Goal: Task Accomplishment & Management: Manage account settings

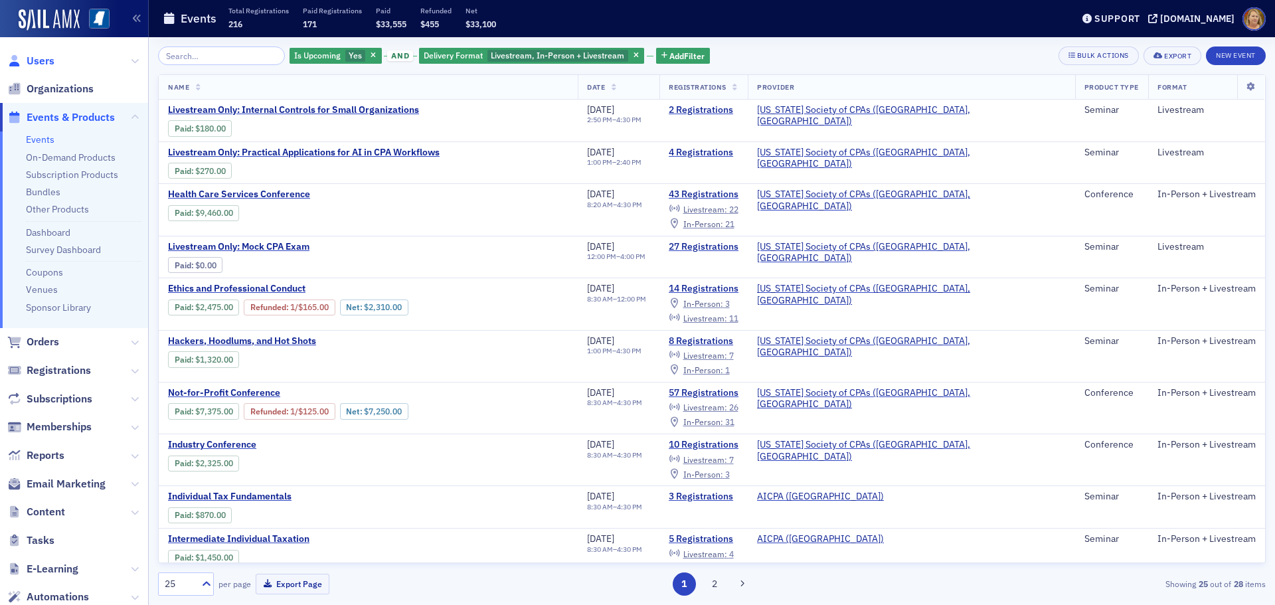
drag, startPoint x: 0, startPoint y: 0, endPoint x: 43, endPoint y: 66, distance: 78.3
click at [43, 66] on span "Users" at bounding box center [41, 61] width 28 height 15
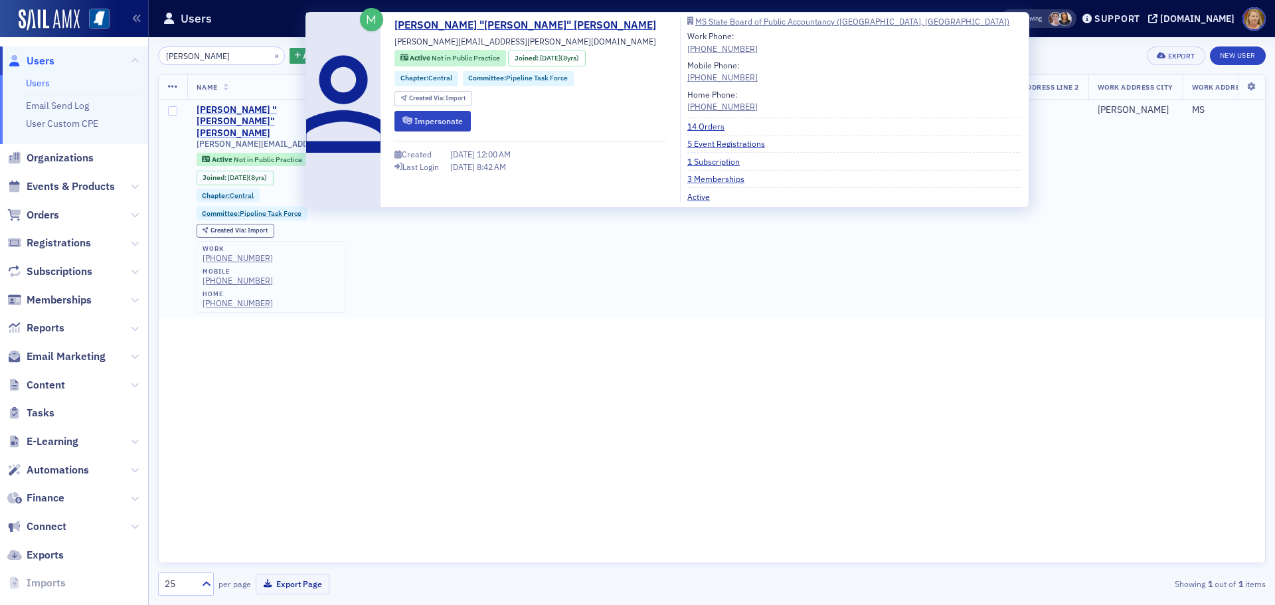
type input "[PERSON_NAME]"
click at [210, 106] on div "Sheelah "Sharee" Brewer" at bounding box center [254, 121] width 114 height 35
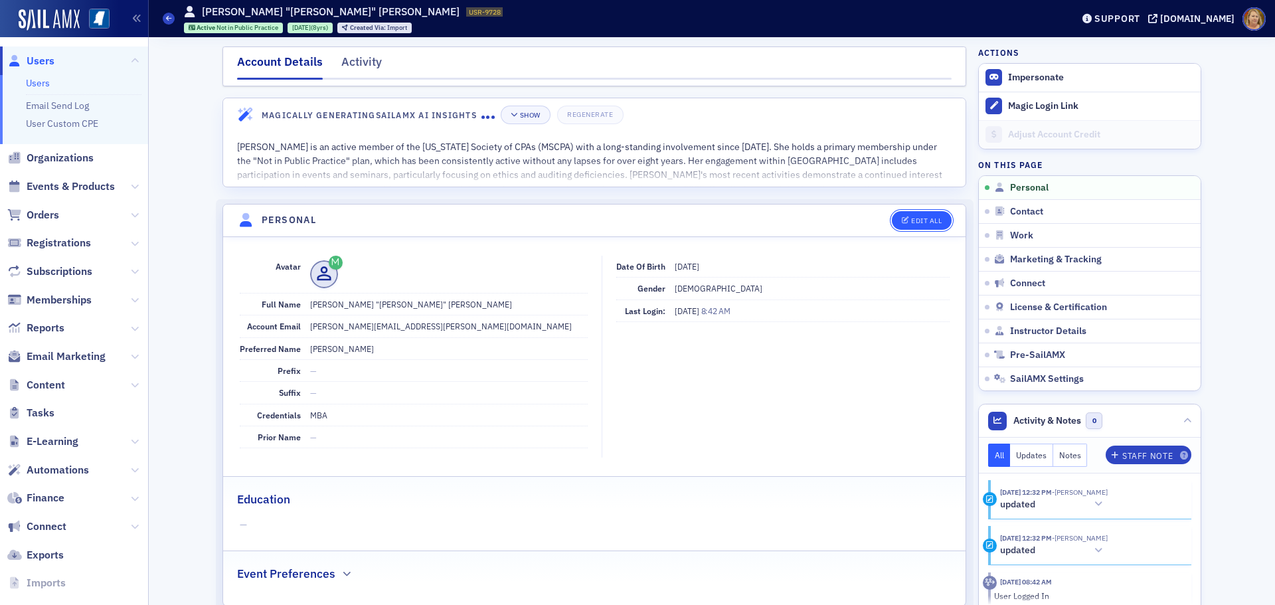
click at [905, 223] on span "Edit All" at bounding box center [922, 220] width 40 height 7
select select "US"
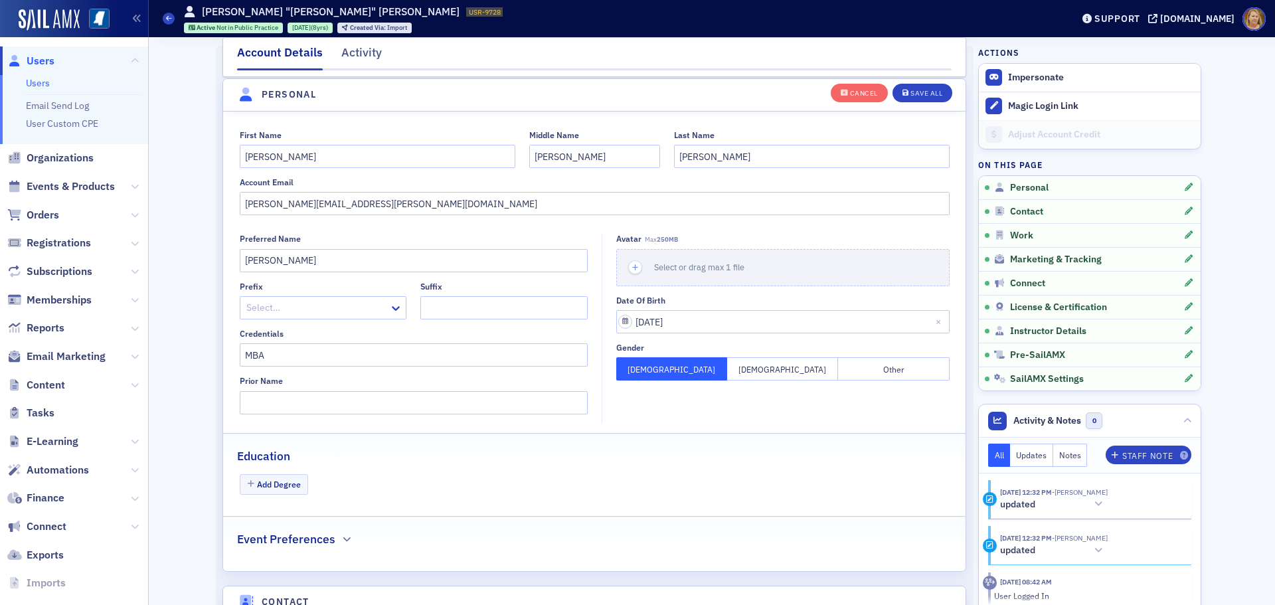
scroll to position [155, 0]
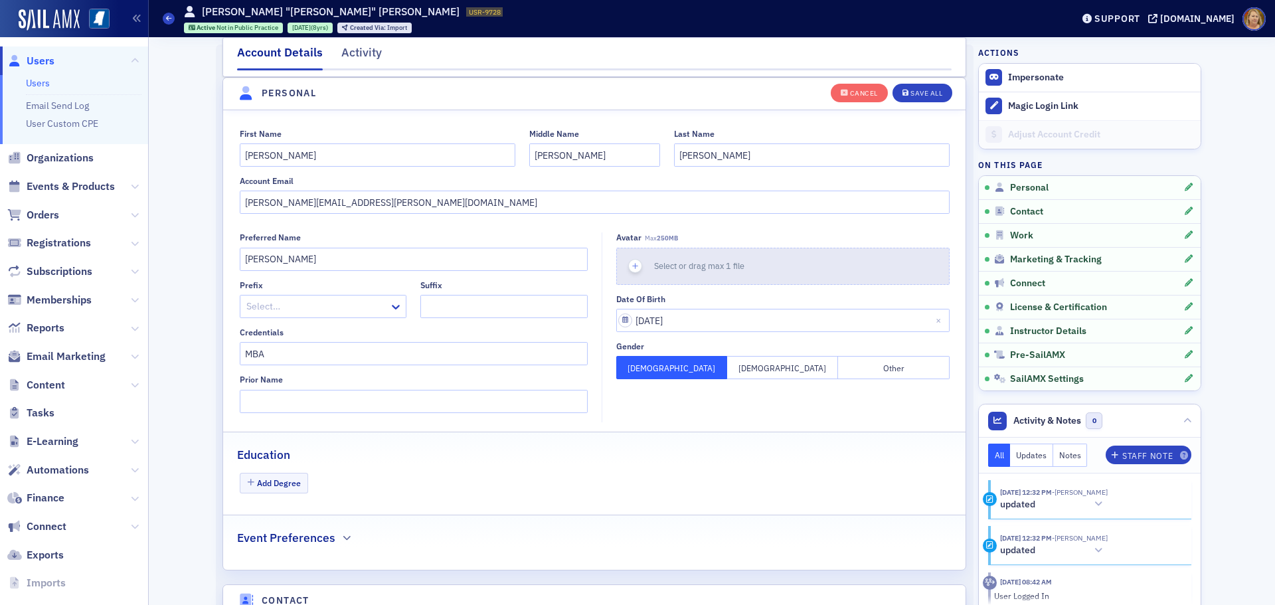
click at [632, 264] on use "button" at bounding box center [635, 266] width 6 height 6
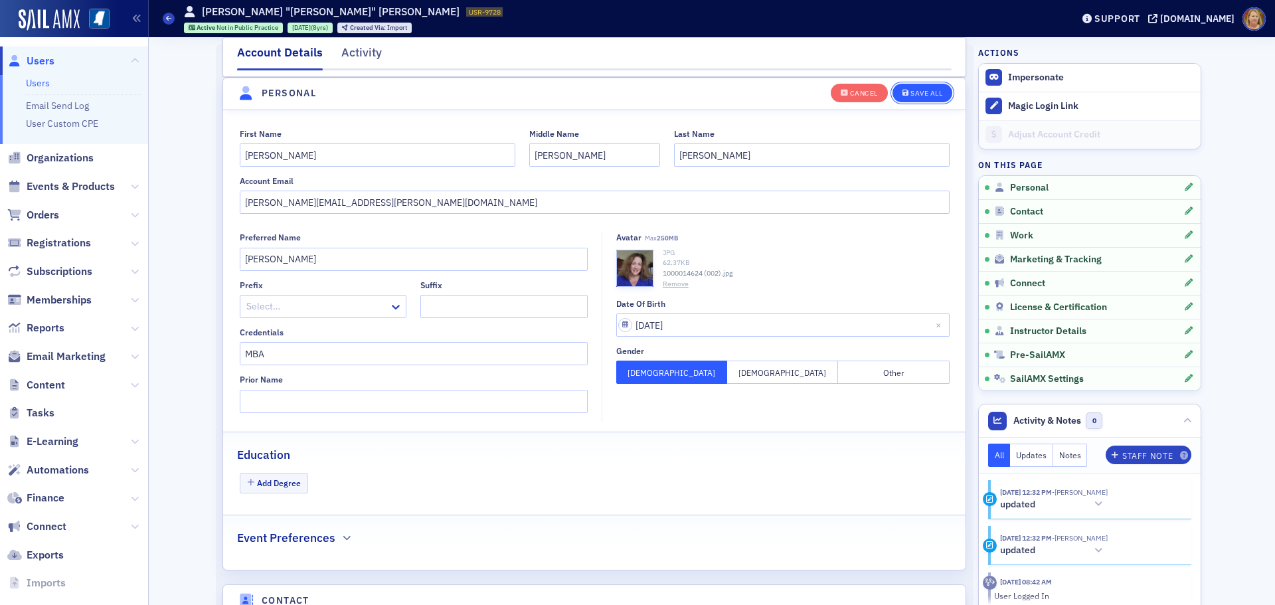
click at [919, 86] on button "Save All" at bounding box center [923, 92] width 60 height 19
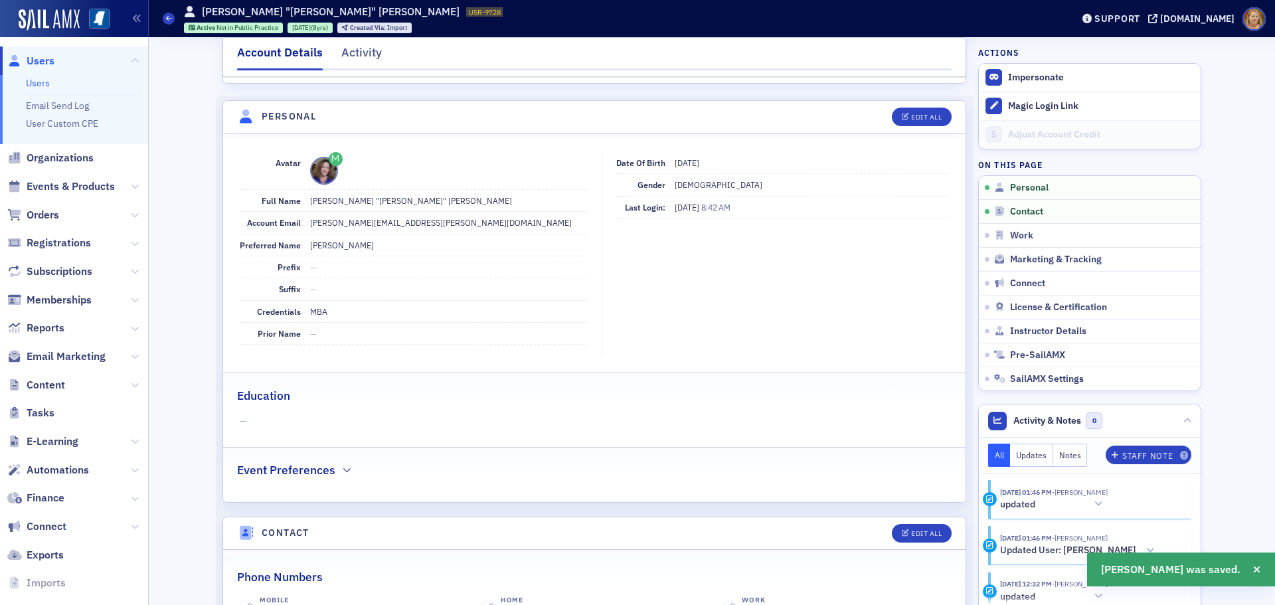
scroll to position [88, 0]
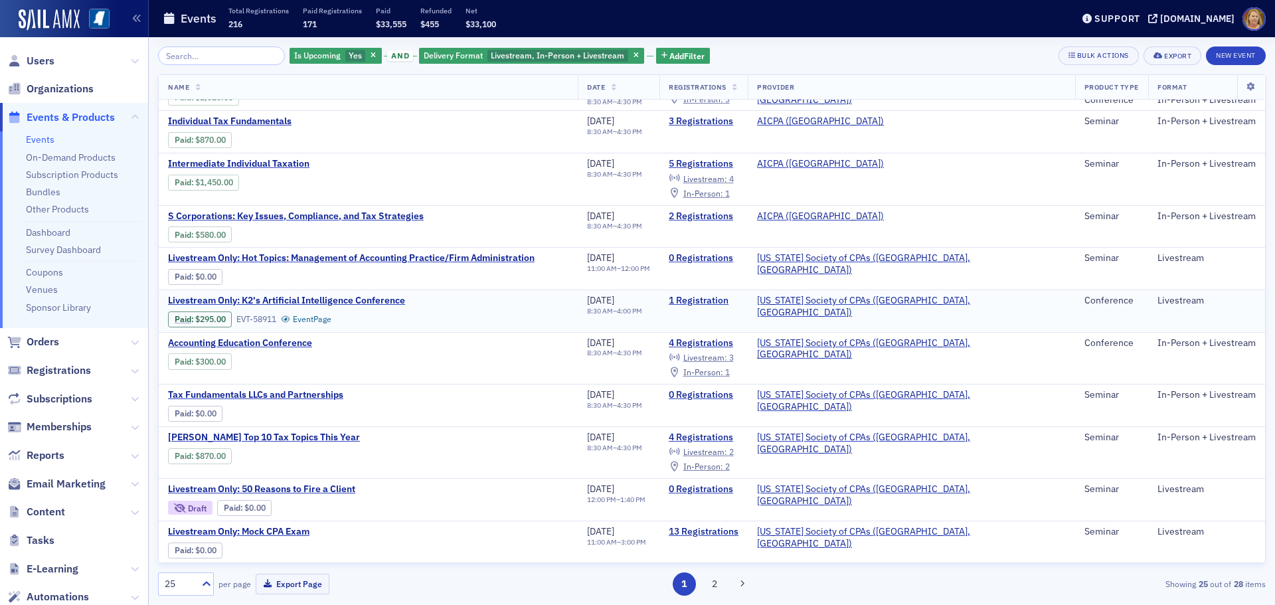
scroll to position [399, 0]
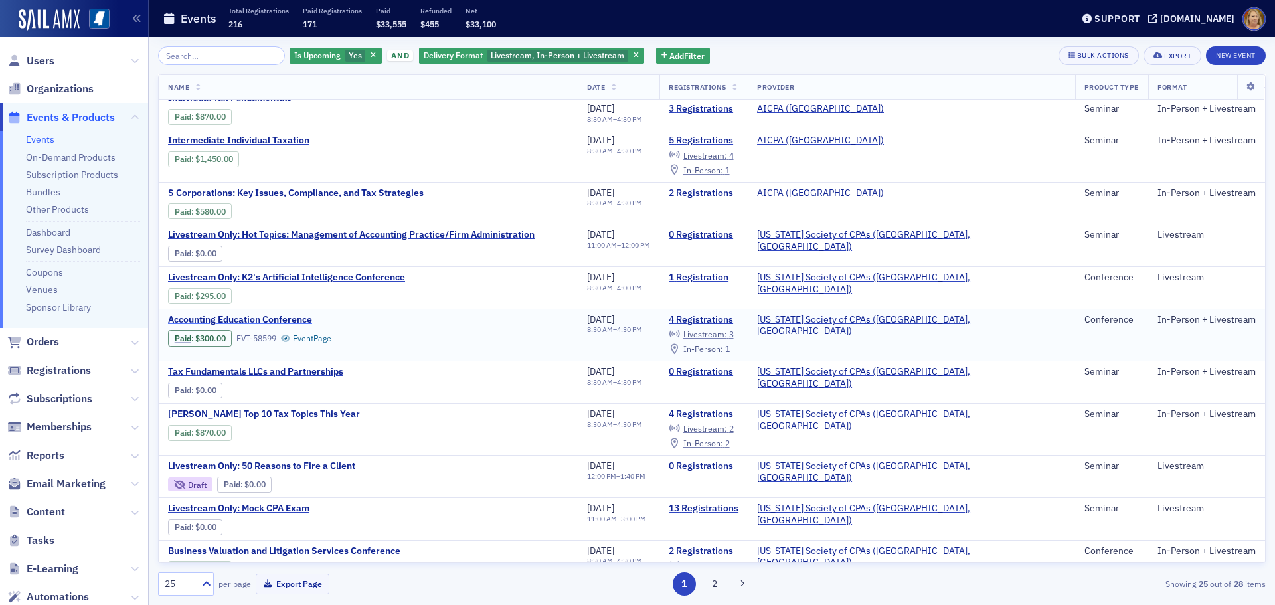
click at [304, 316] on span "Accounting Education Conference" at bounding box center [279, 320] width 223 height 12
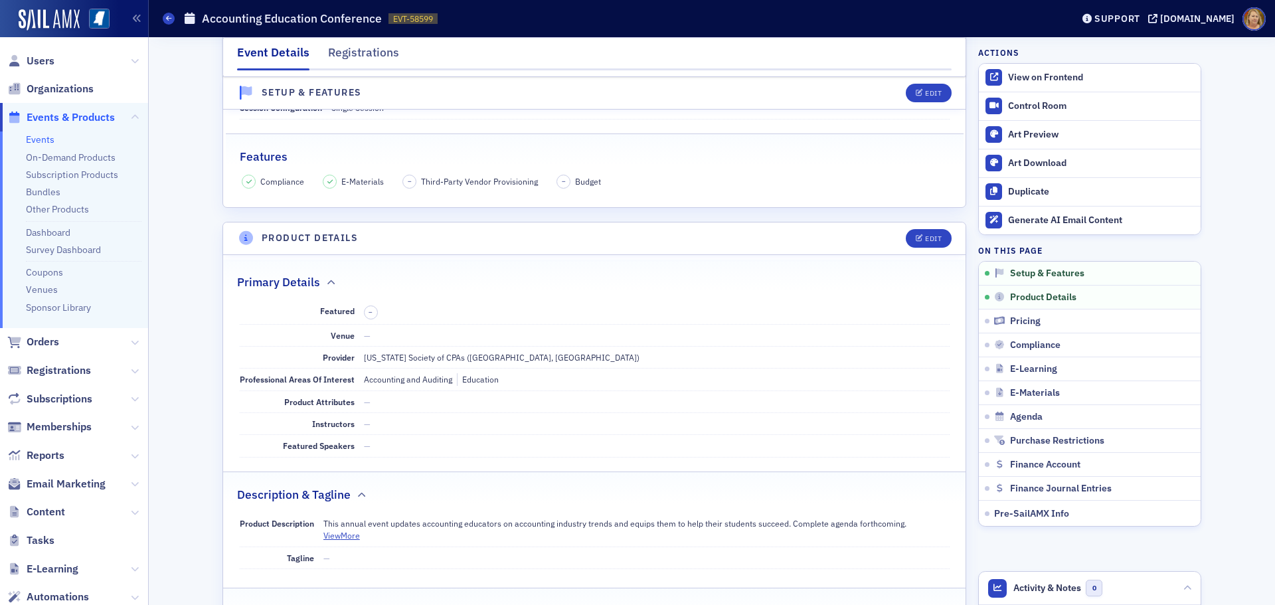
scroll to position [199, 0]
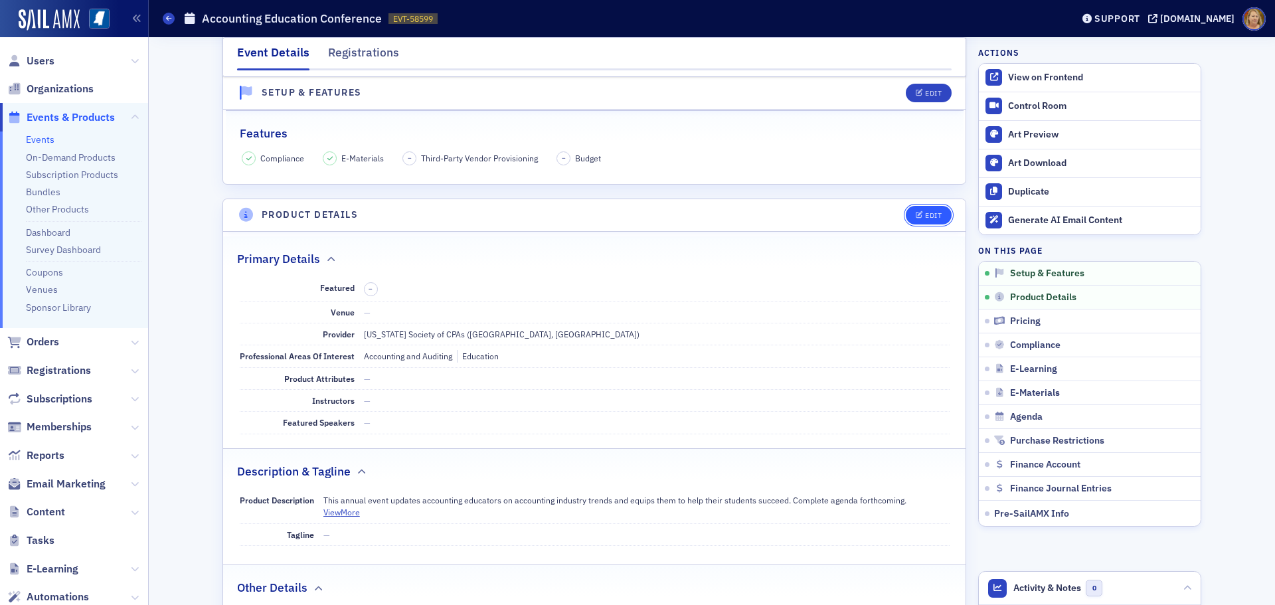
click at [919, 216] on span "Edit" at bounding box center [929, 215] width 26 height 7
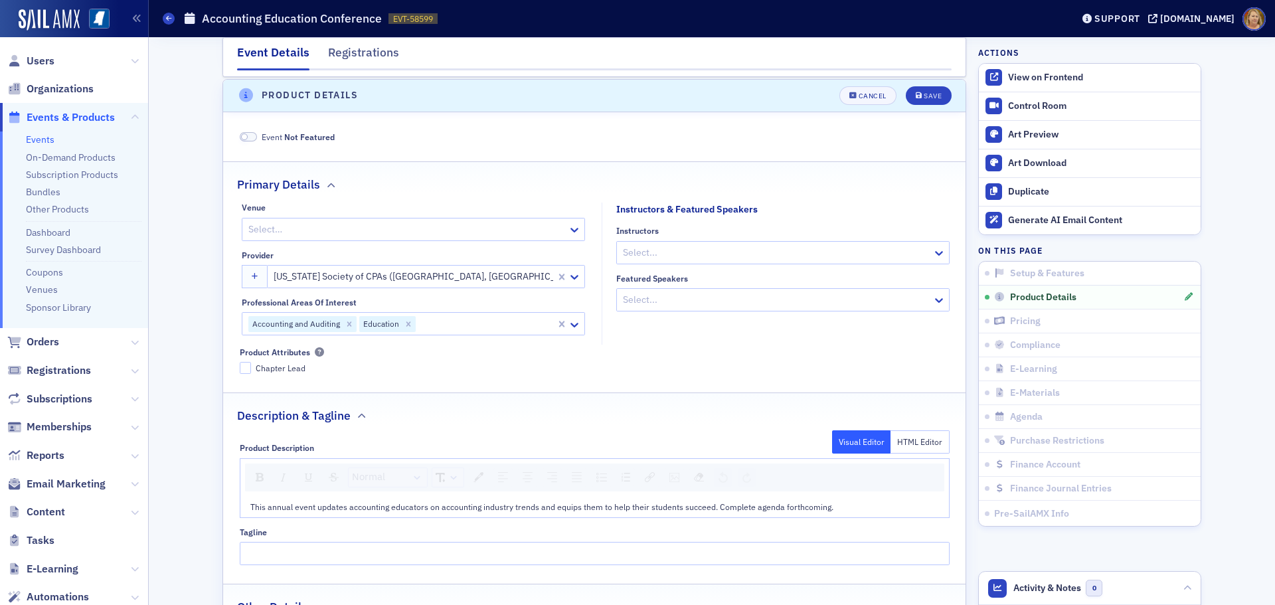
scroll to position [321, 0]
click at [690, 248] on div at bounding box center [777, 250] width 310 height 17
click at [629, 256] on div at bounding box center [777, 250] width 310 height 17
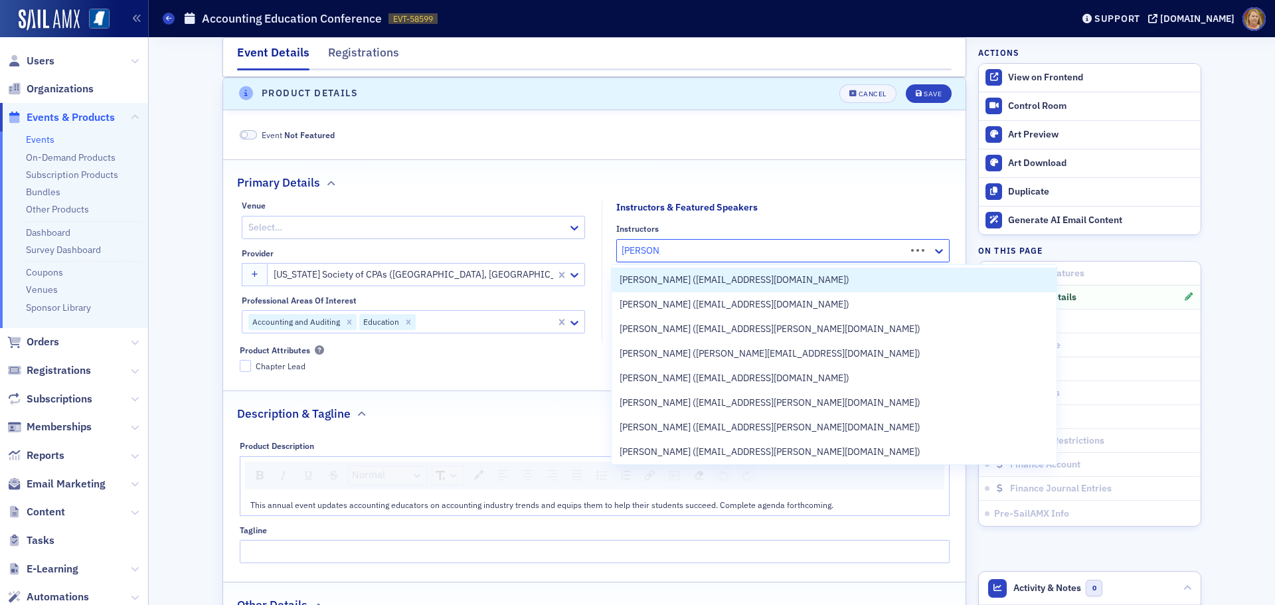
type input "Jan Lewis"
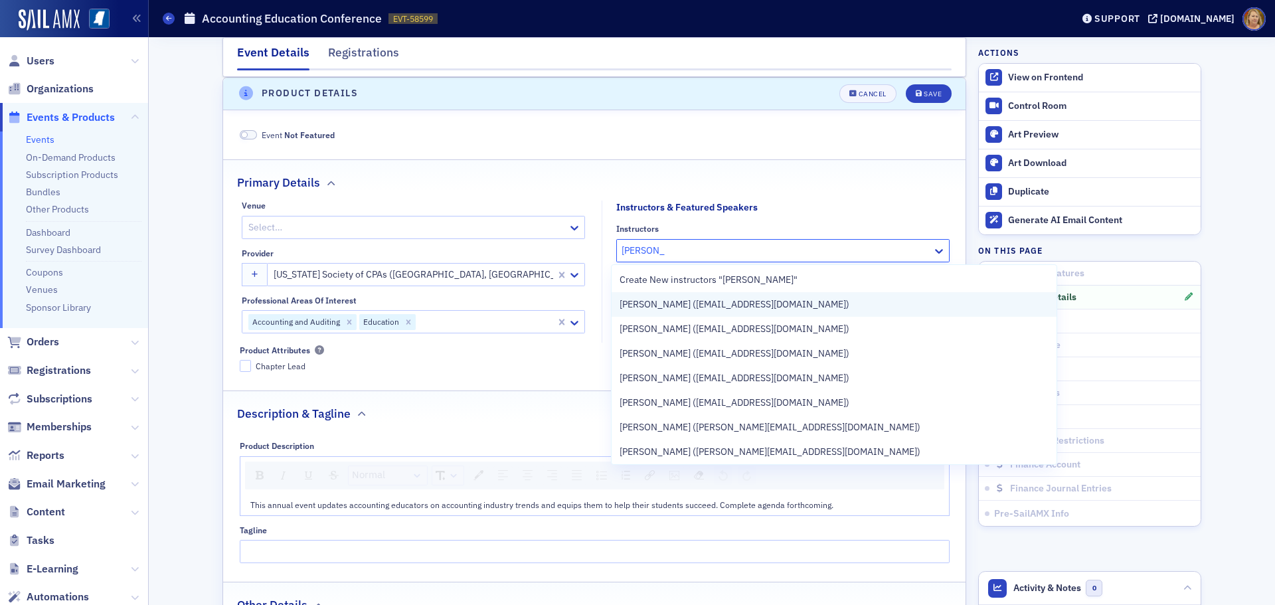
click at [654, 302] on span "Jan Lewis (jlewis@bmss.com)" at bounding box center [735, 305] width 230 height 14
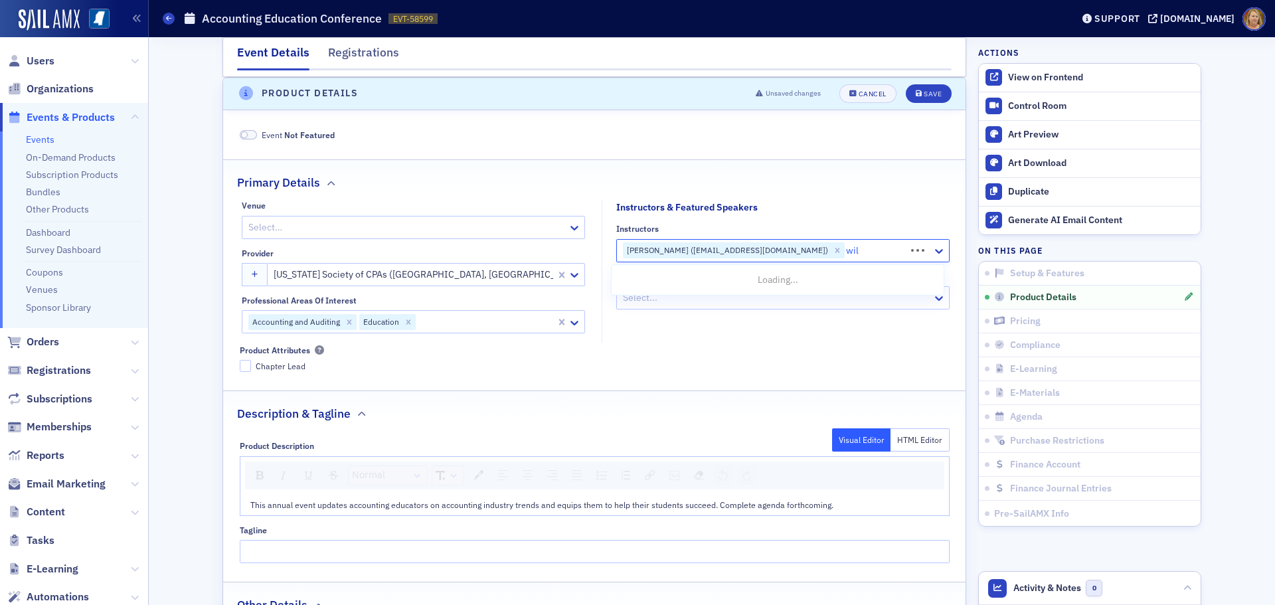
type input "wil"
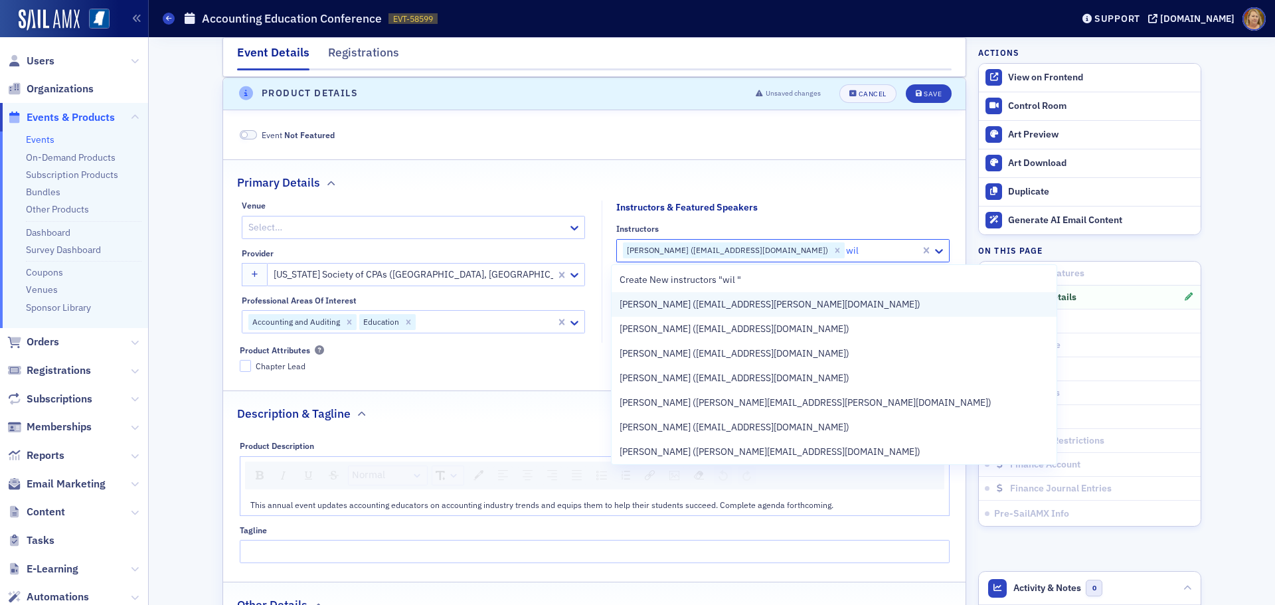
click at [713, 301] on span "[PERSON_NAME] ([EMAIL_ADDRESS][PERSON_NAME][DOMAIN_NAME])" at bounding box center [770, 305] width 301 height 14
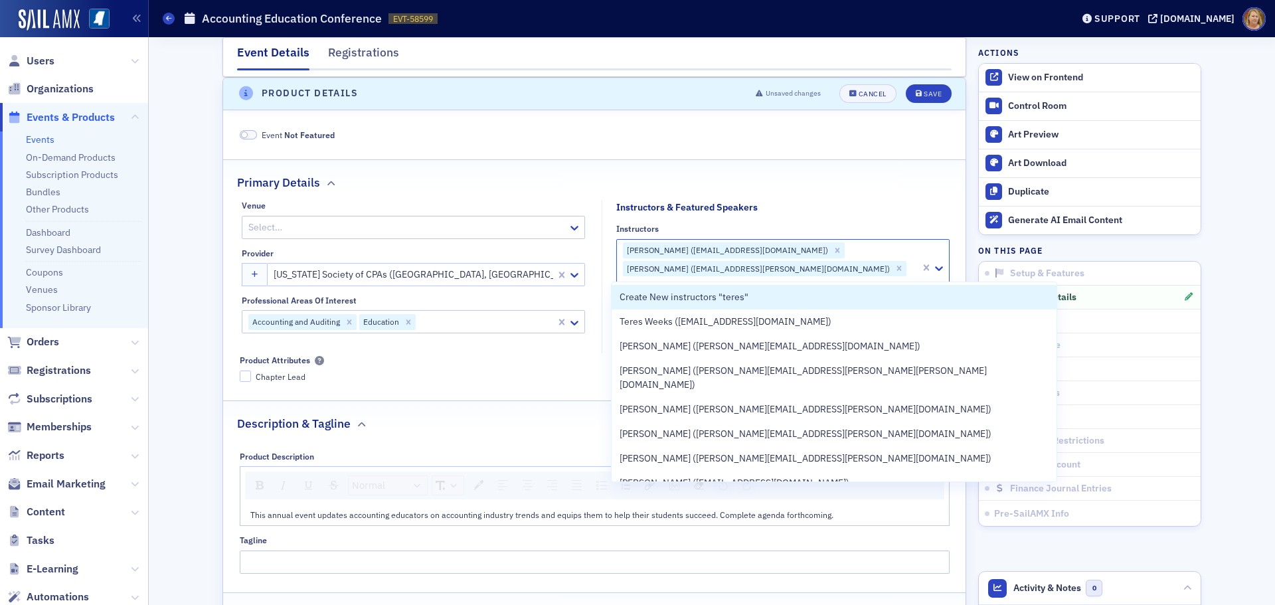
type input "teresa"
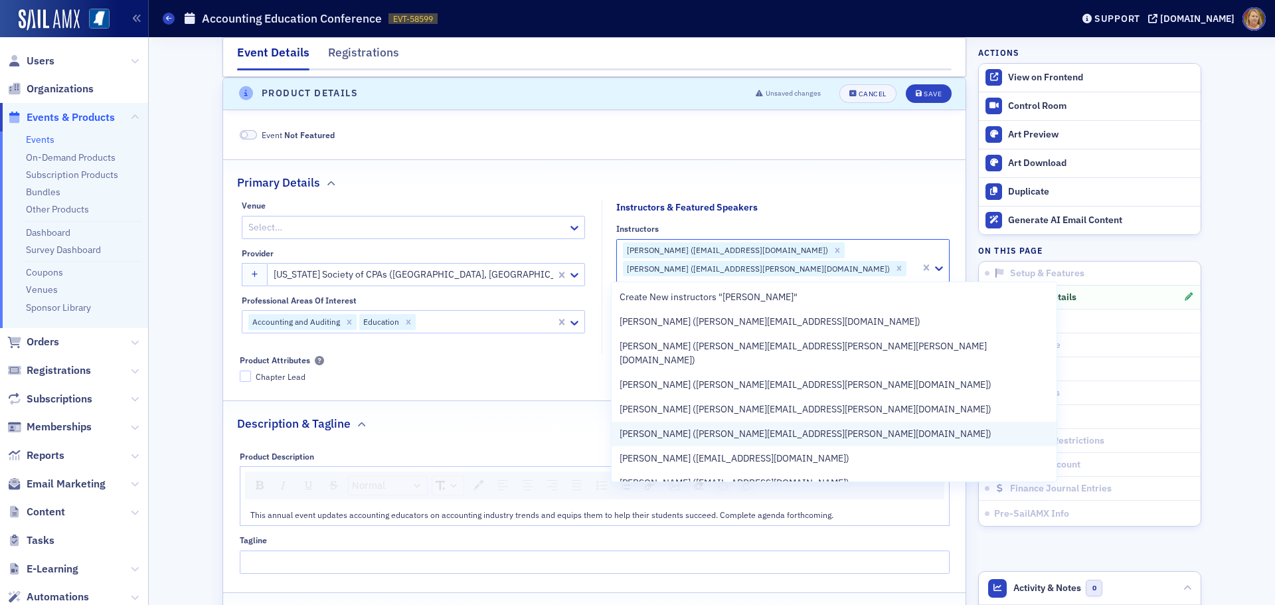
click at [725, 427] on span "Teresa Thompson (teresa.thompson@westvalley.edu)" at bounding box center [806, 434] width 372 height 14
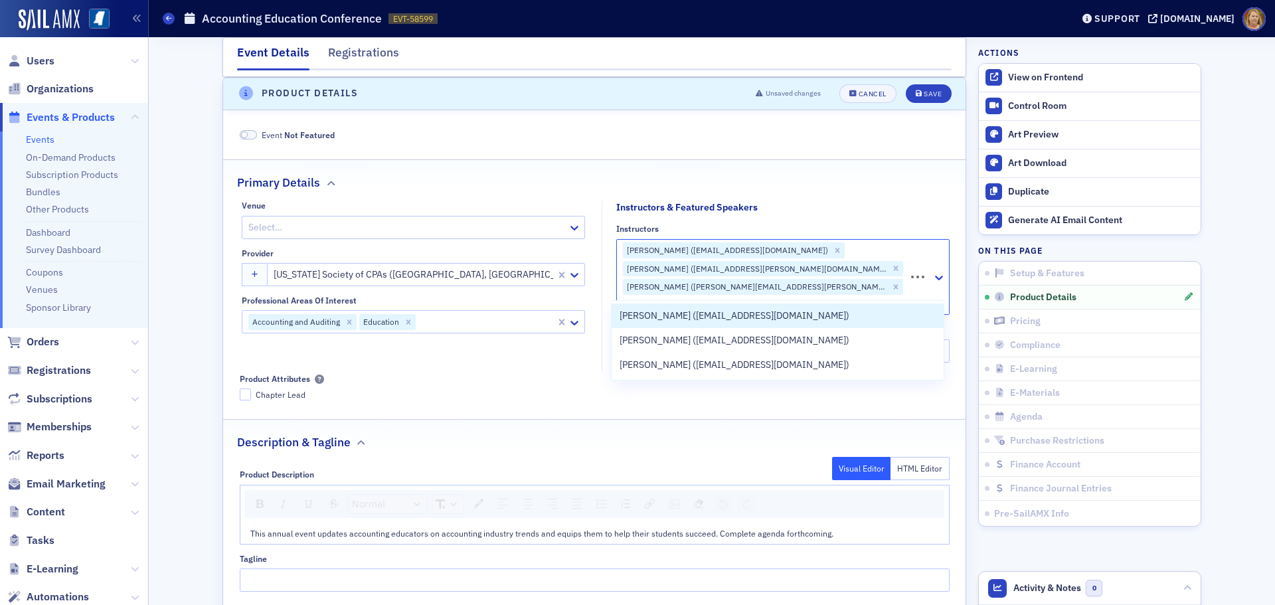
type input "C"
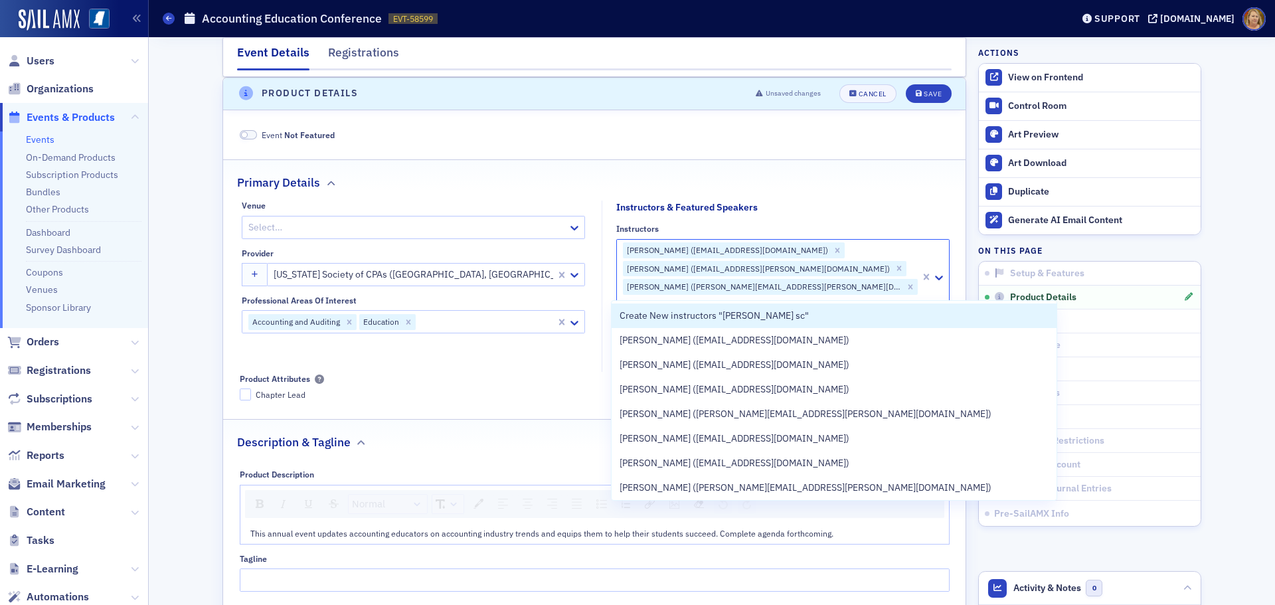
type input "harrison sco"
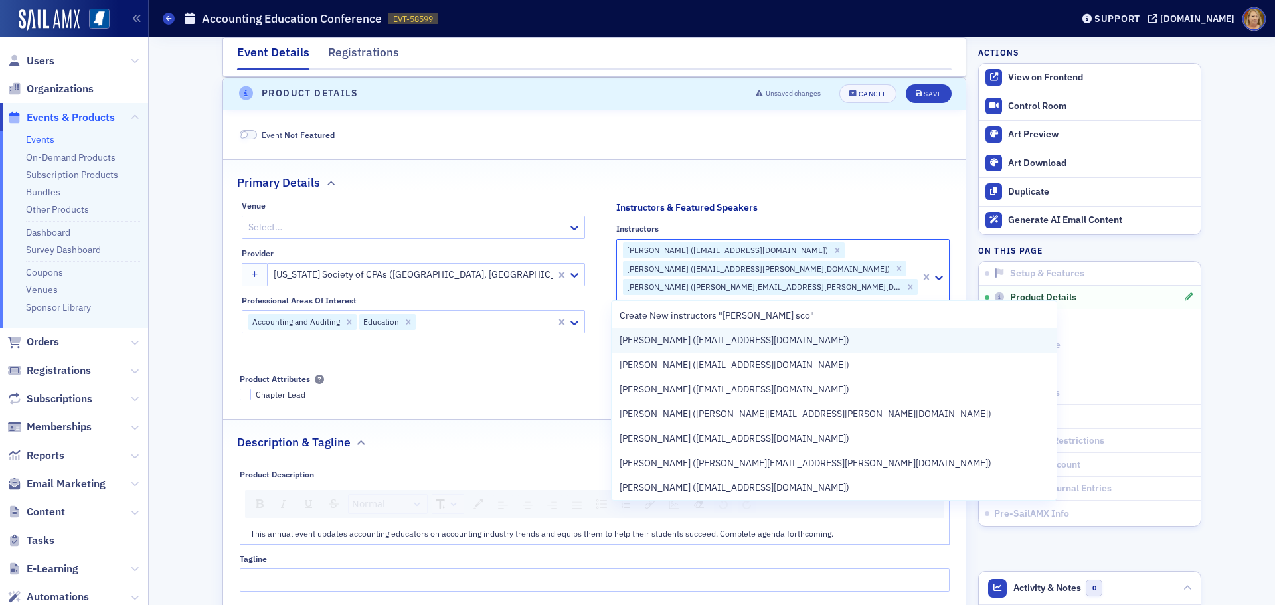
click at [705, 343] on span "Harrison Scott (hscott@saffairs.msstate.edu)" at bounding box center [735, 340] width 230 height 14
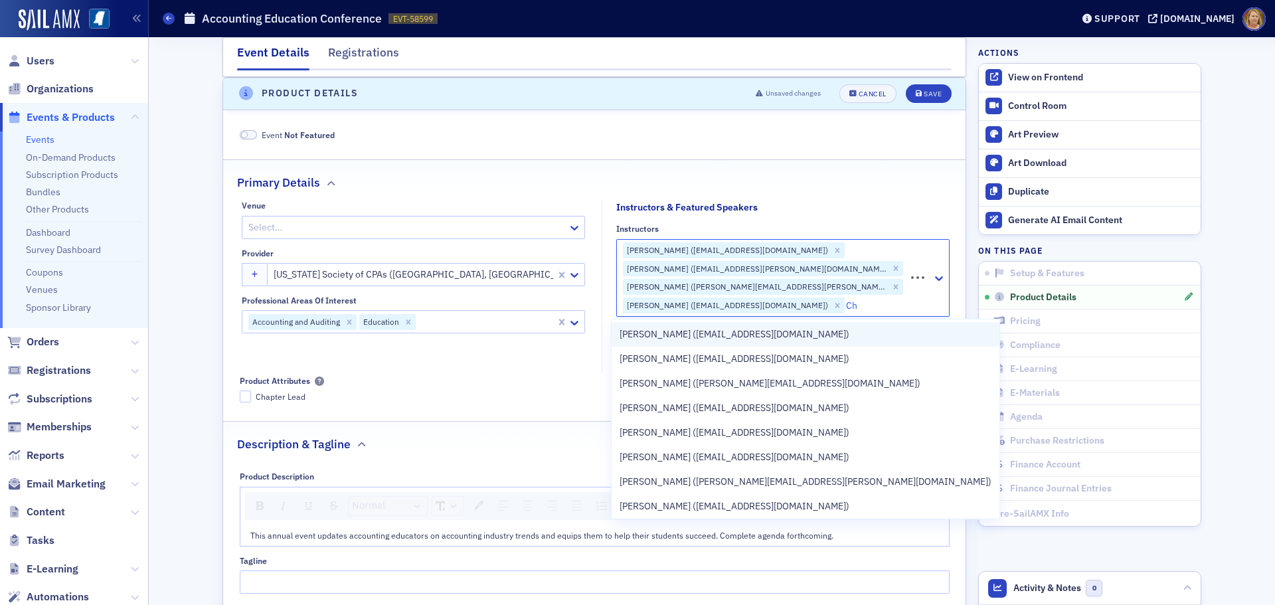
type input "C"
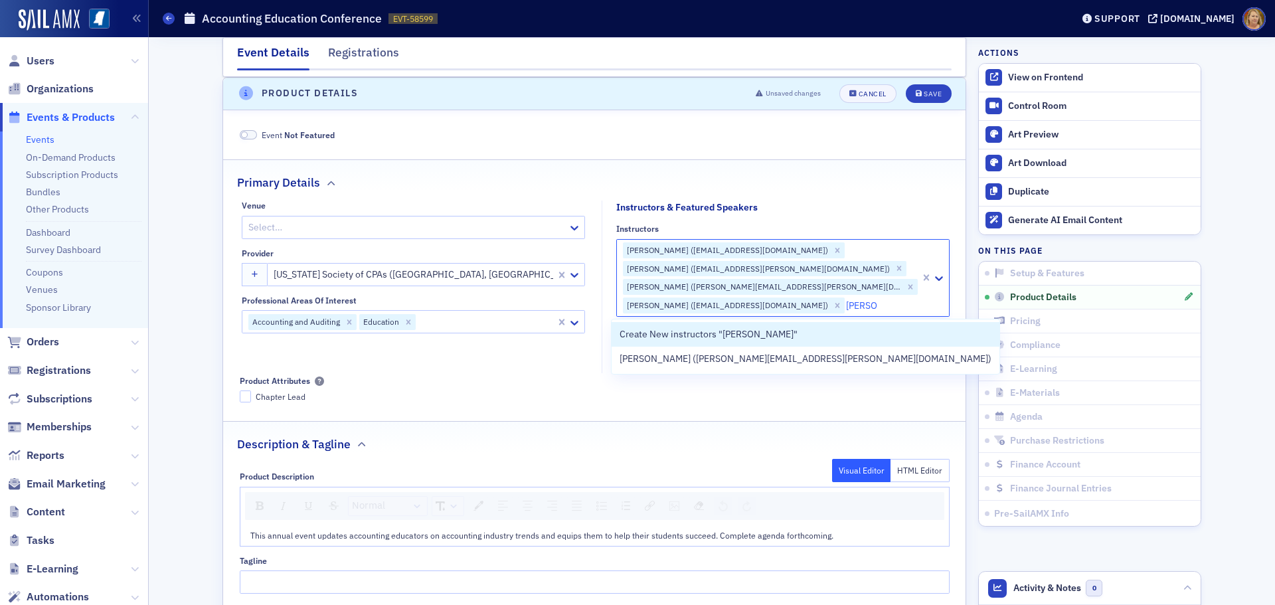
type input "Sharee"
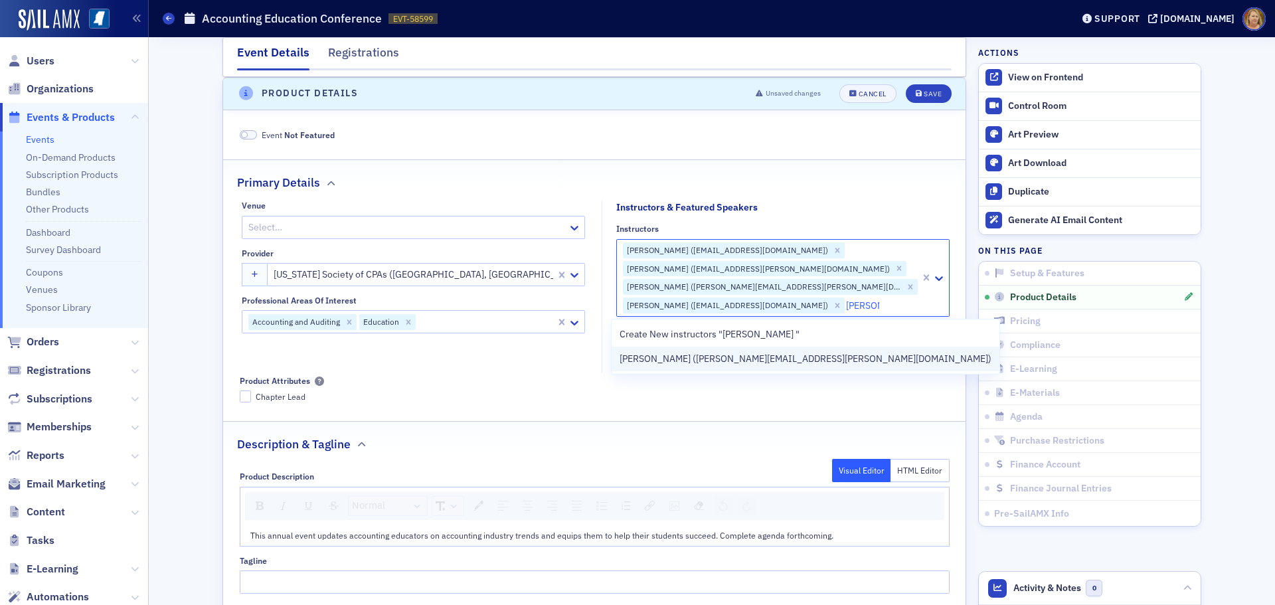
click at [724, 356] on span "Sharee Brewer (sharee.brewer@msbpa.ms.gov)" at bounding box center [806, 359] width 372 height 14
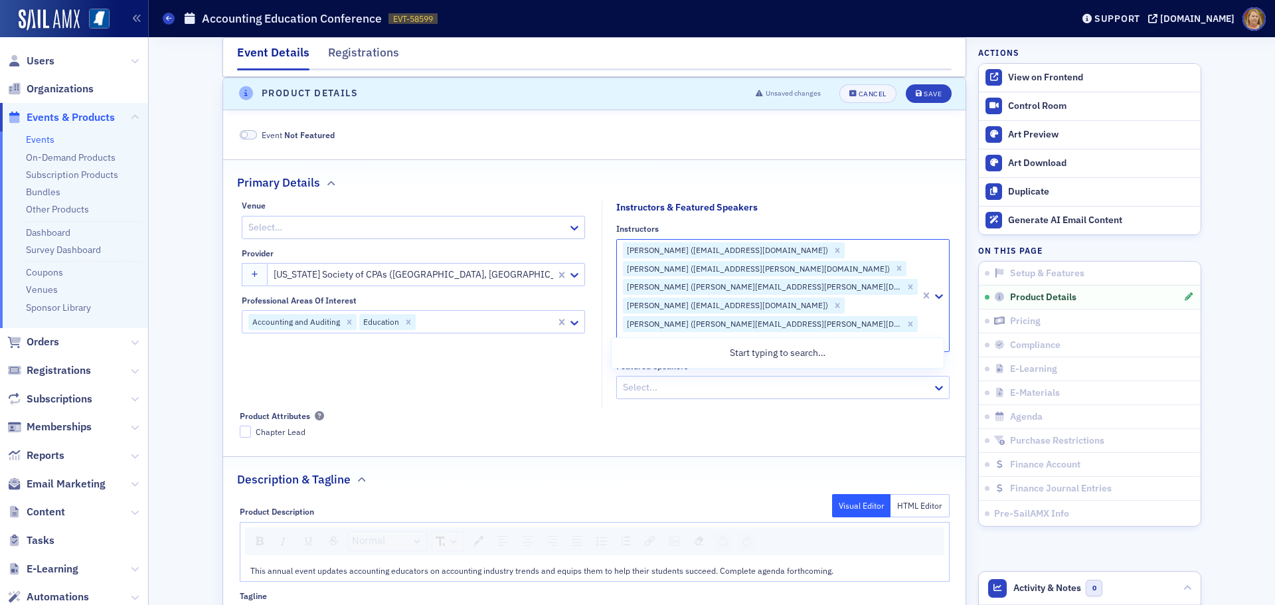
click at [729, 379] on div at bounding box center [777, 387] width 310 height 17
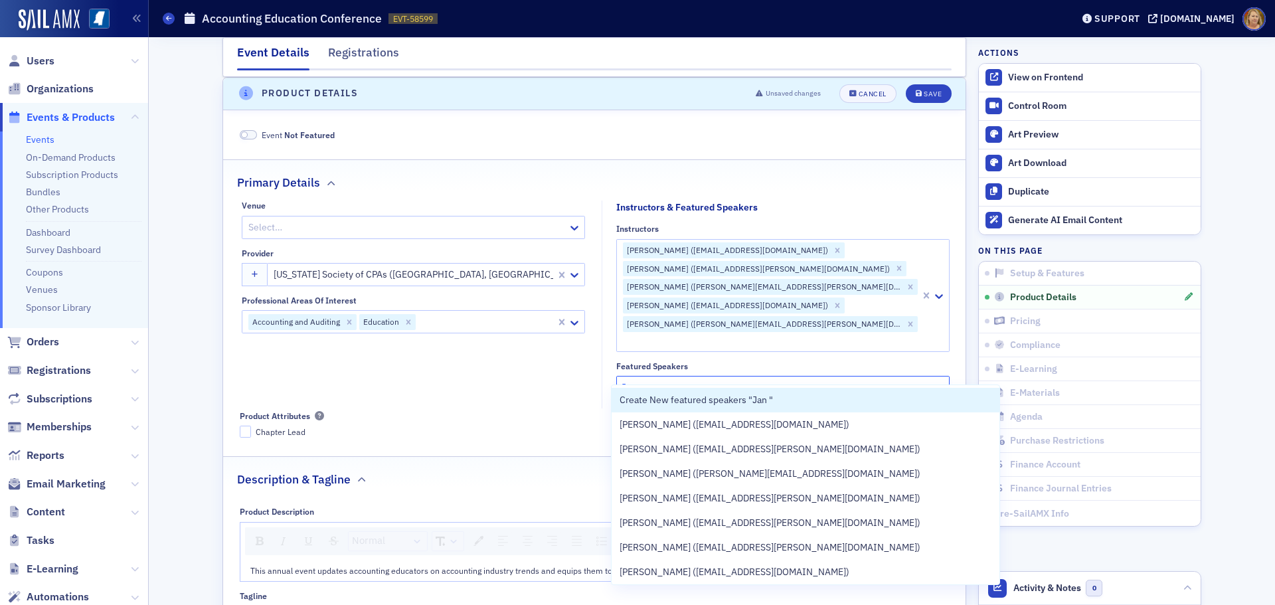
type input "Jan L"
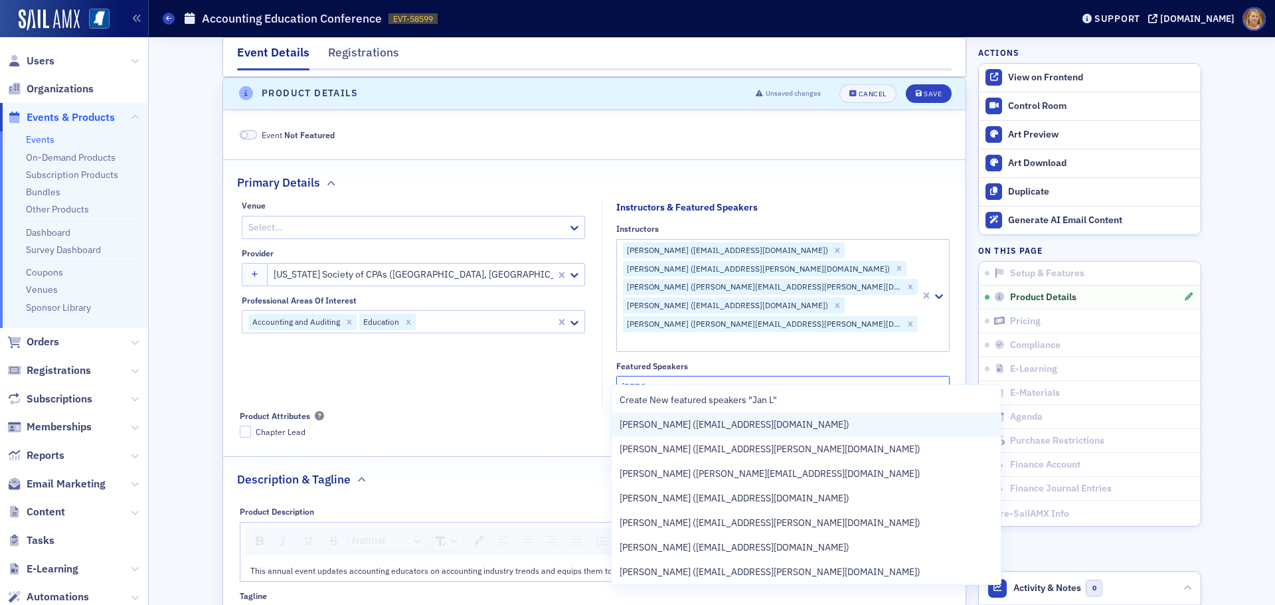
click at [731, 421] on span "Jan Lewis (jlewis@bmss.com)" at bounding box center [735, 425] width 230 height 14
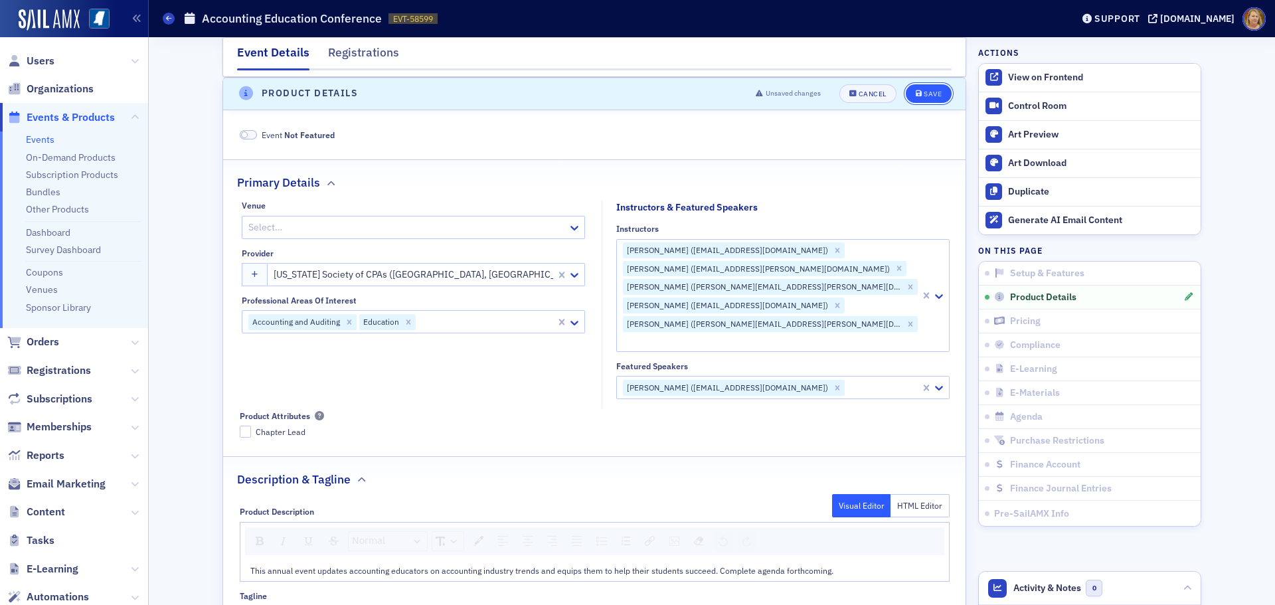
click at [925, 90] on div "Save" at bounding box center [933, 93] width 18 height 7
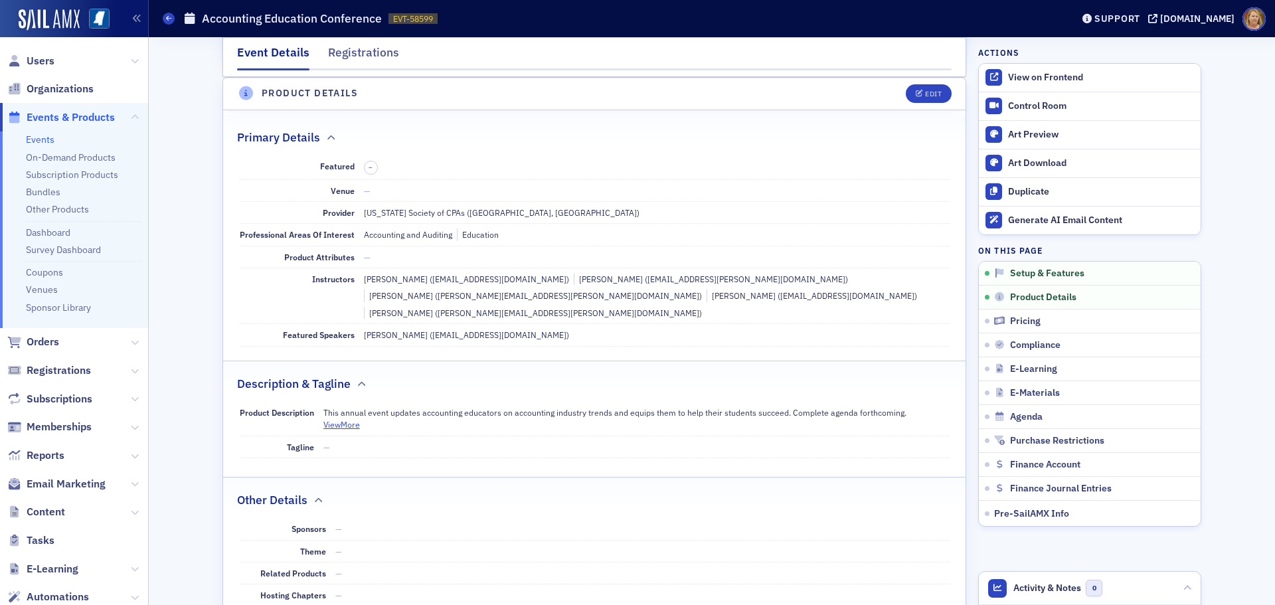
click at [54, 63] on span "Users" at bounding box center [74, 60] width 148 height 29
click at [51, 61] on span "Users" at bounding box center [41, 61] width 28 height 15
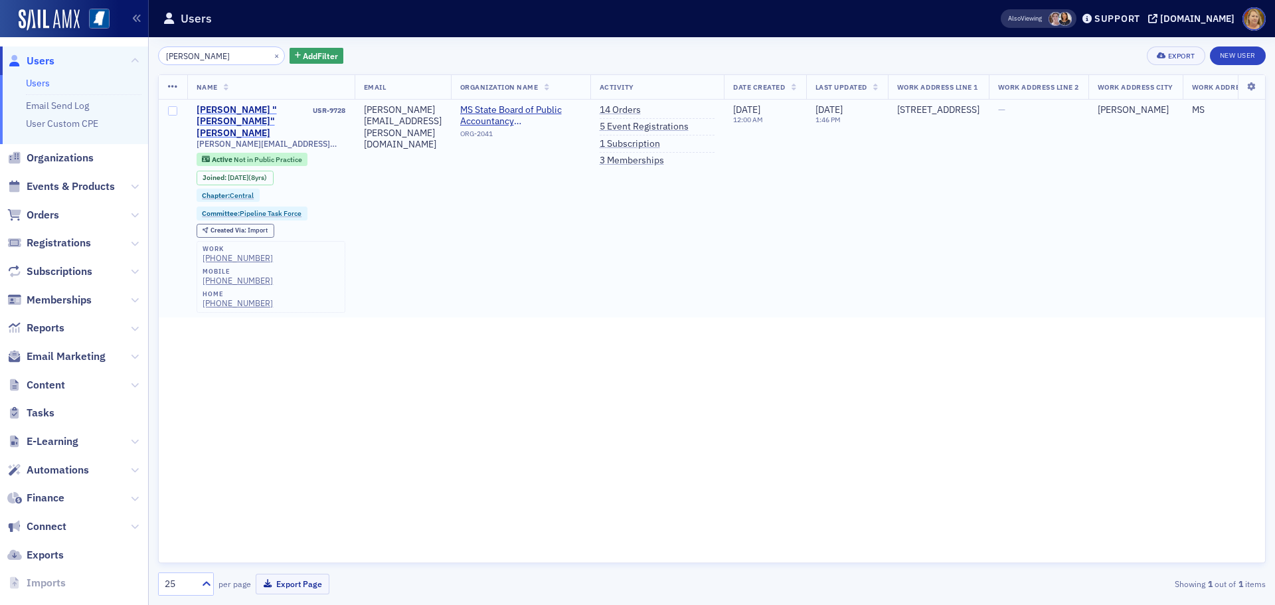
click at [272, 110] on div "Sheelah "Sharee" Brewer" at bounding box center [254, 121] width 114 height 35
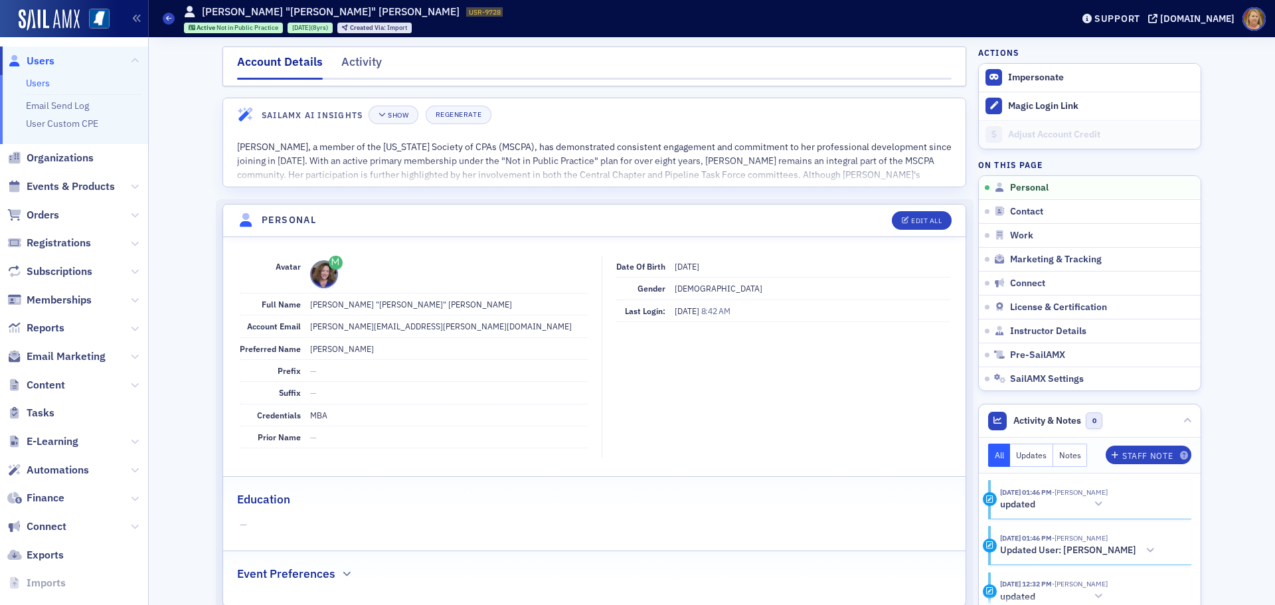
click at [43, 60] on span "Users" at bounding box center [41, 61] width 28 height 15
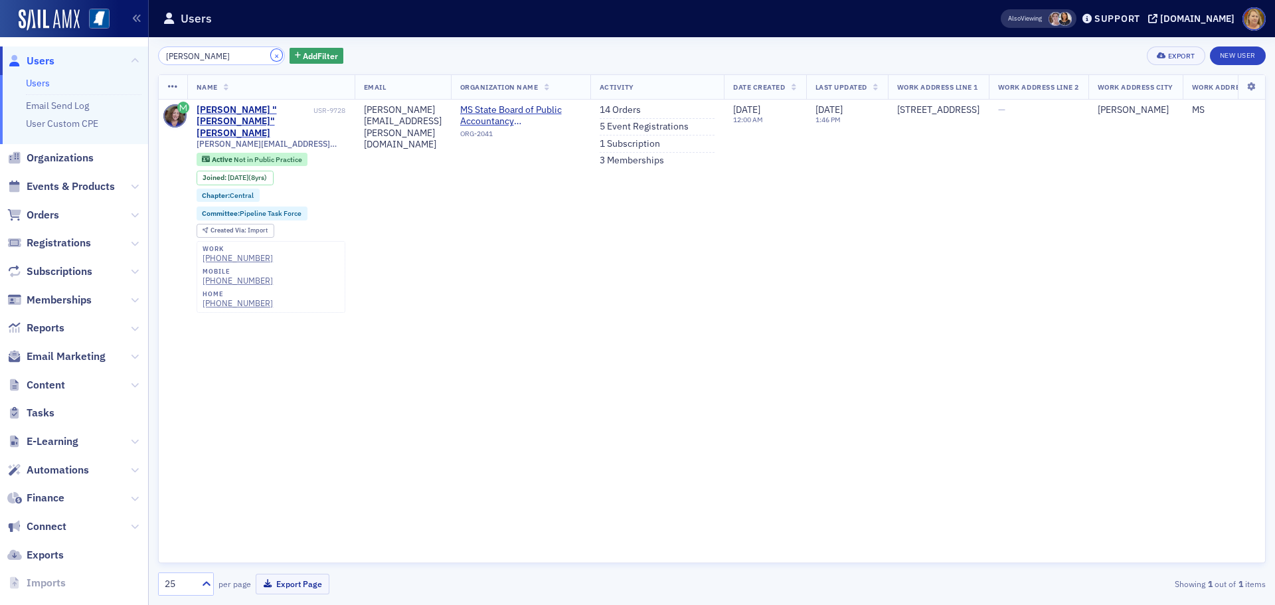
click at [271, 54] on button "×" at bounding box center [277, 55] width 12 height 12
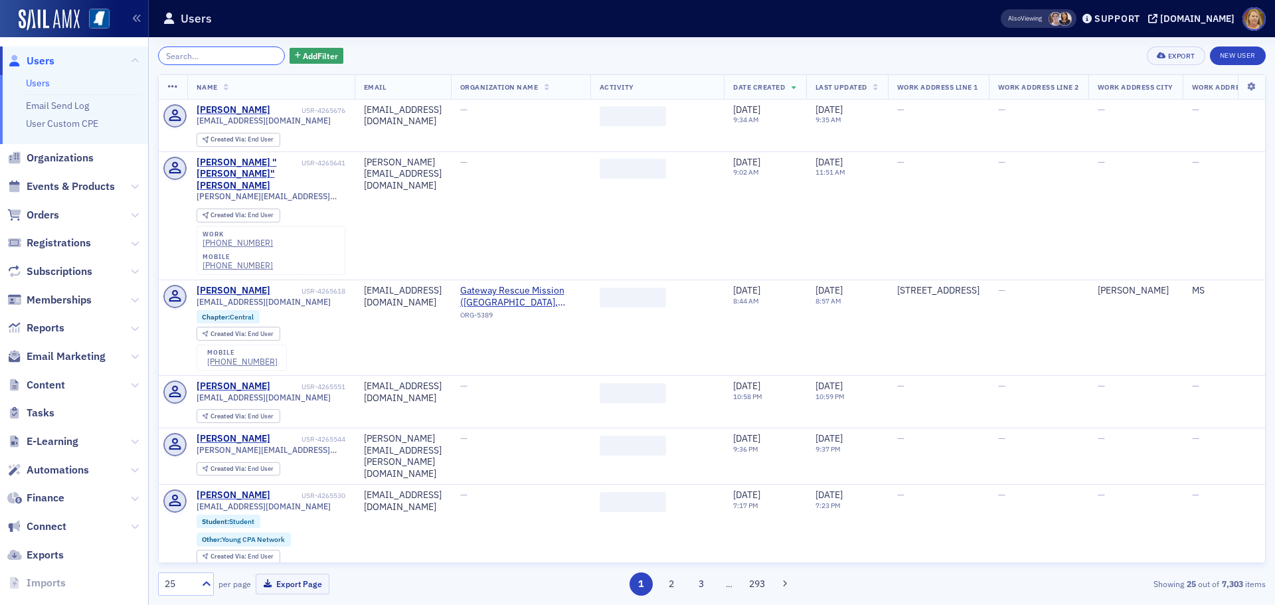
click at [248, 58] on input "search" at bounding box center [221, 55] width 127 height 19
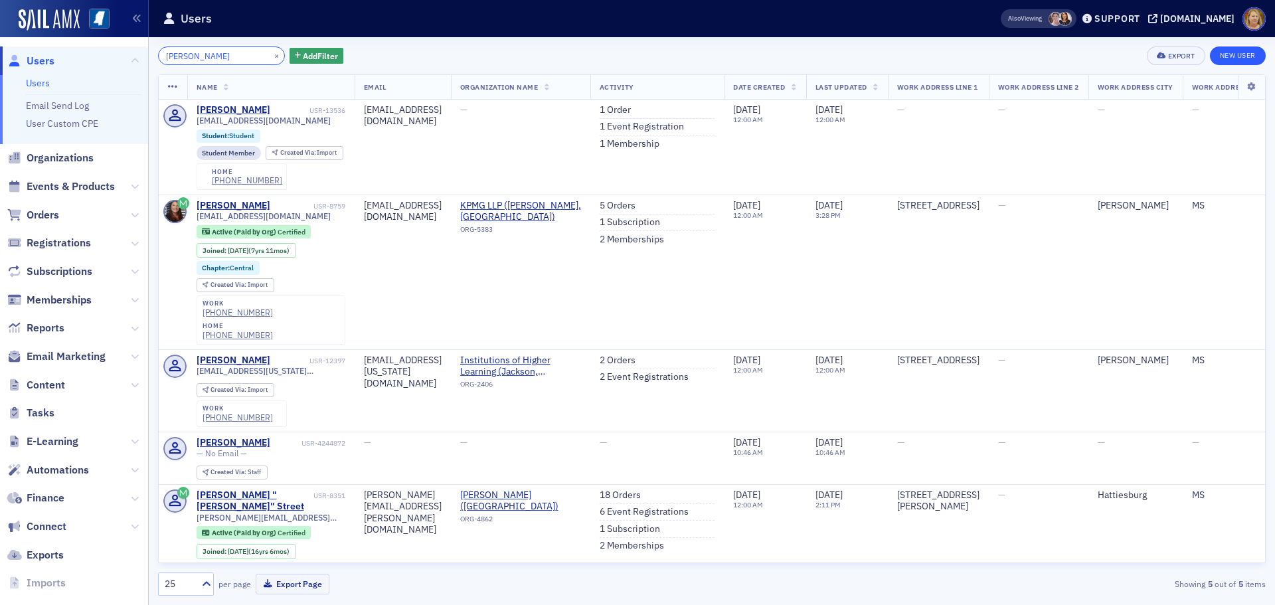
type input "christina cheng"
click at [1232, 56] on link "New User" at bounding box center [1238, 55] width 56 height 19
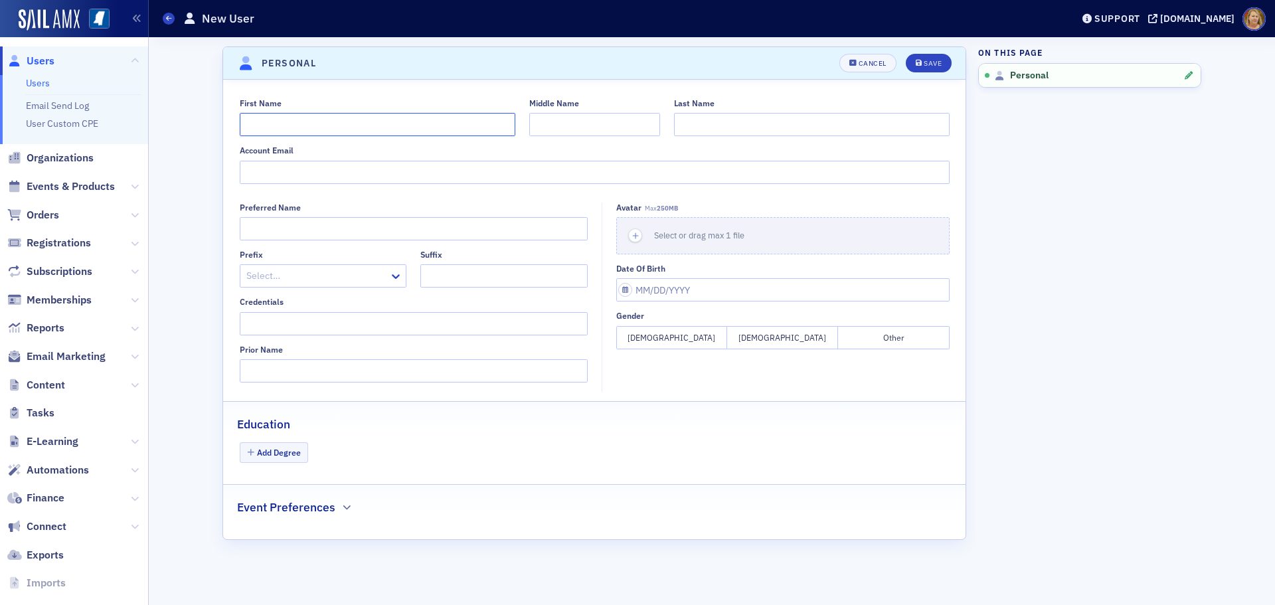
click at [308, 125] on input "First Name" at bounding box center [378, 124] width 276 height 23
click at [284, 124] on input "Christina" at bounding box center [378, 124] width 276 height 23
type input "Christine"
type input "Cheng"
click at [264, 166] on input "Account Email" at bounding box center [595, 172] width 710 height 23
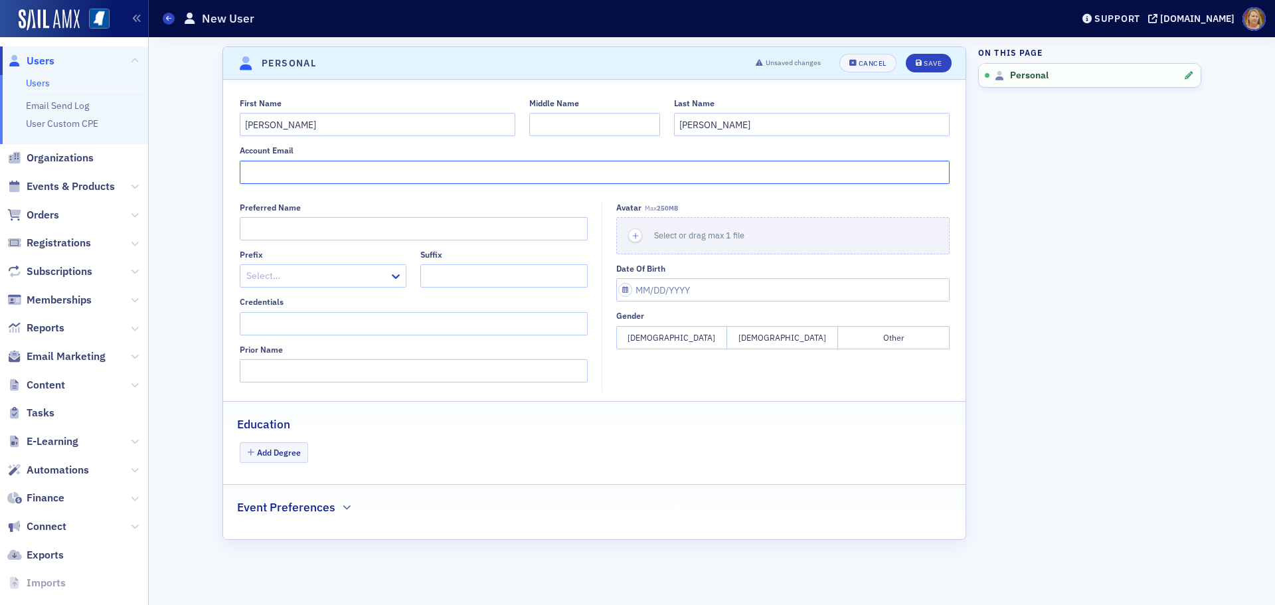
paste input "ccheng3@olemiss.edu"
type input "ccheng3@olemiss.edu"
click at [301, 322] on input "Credentials" at bounding box center [414, 323] width 348 height 23
click at [242, 325] on input "Credentials" at bounding box center [414, 323] width 348 height 23
type input "PhD"
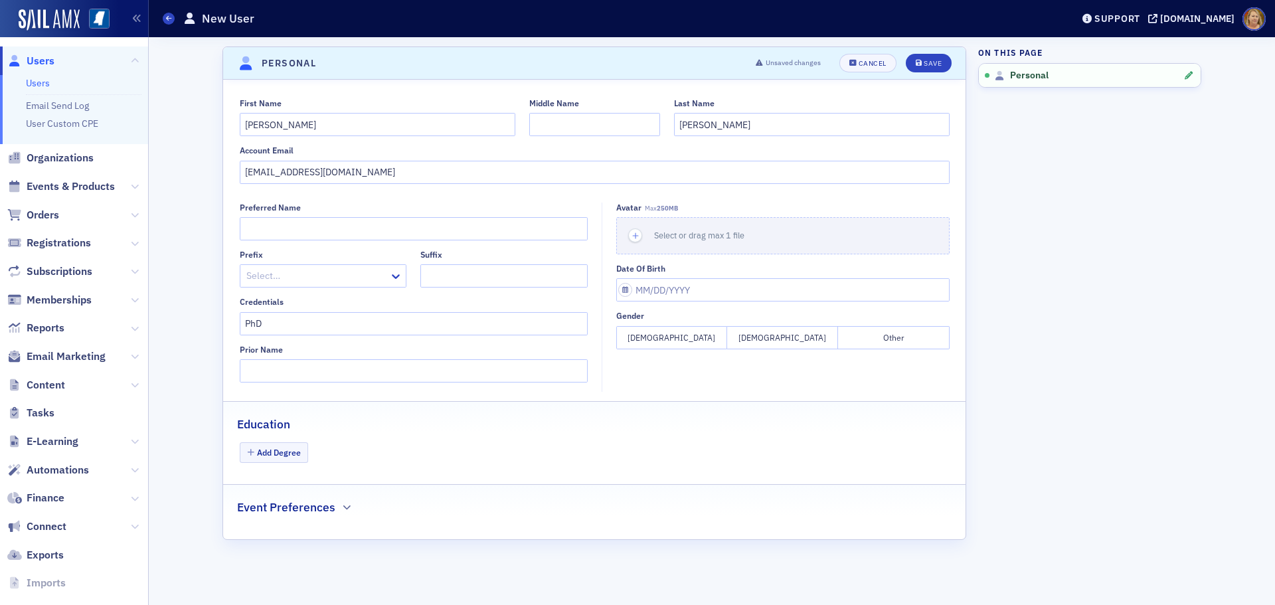
click at [647, 333] on button "Female" at bounding box center [671, 337] width 111 height 23
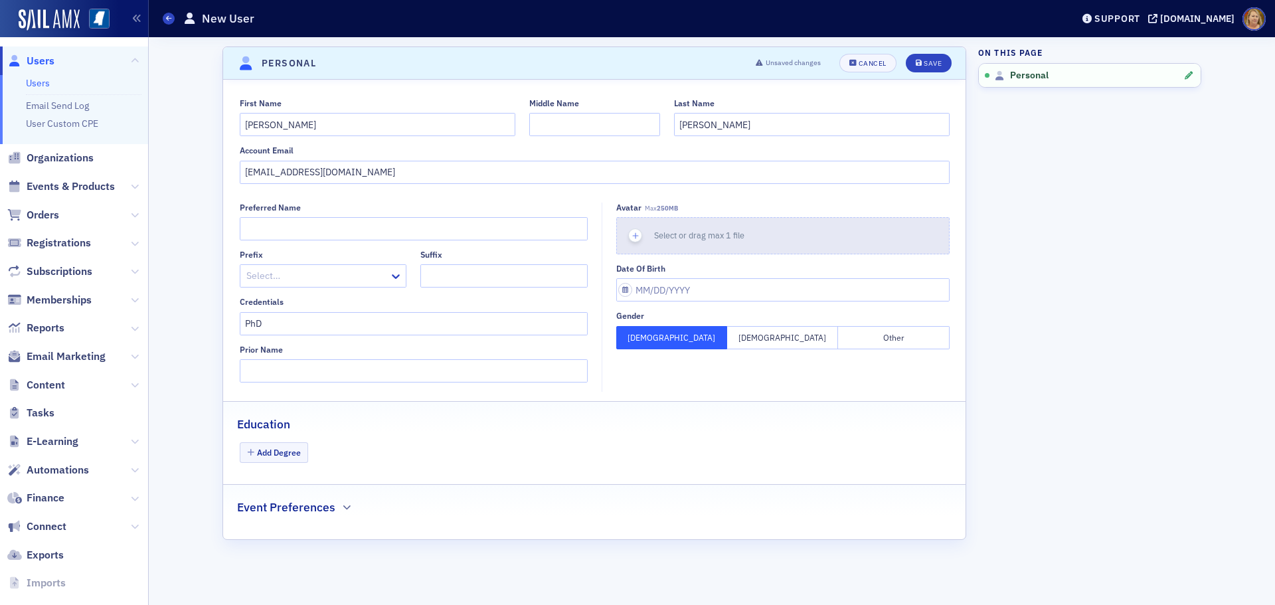
click at [635, 231] on icon "button" at bounding box center [636, 236] width 12 height 12
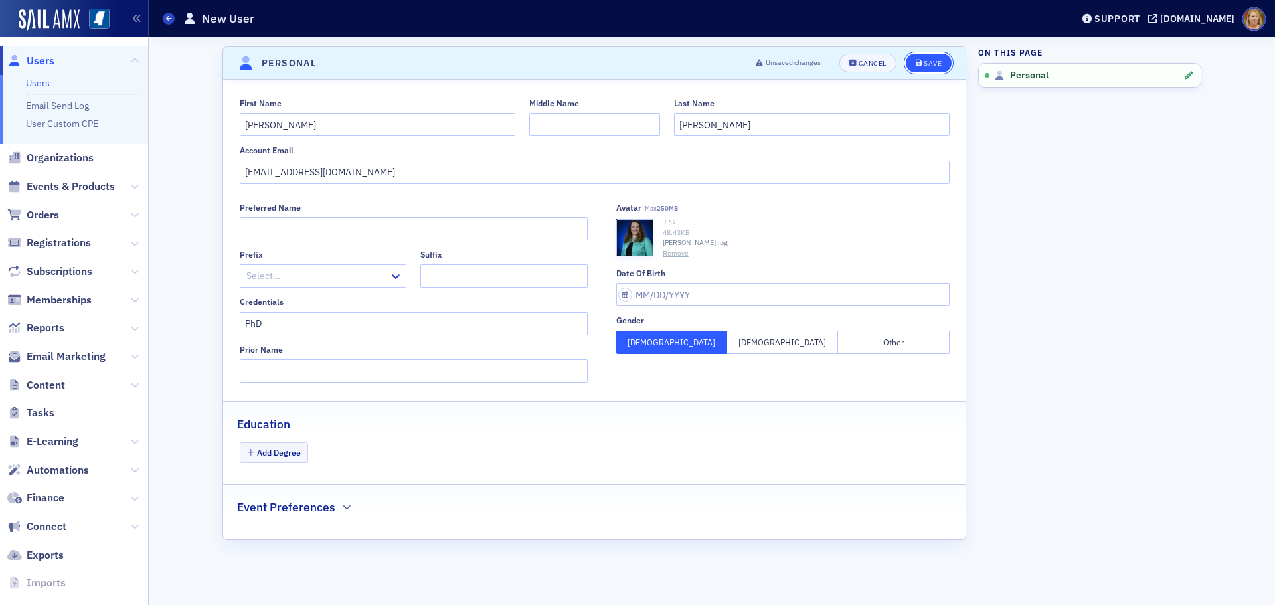
click at [925, 61] on div "Save" at bounding box center [933, 63] width 18 height 7
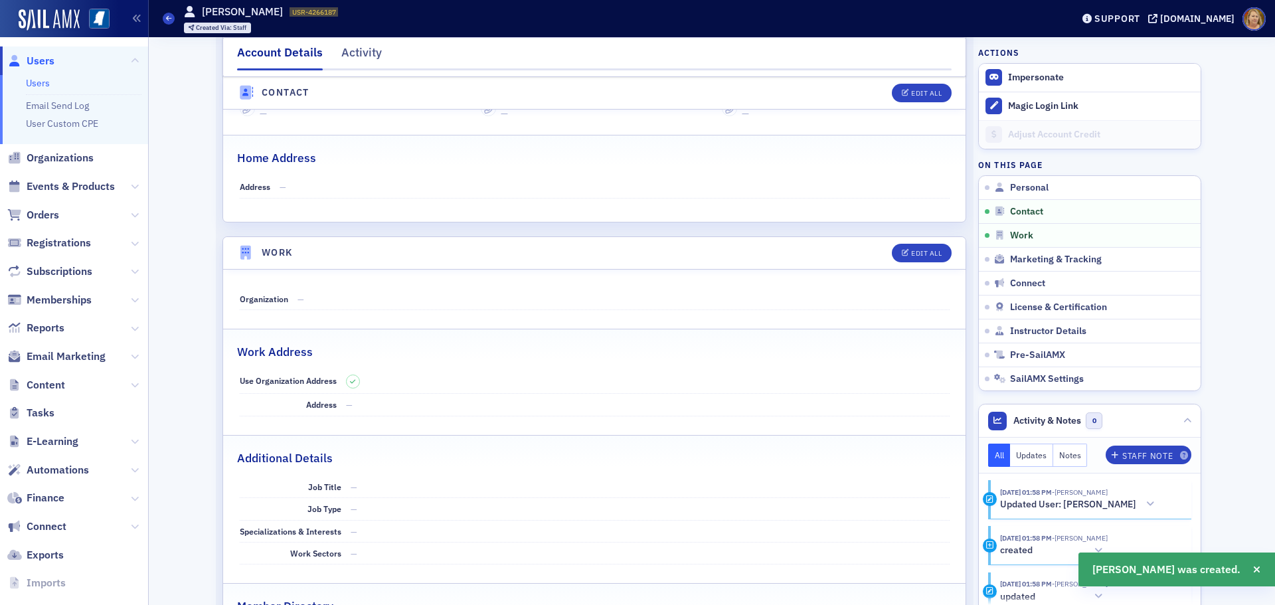
scroll to position [625, 0]
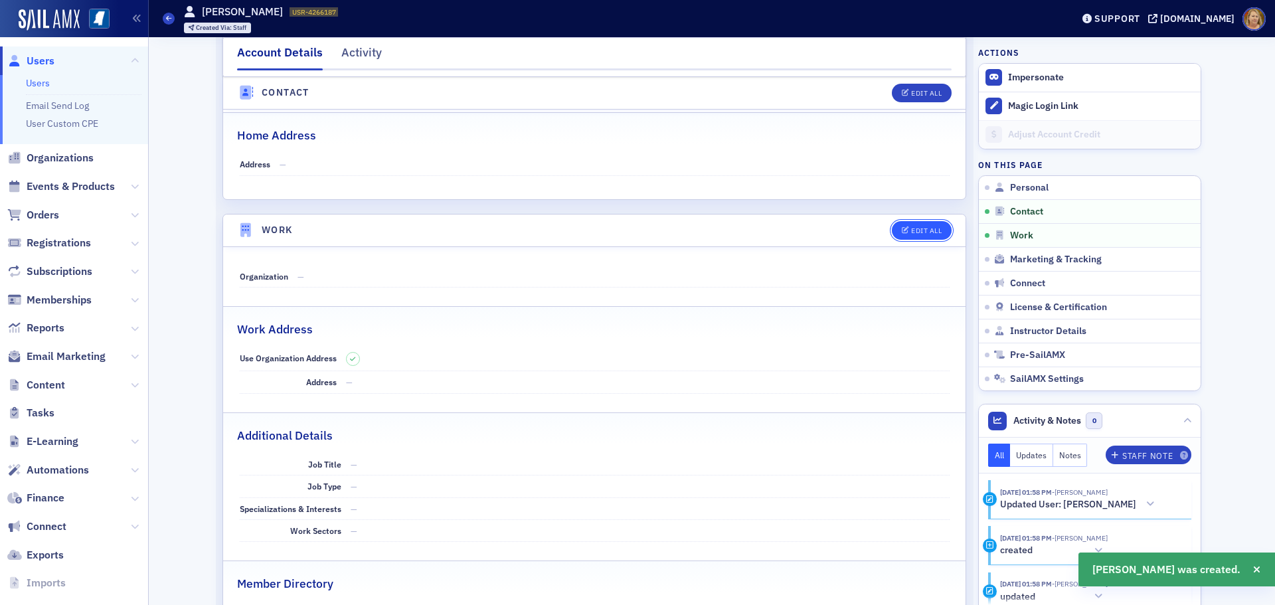
click at [922, 232] on div "Edit All" at bounding box center [926, 230] width 31 height 7
select select "US"
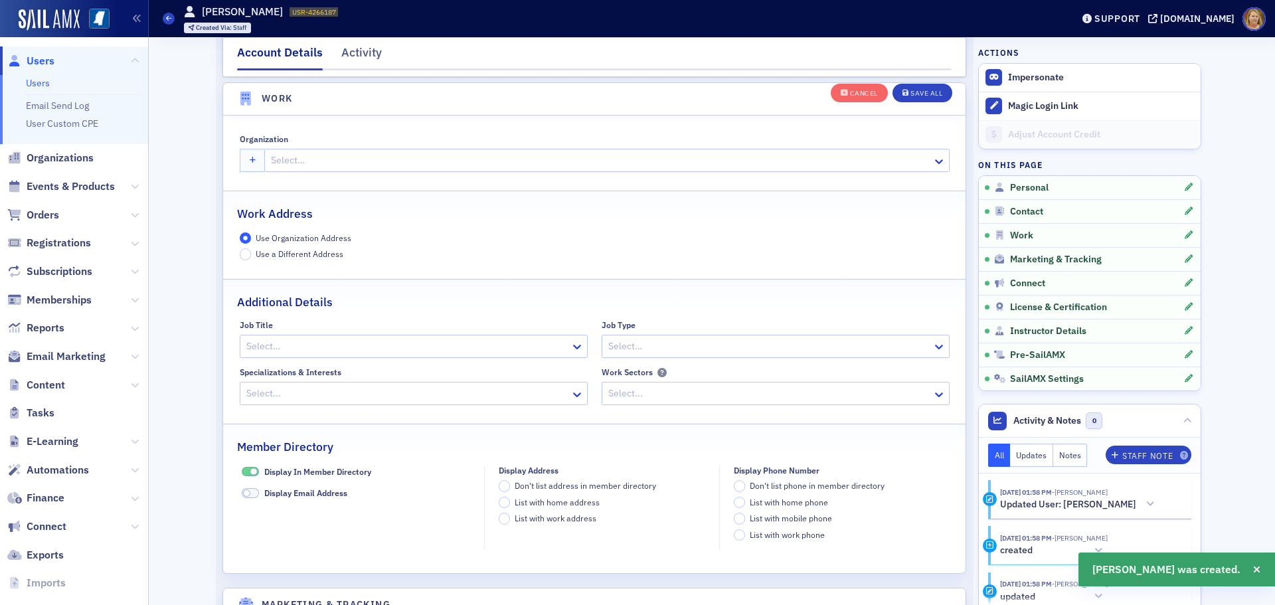
scroll to position [1052, 0]
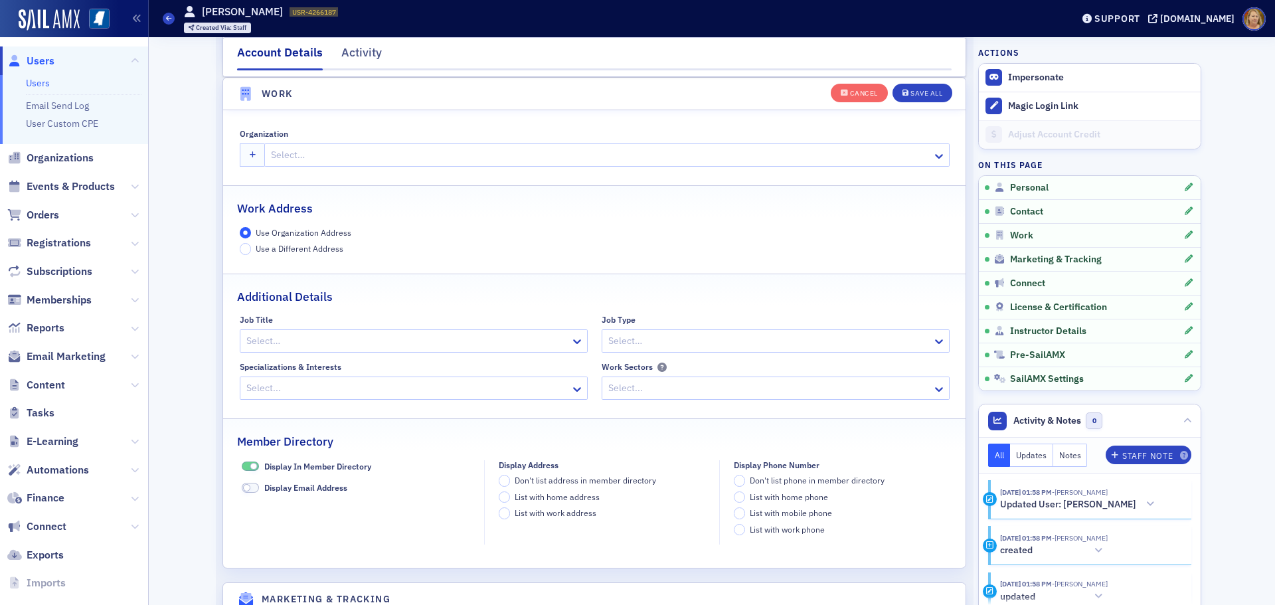
click at [340, 159] on div at bounding box center [600, 155] width 661 height 17
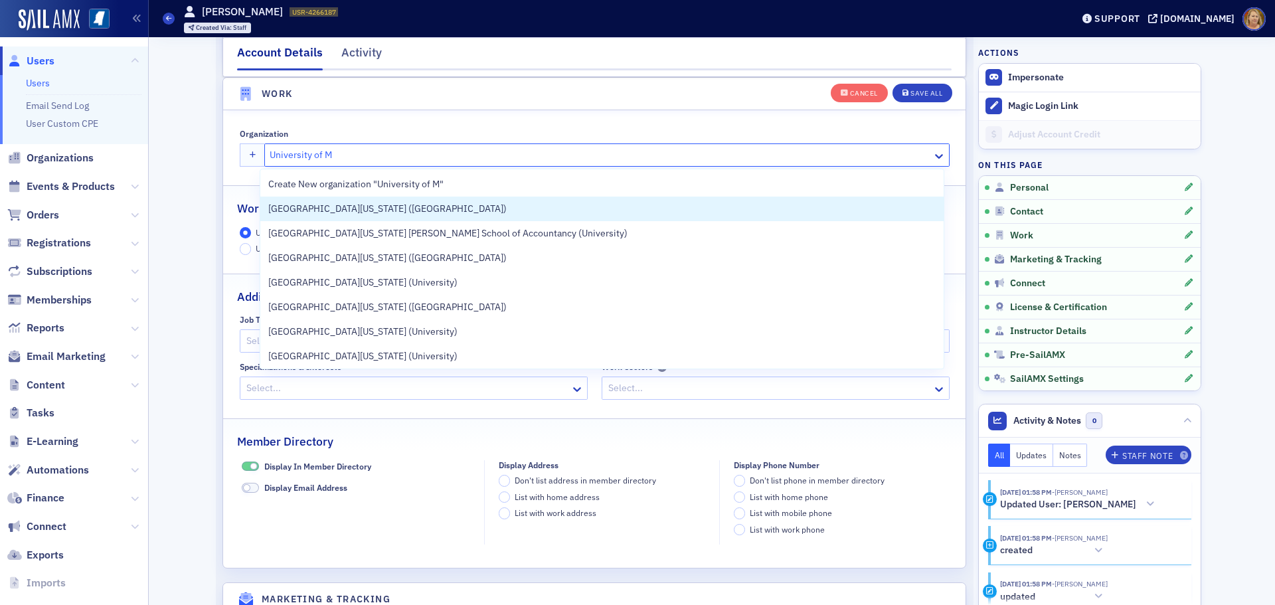
type input "University of Mi"
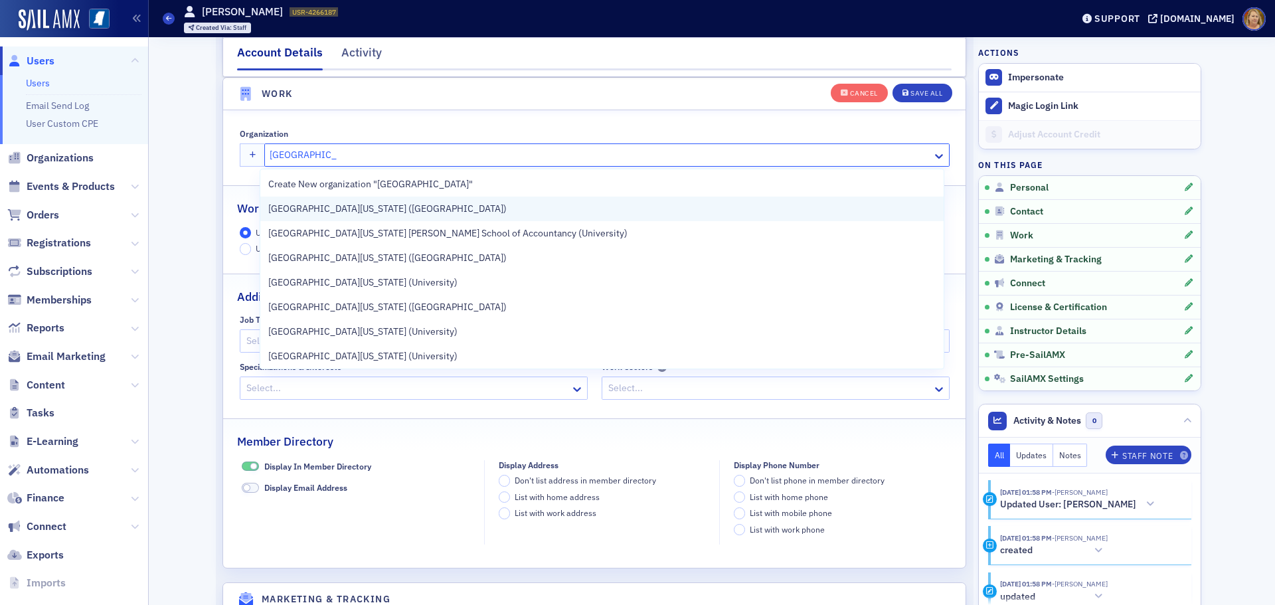
click at [350, 217] on div "University of Mississippi (Oxford)" at bounding box center [601, 209] width 683 height 25
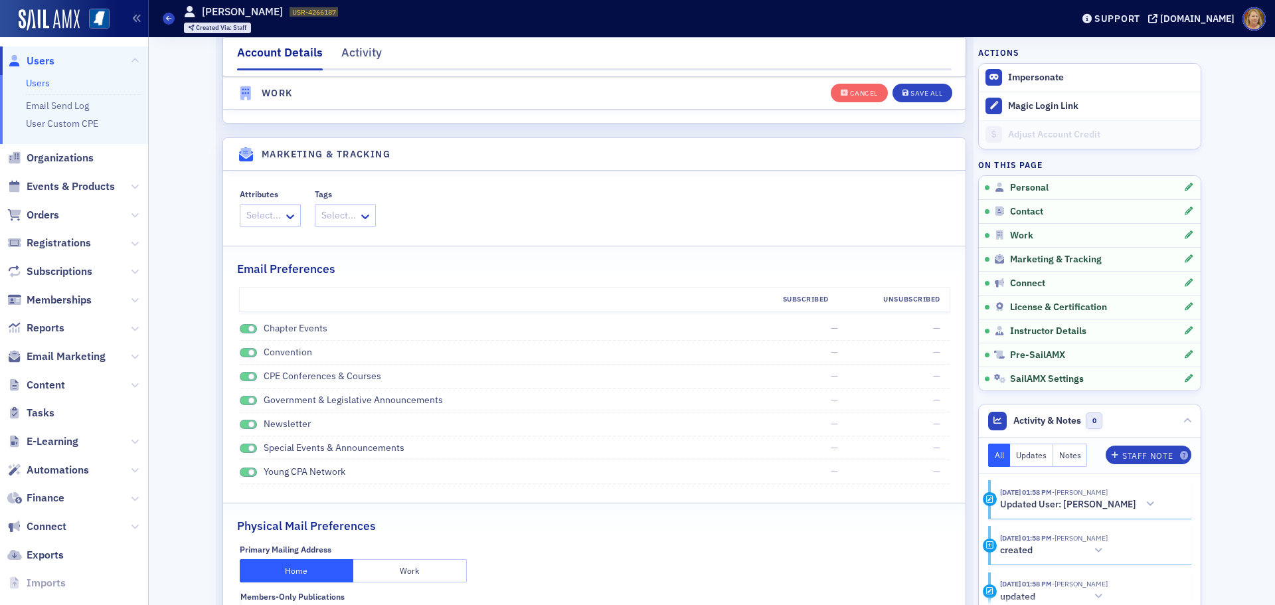
scroll to position [1517, 0]
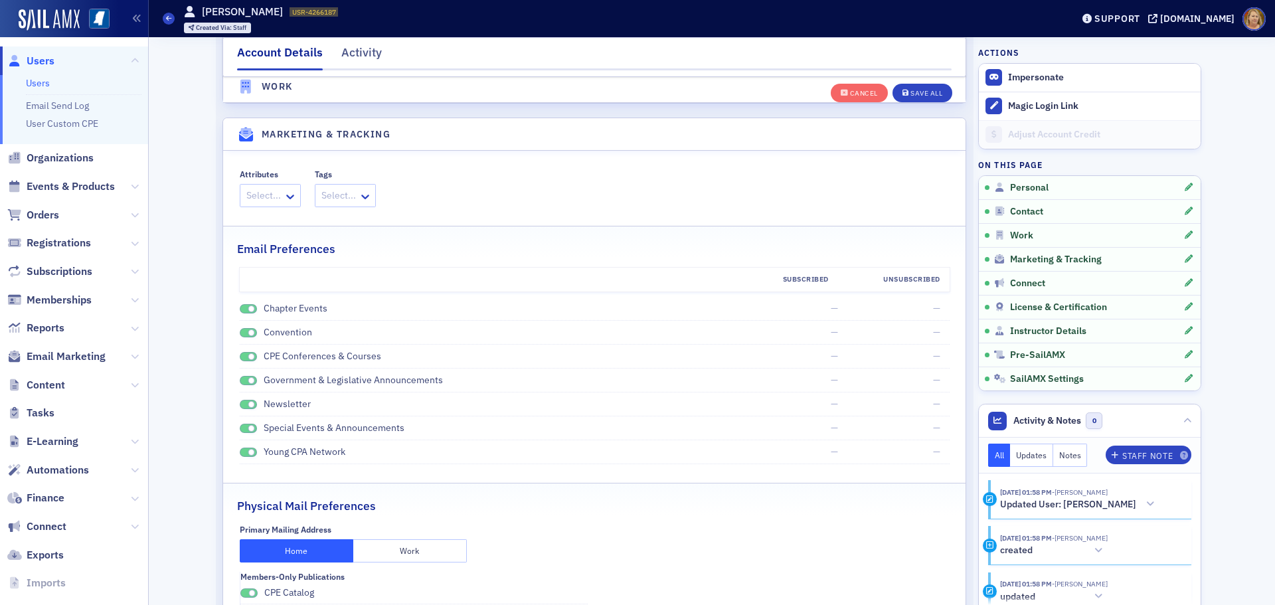
click at [240, 308] on span at bounding box center [248, 309] width 17 height 10
click at [240, 331] on span at bounding box center [248, 333] width 17 height 10
click at [240, 358] on span at bounding box center [248, 357] width 17 height 10
click at [240, 378] on span at bounding box center [248, 381] width 17 height 10
click at [240, 404] on span at bounding box center [248, 405] width 17 height 10
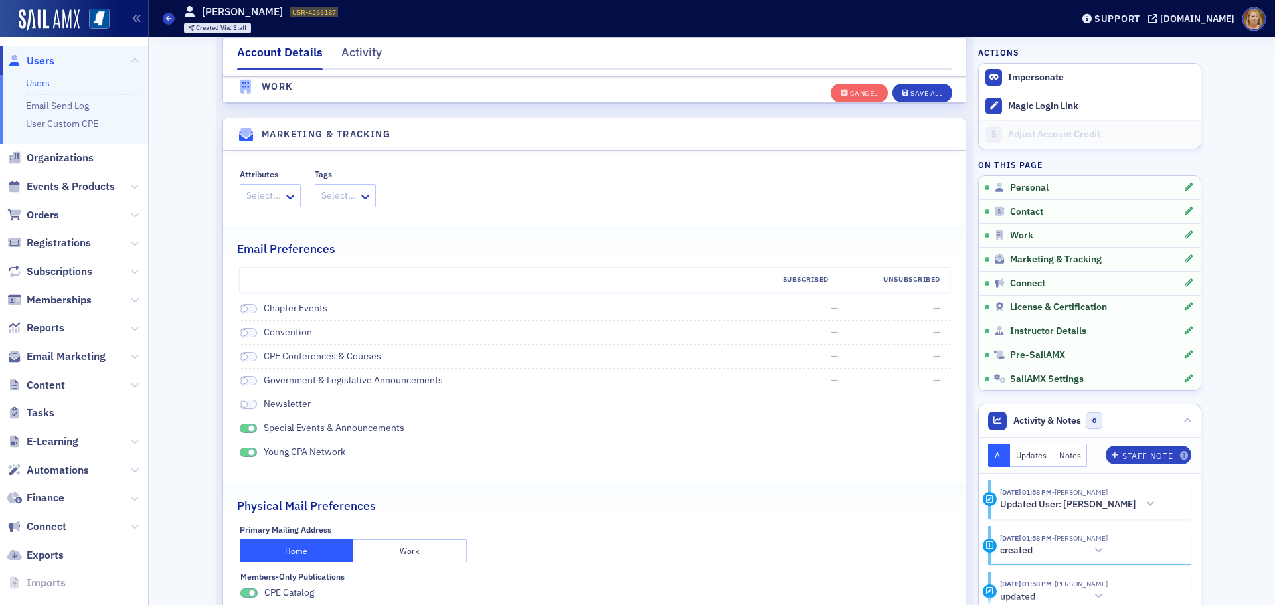
click at [240, 427] on span at bounding box center [248, 429] width 17 height 10
click at [240, 456] on span at bounding box center [248, 453] width 17 height 10
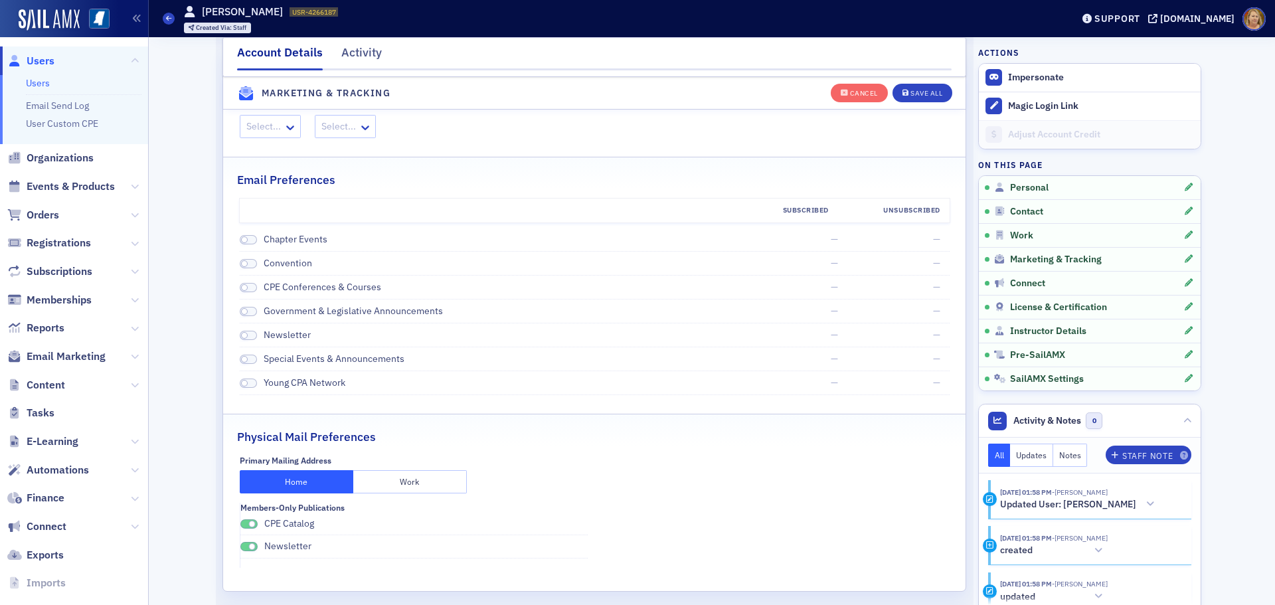
scroll to position [1650, 0]
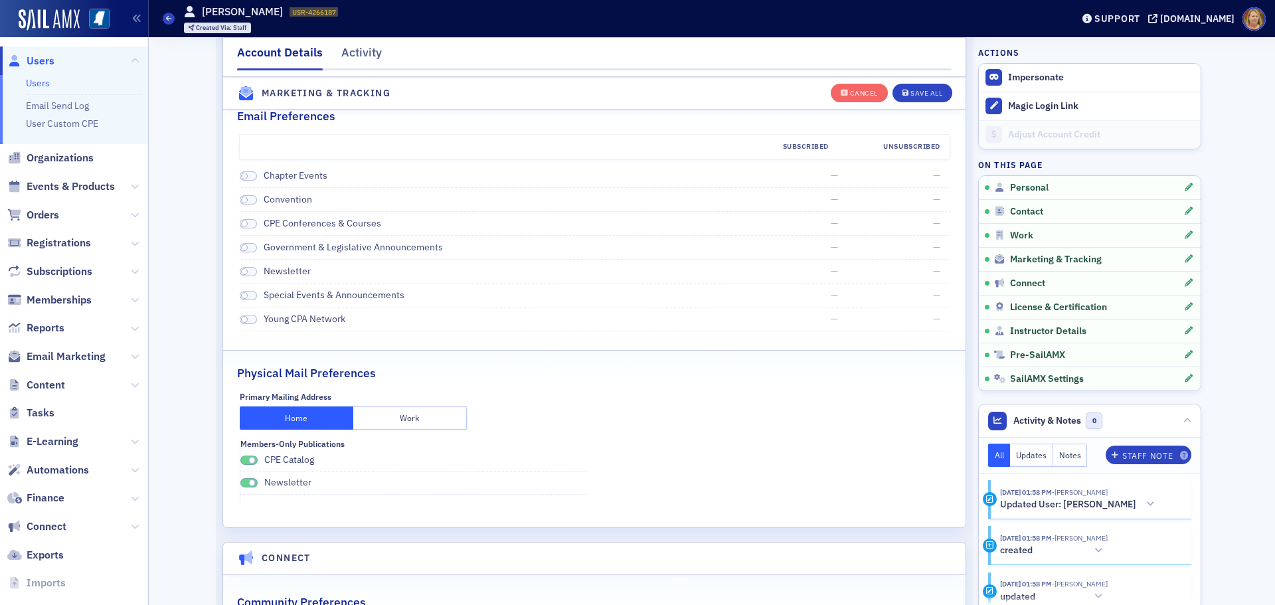
click at [241, 462] on span at bounding box center [248, 461] width 17 height 10
click at [240, 481] on span at bounding box center [248, 483] width 17 height 10
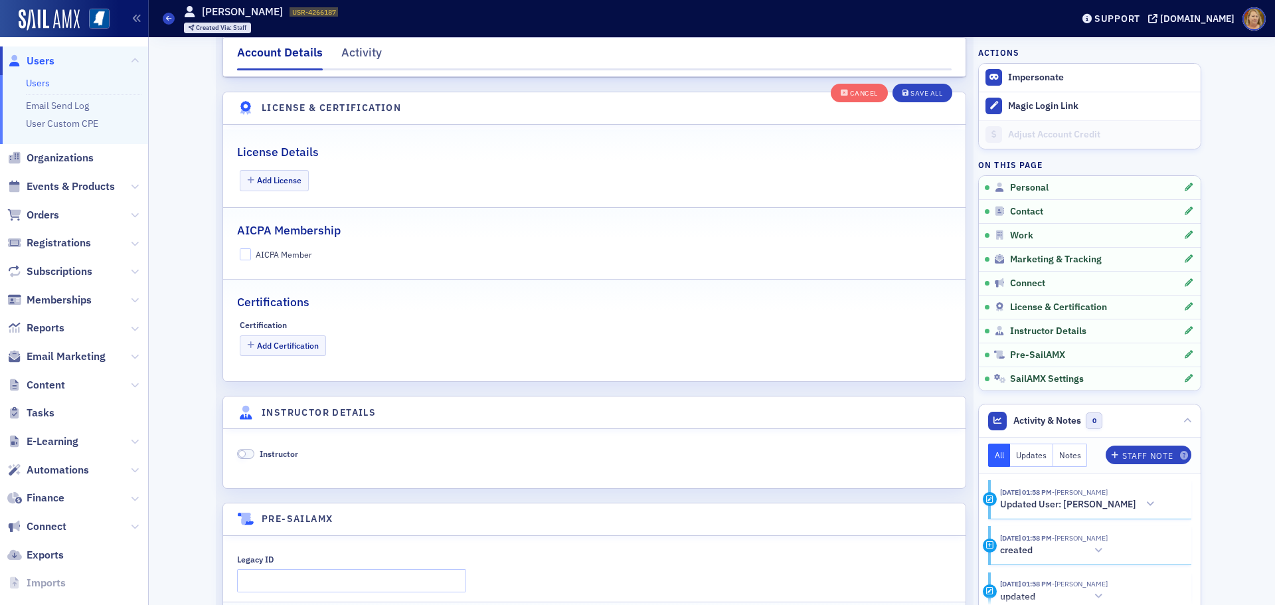
scroll to position [2248, 0]
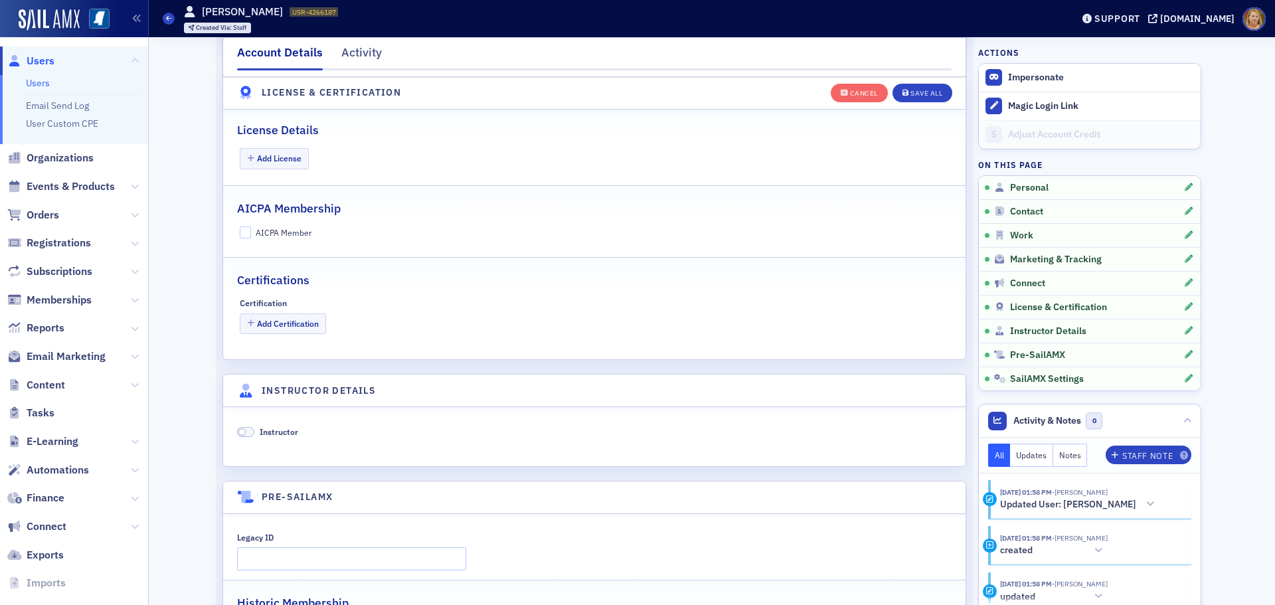
click at [245, 434] on span at bounding box center [245, 432] width 17 height 10
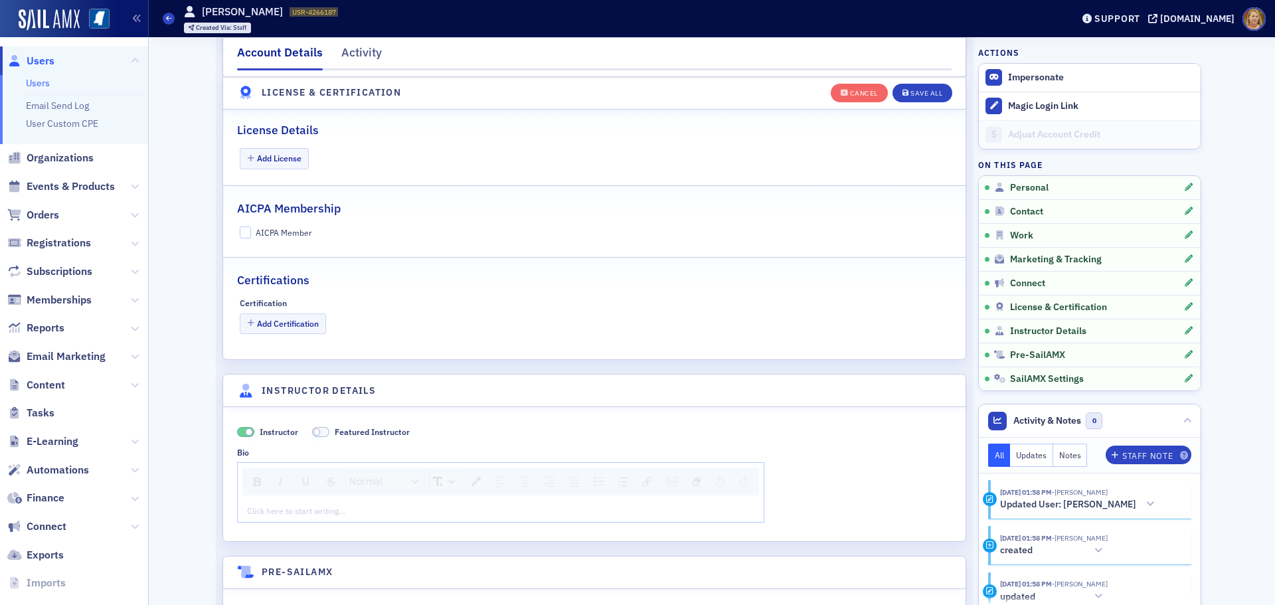
click at [270, 507] on div "rdw-editor" at bounding box center [501, 511] width 507 height 12
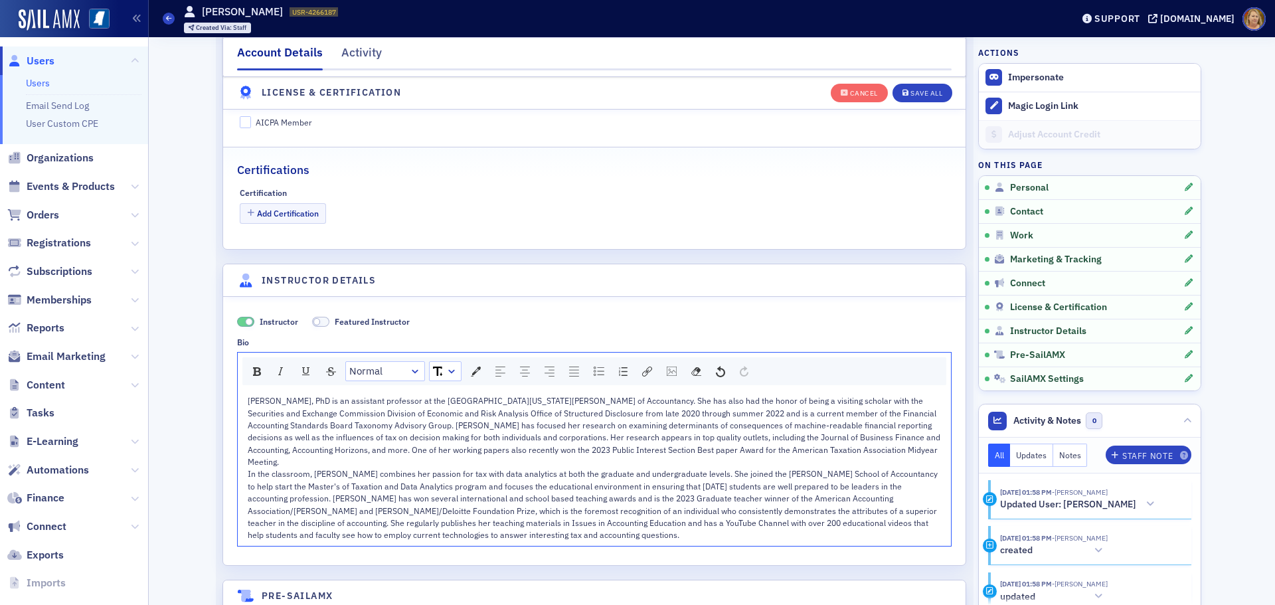
scroll to position [2381, 0]
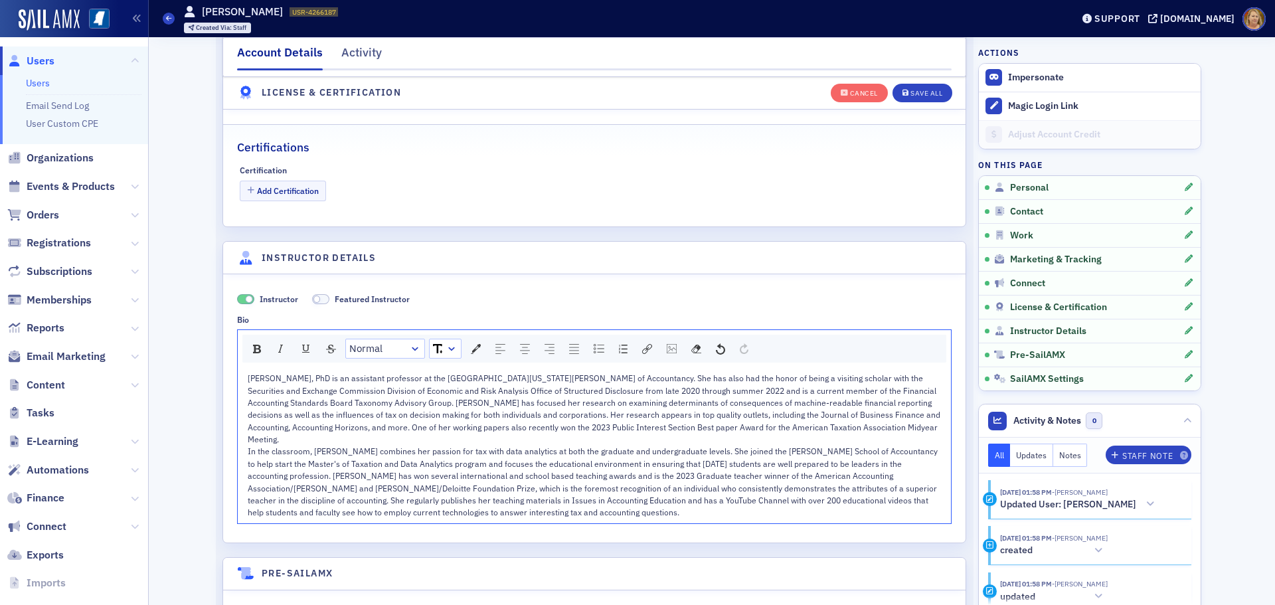
click at [873, 429] on div "Christine Cheng, PhD is an assistant professor at the University of Mississippi…" at bounding box center [595, 408] width 694 height 73
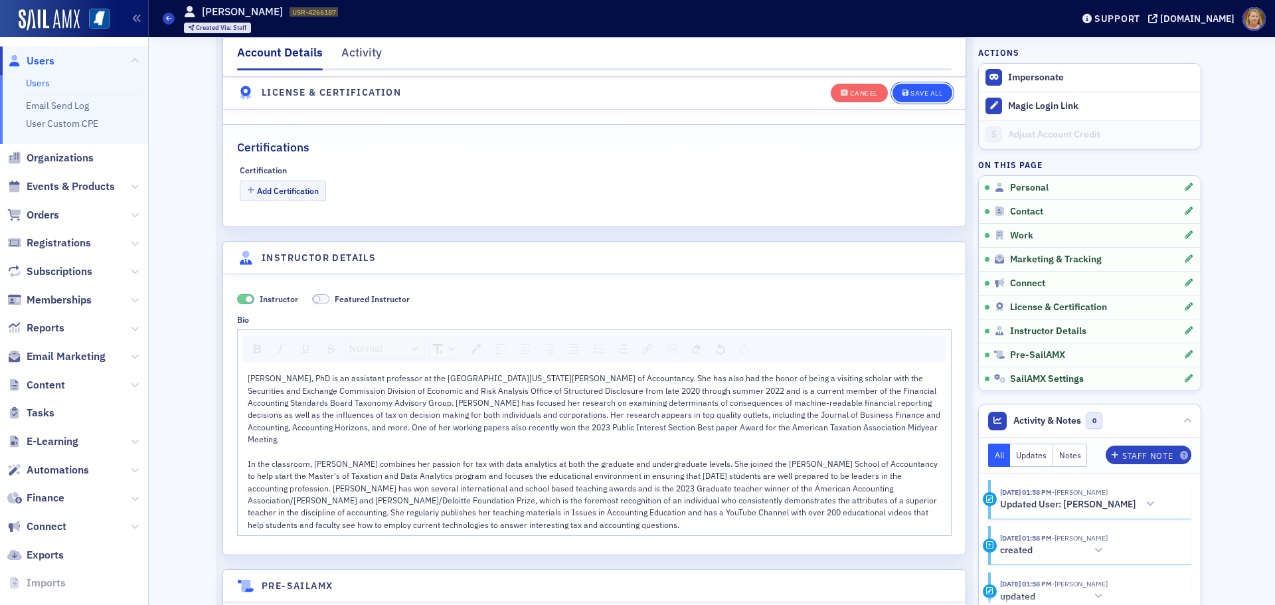
click at [911, 95] on div "Save All" at bounding box center [927, 93] width 32 height 7
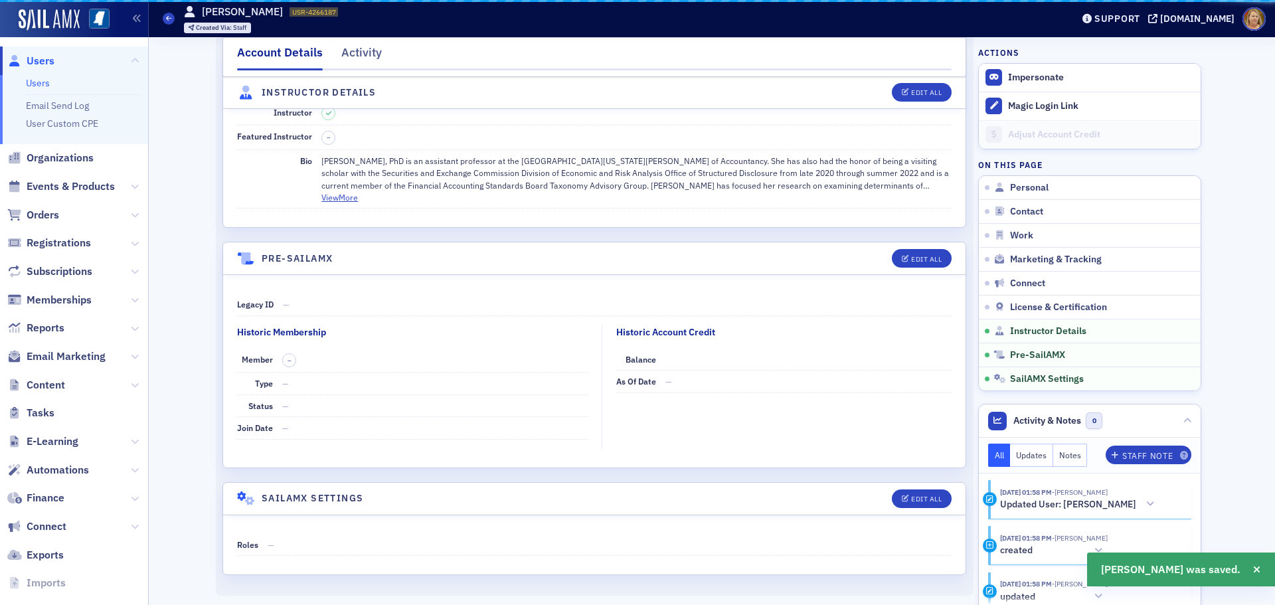
scroll to position [2268, 0]
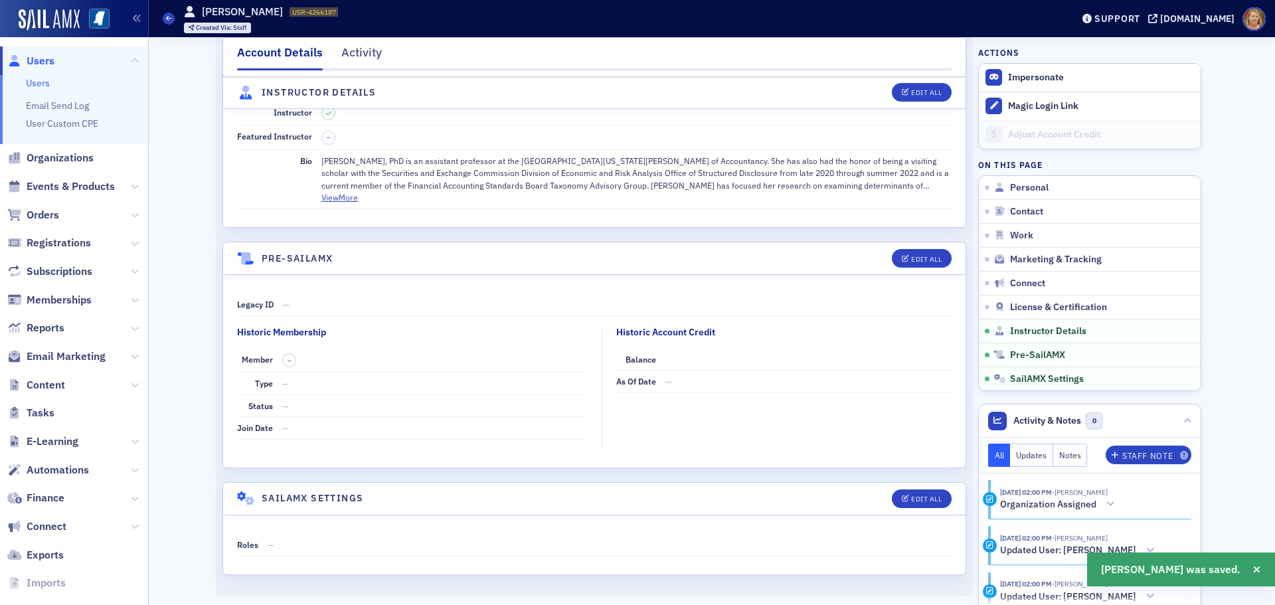
click at [50, 61] on span "Users" at bounding box center [41, 61] width 28 height 15
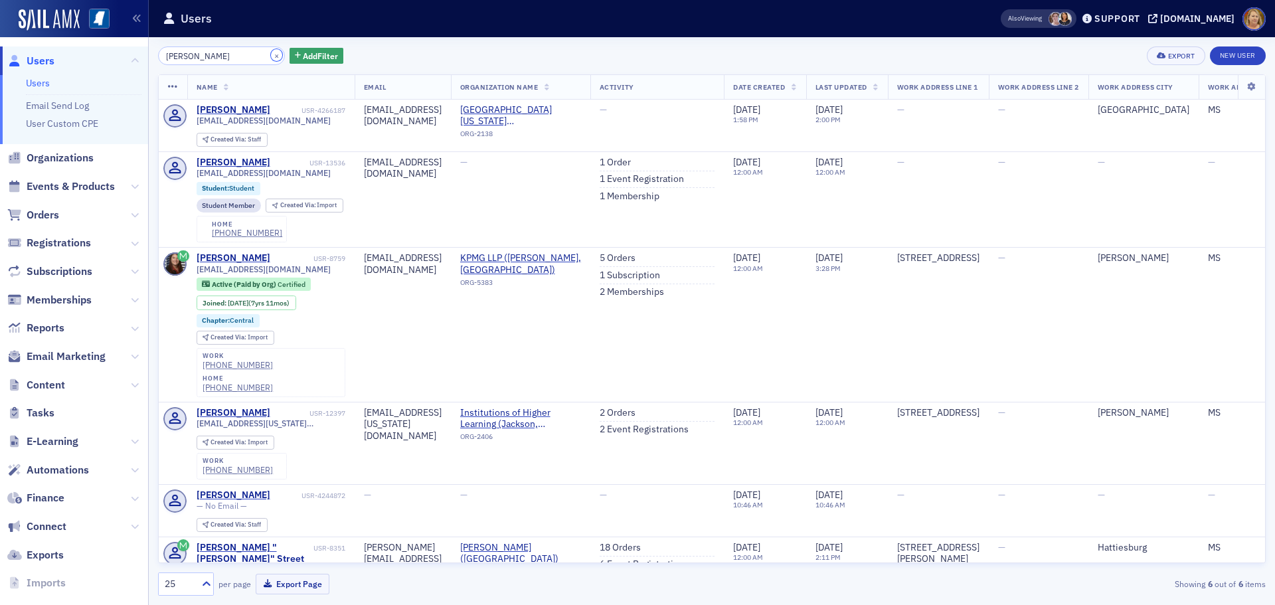
drag, startPoint x: 262, startPoint y: 52, endPoint x: 253, endPoint y: 52, distance: 8.7
click at [271, 52] on button "×" at bounding box center [277, 55] width 12 height 12
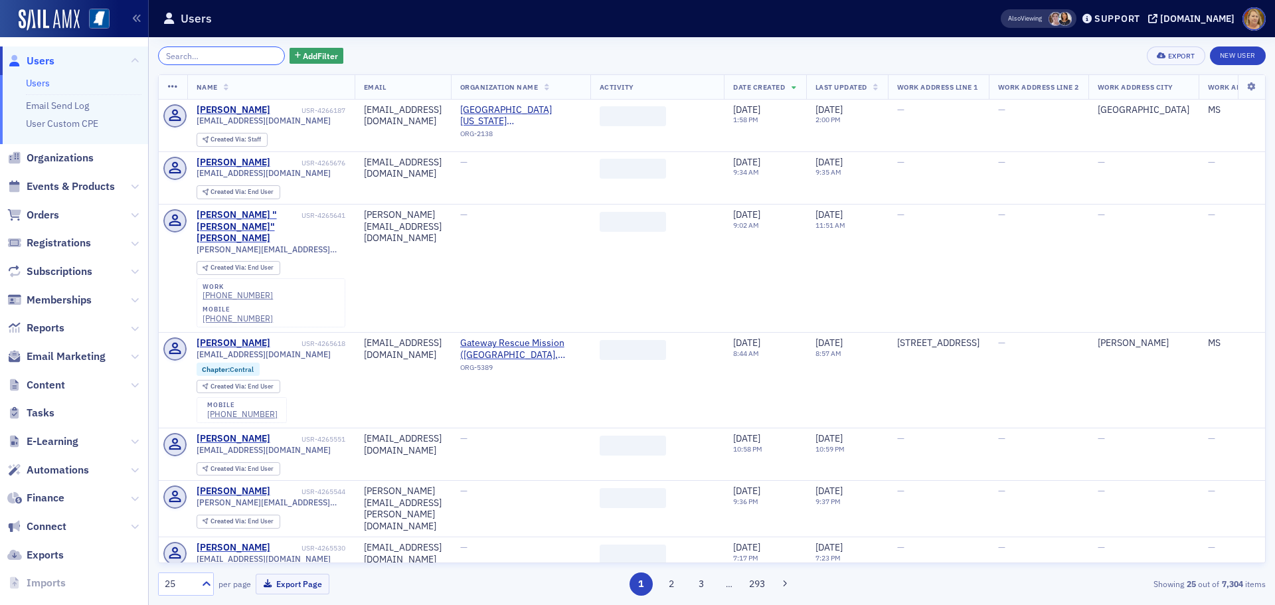
click at [237, 58] on input "search" at bounding box center [221, 55] width 127 height 19
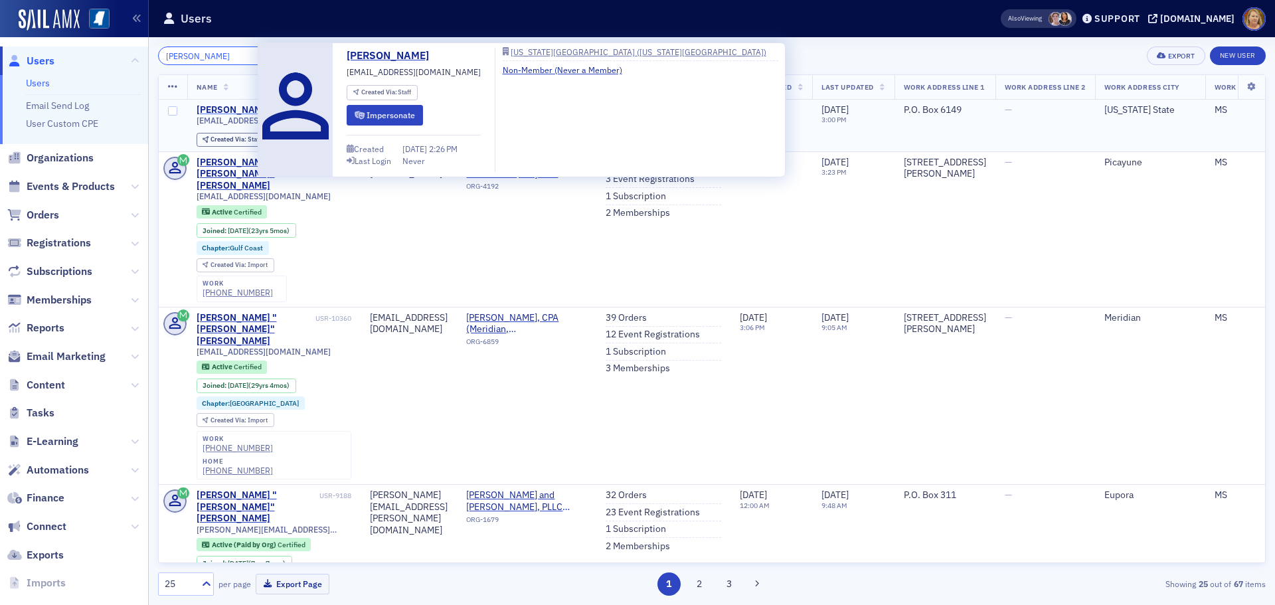
type input "harrison scott"
click at [230, 110] on div "Harrison Scott" at bounding box center [234, 110] width 74 height 12
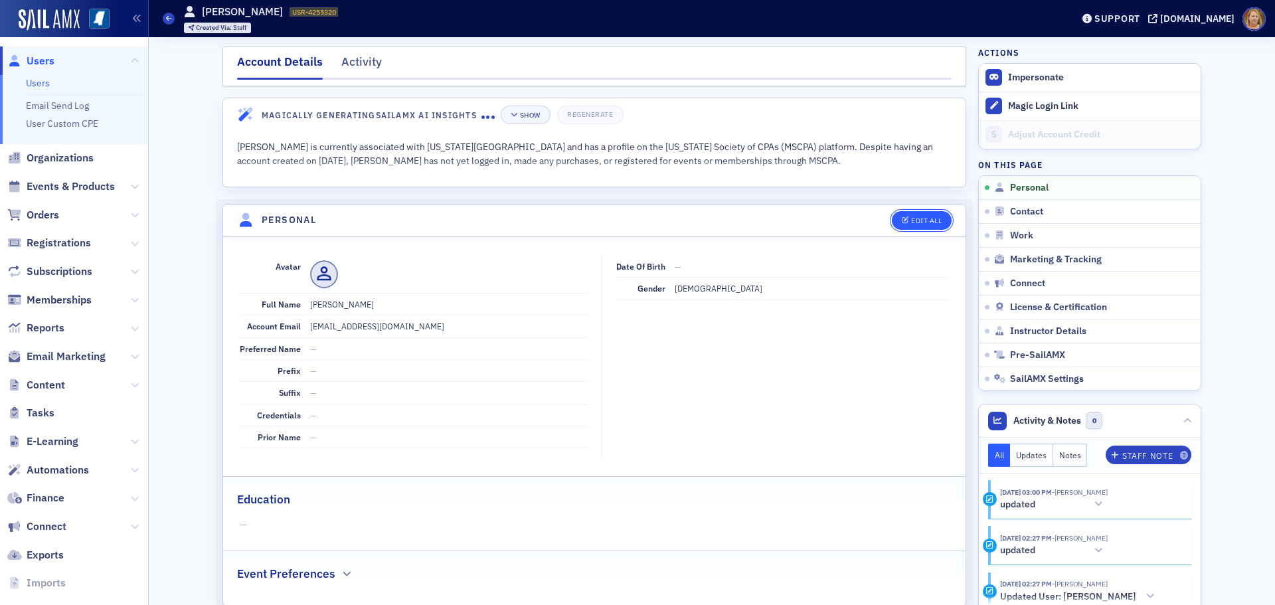
click at [902, 221] on icon "button" at bounding box center [906, 220] width 8 height 7
select select "US"
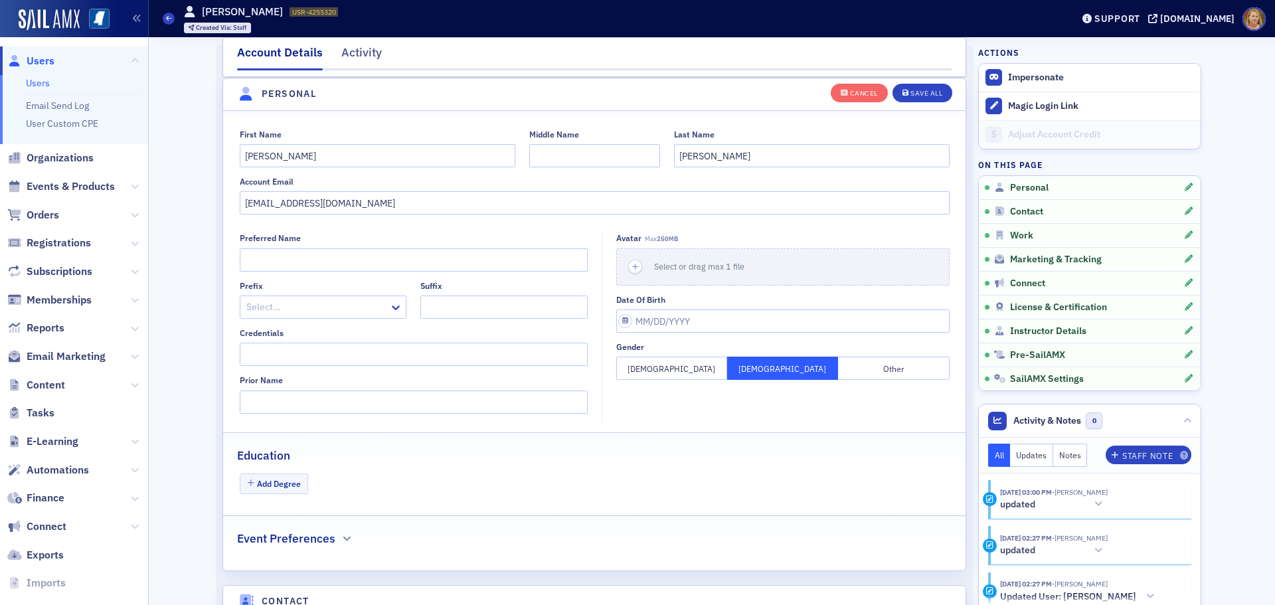
scroll to position [155, 0]
click at [630, 263] on icon "button" at bounding box center [636, 266] width 12 height 12
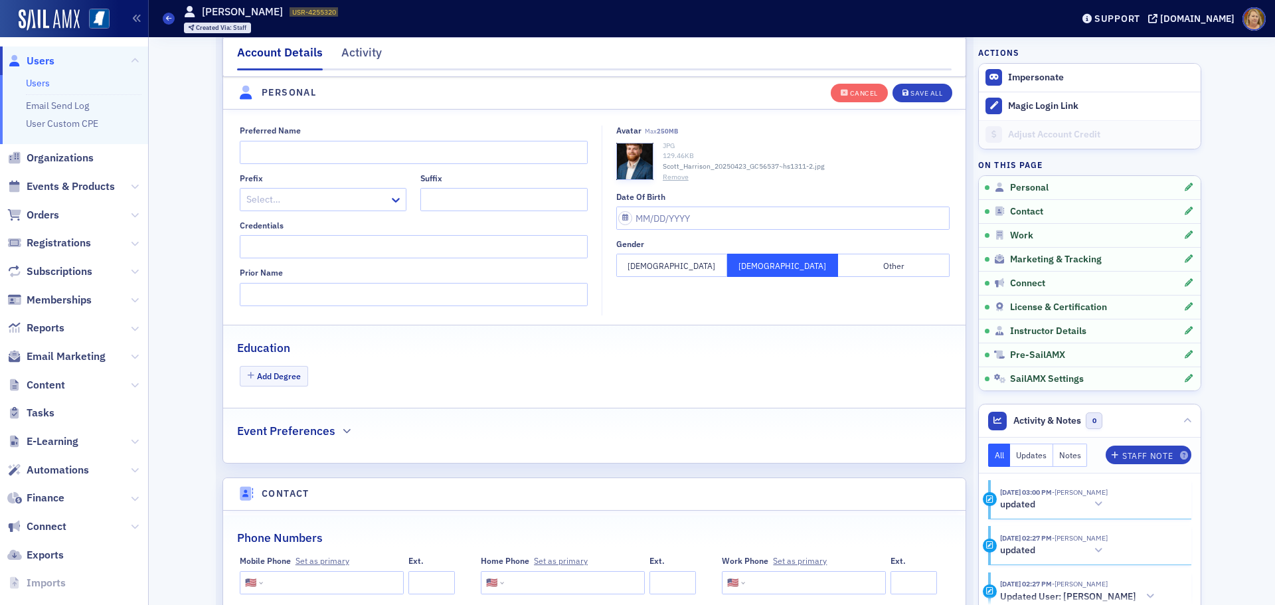
scroll to position [221, 0]
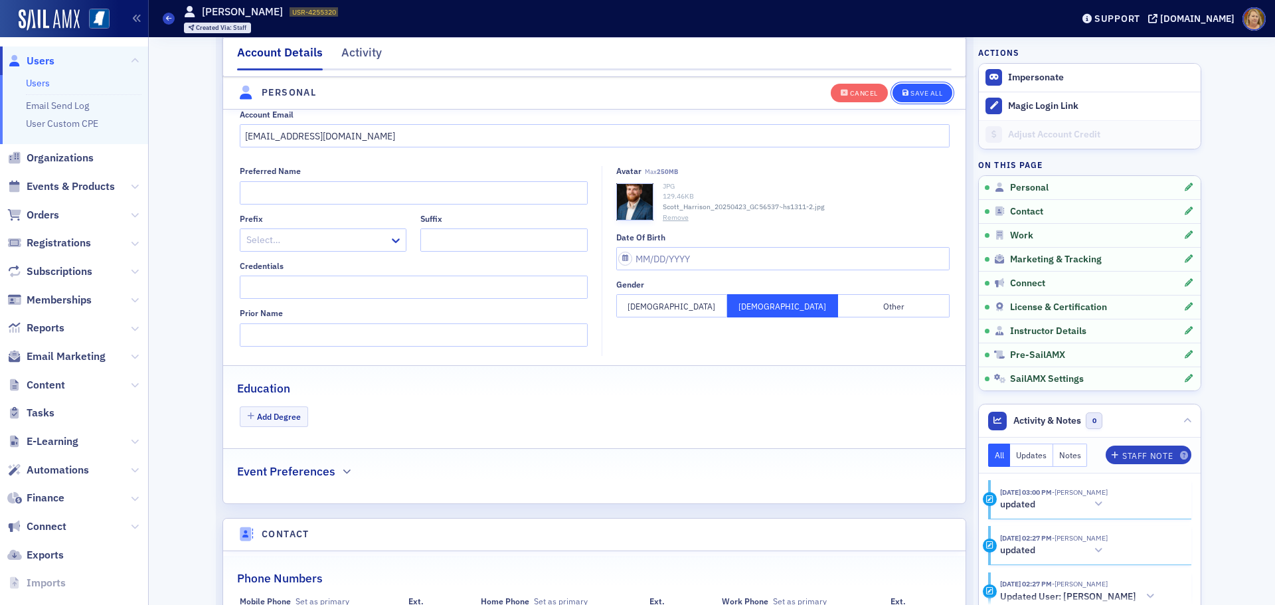
click at [934, 92] on div "Save All" at bounding box center [927, 93] width 32 height 7
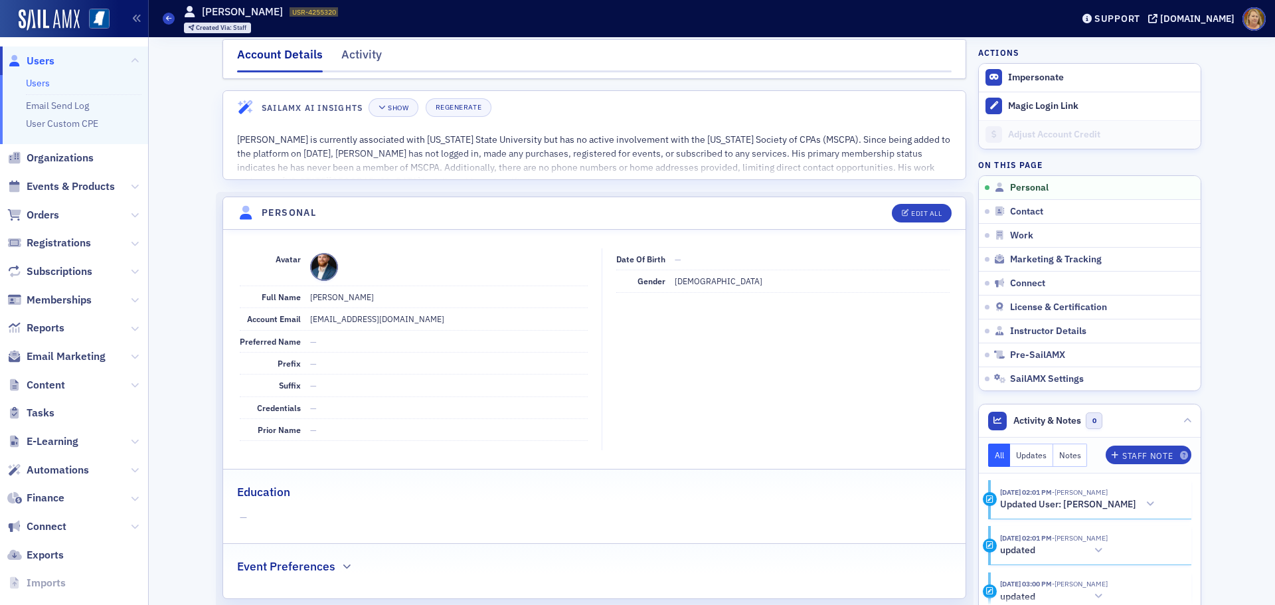
scroll to position [0, 0]
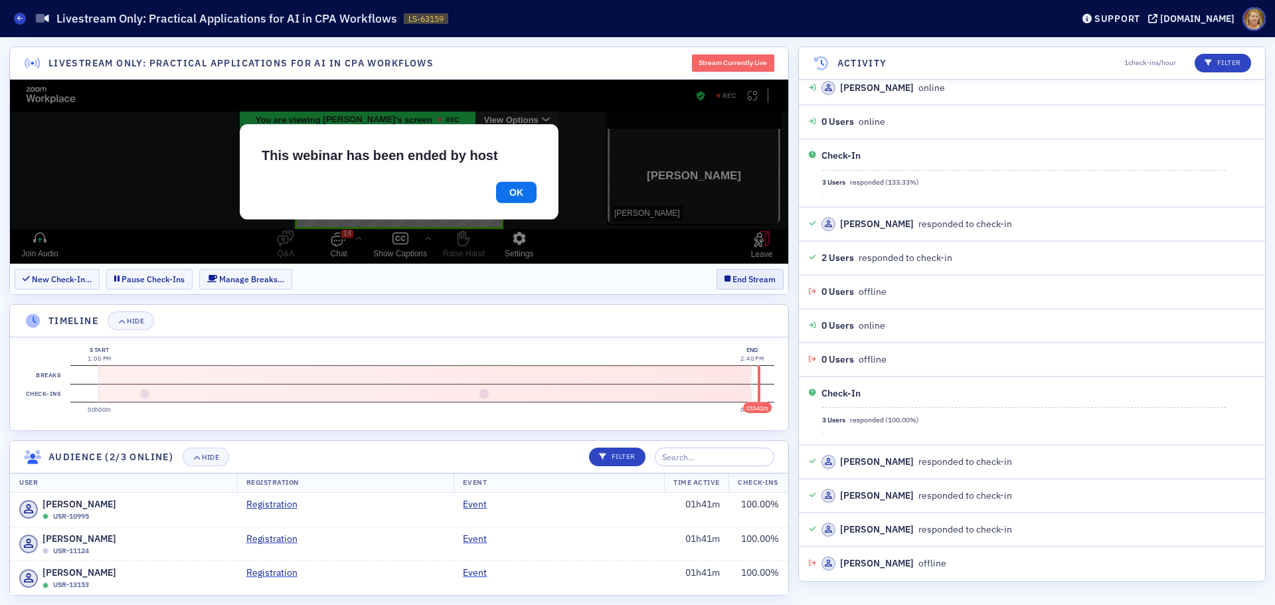
scroll to position [448, 0]
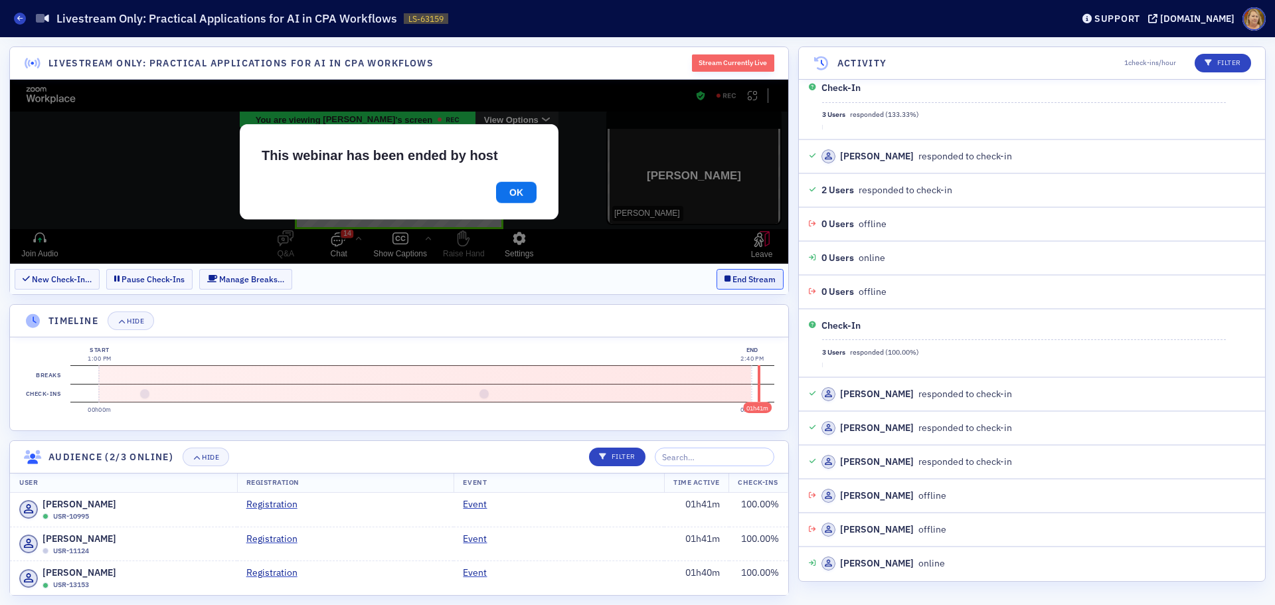
click at [753, 283] on button "End Stream" at bounding box center [750, 279] width 67 height 21
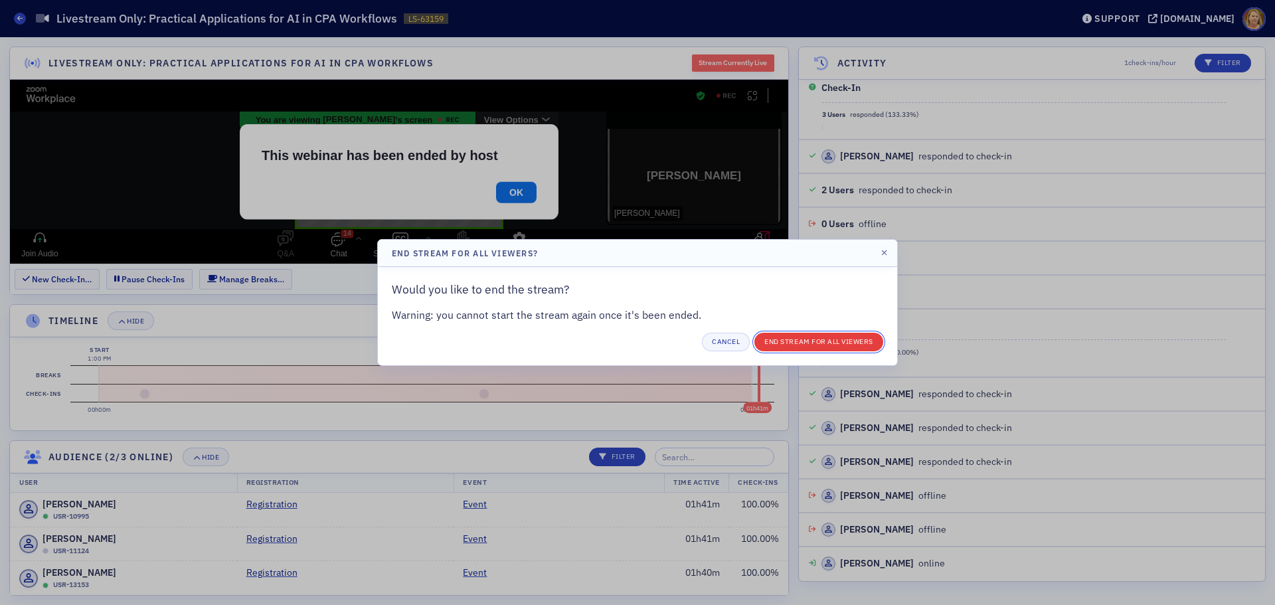
click at [790, 339] on button "End Stream for all Viewers" at bounding box center [819, 342] width 129 height 19
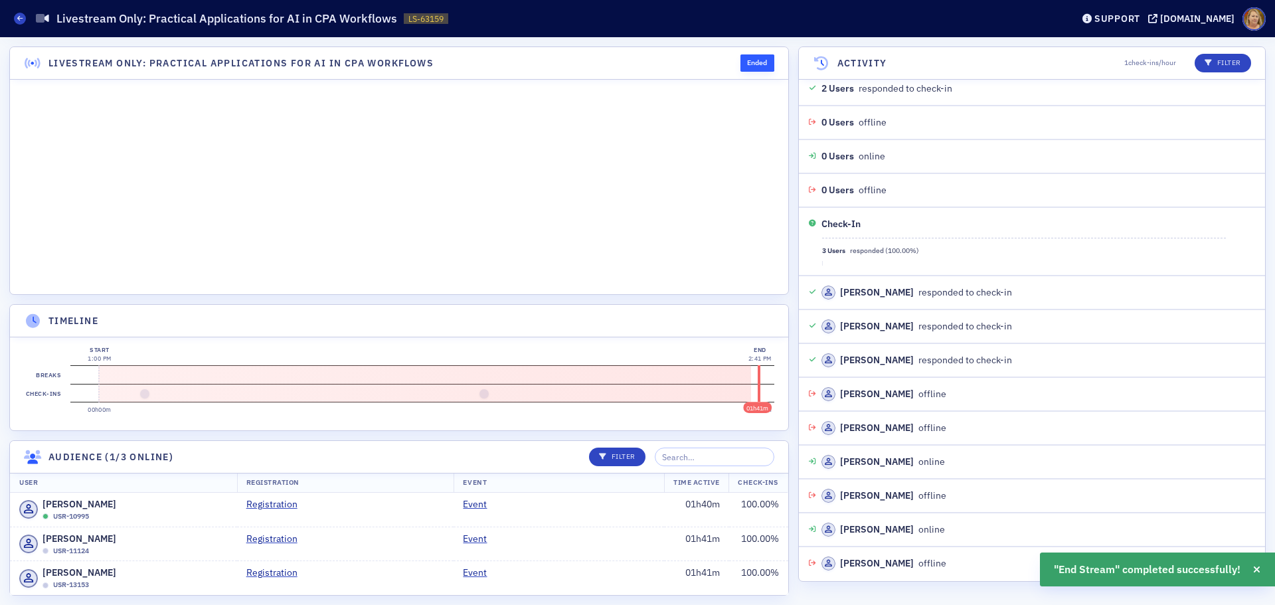
scroll to position [618, 0]
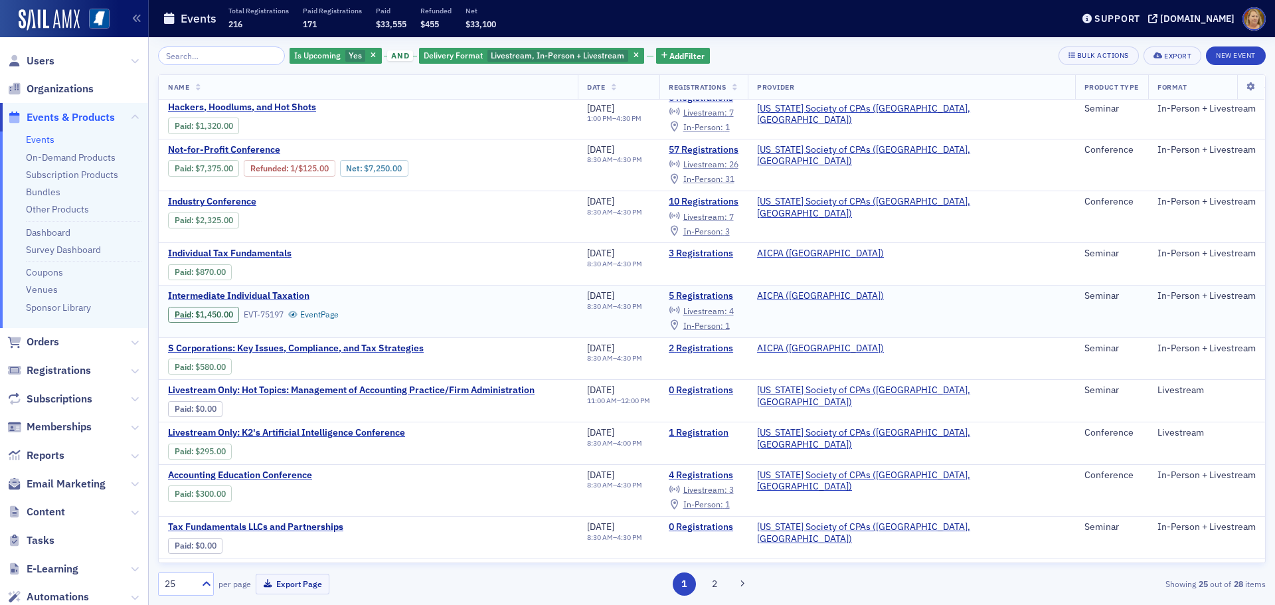
scroll to position [266, 0]
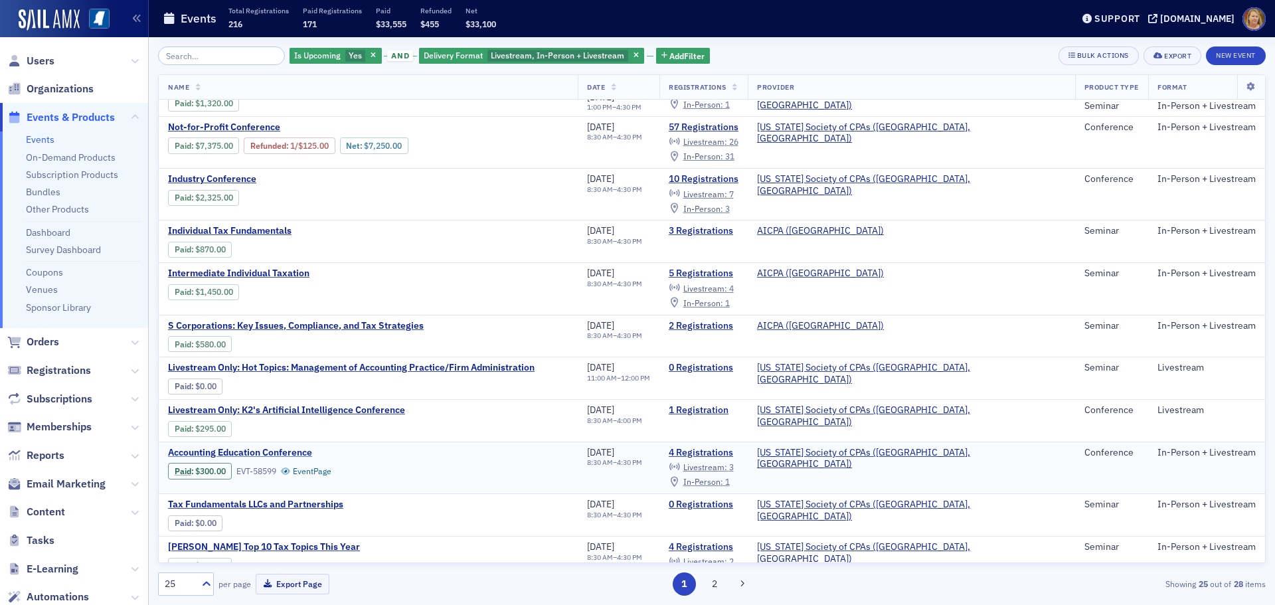
click at [283, 452] on span "Accounting Education Conference" at bounding box center [279, 453] width 223 height 12
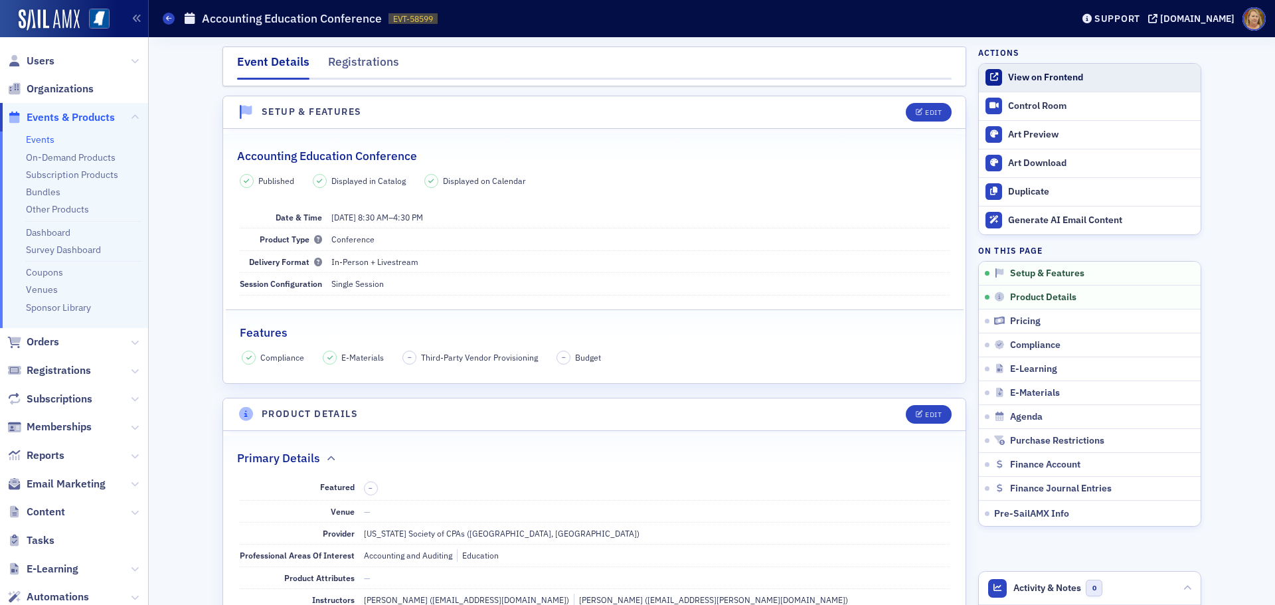
click at [1013, 77] on div "View on Frontend" at bounding box center [1101, 78] width 186 height 12
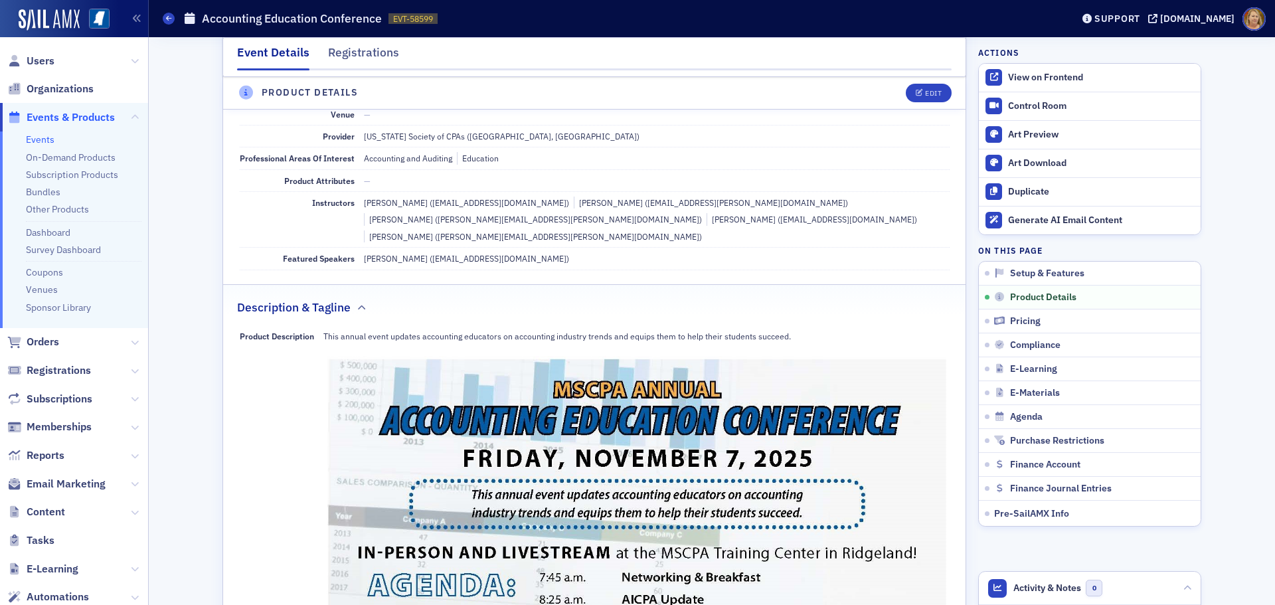
scroll to position [399, 0]
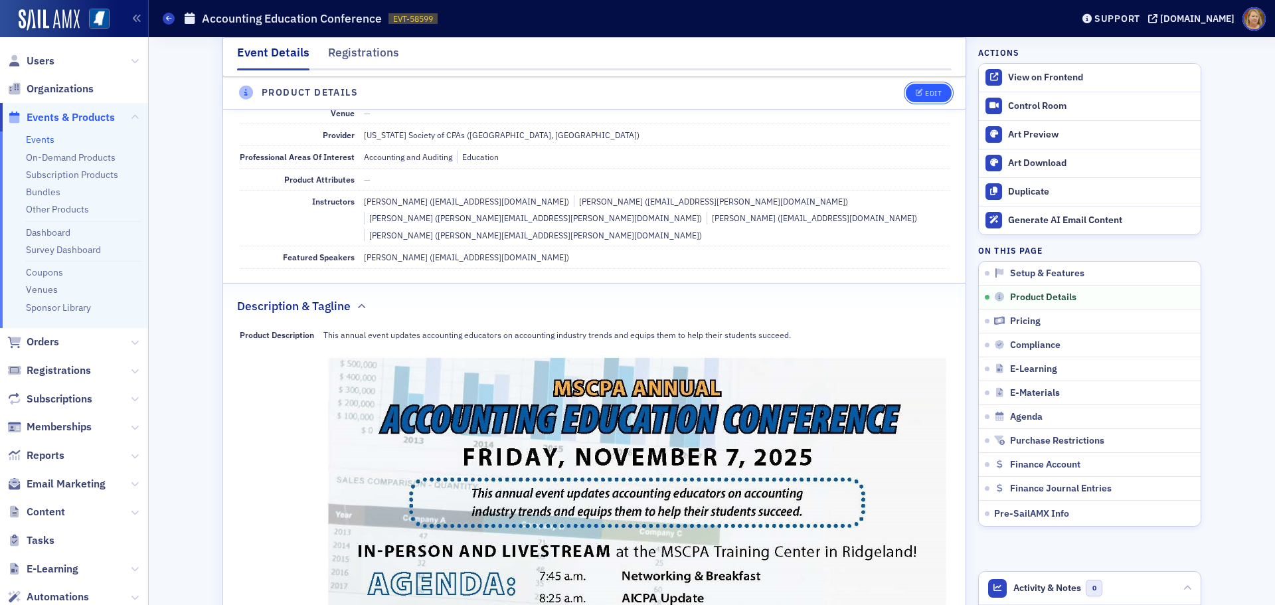
click at [925, 92] on div "Edit" at bounding box center [933, 93] width 17 height 7
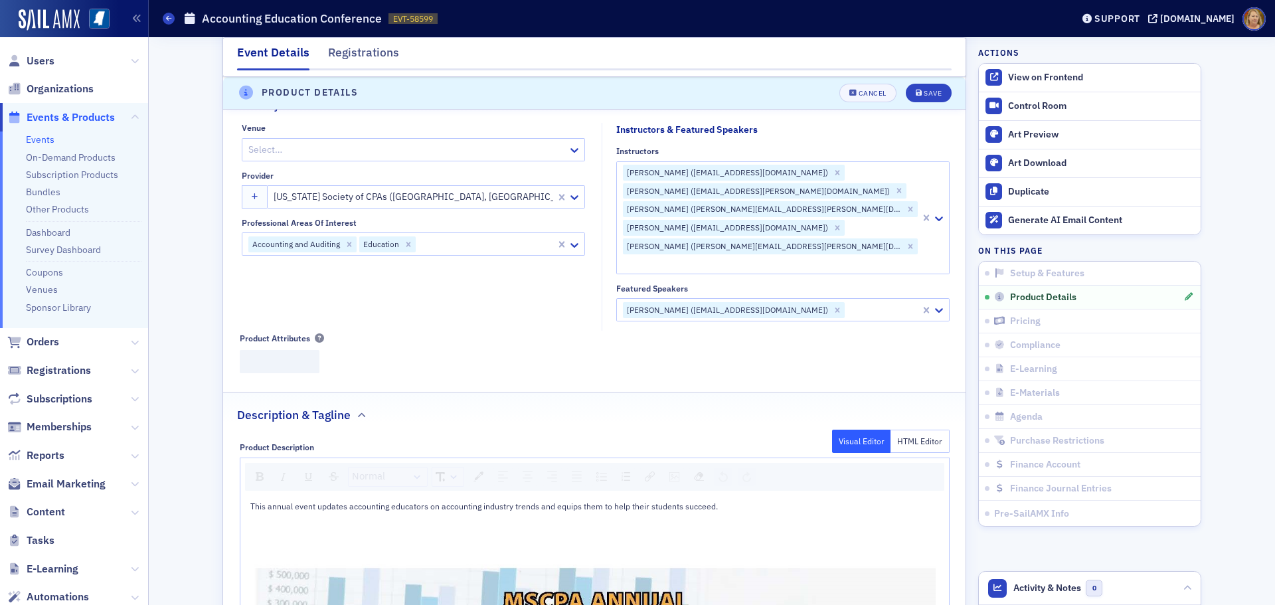
scroll to position [321, 0]
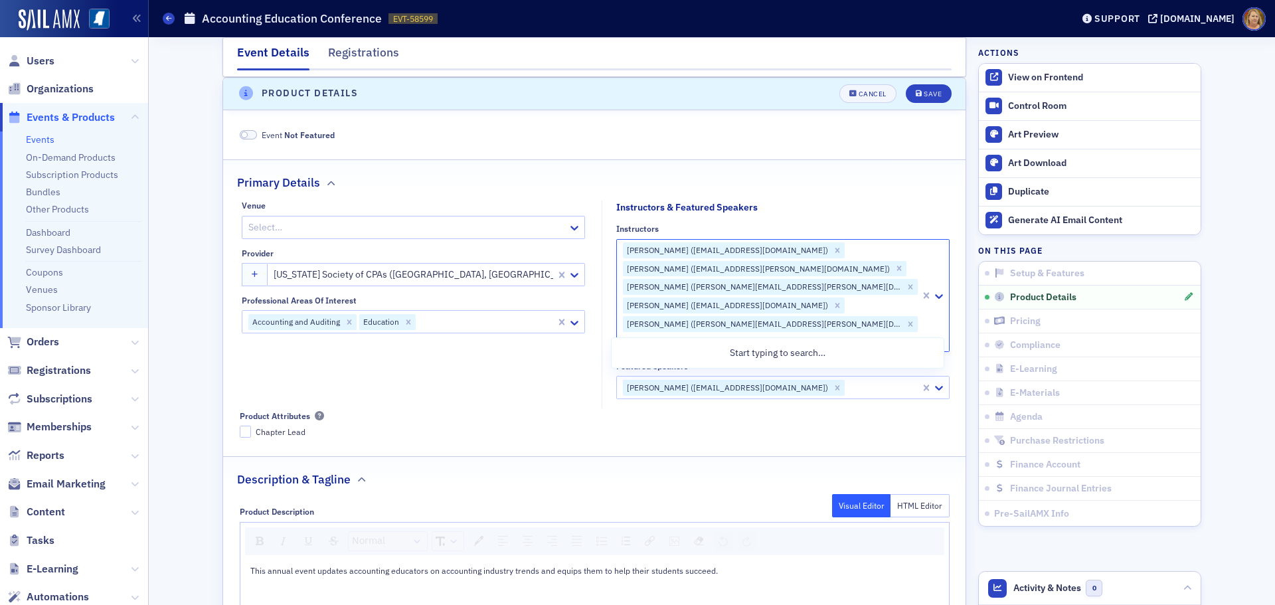
click at [831, 333] on div at bounding box center [771, 341] width 298 height 17
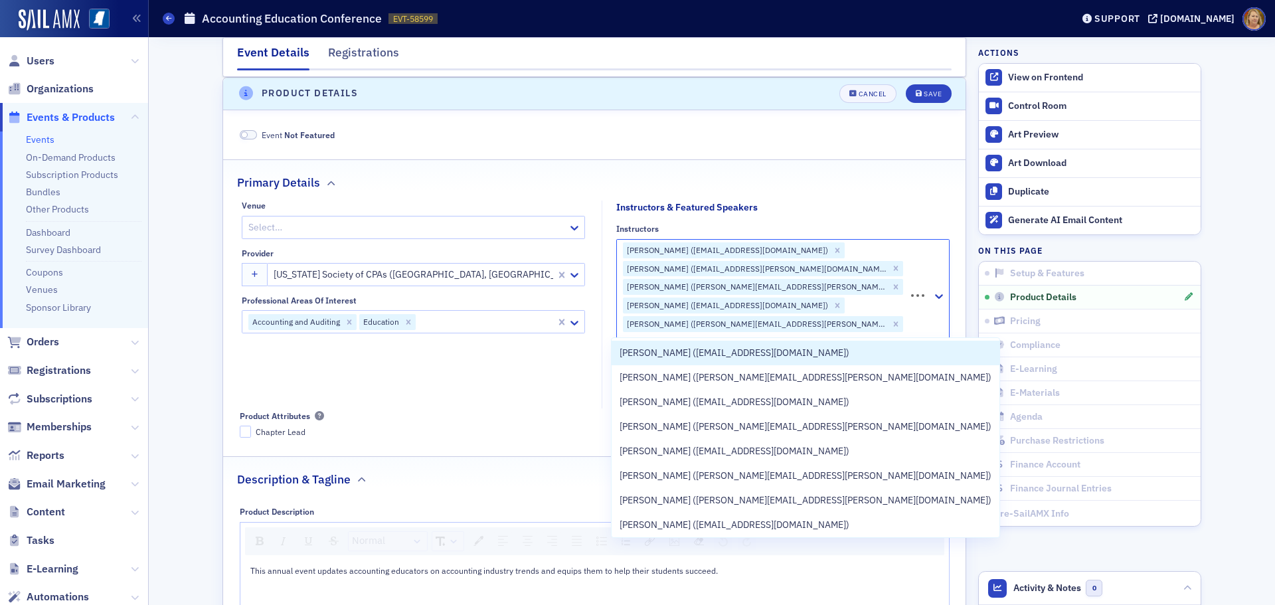
type input "christin cheng"
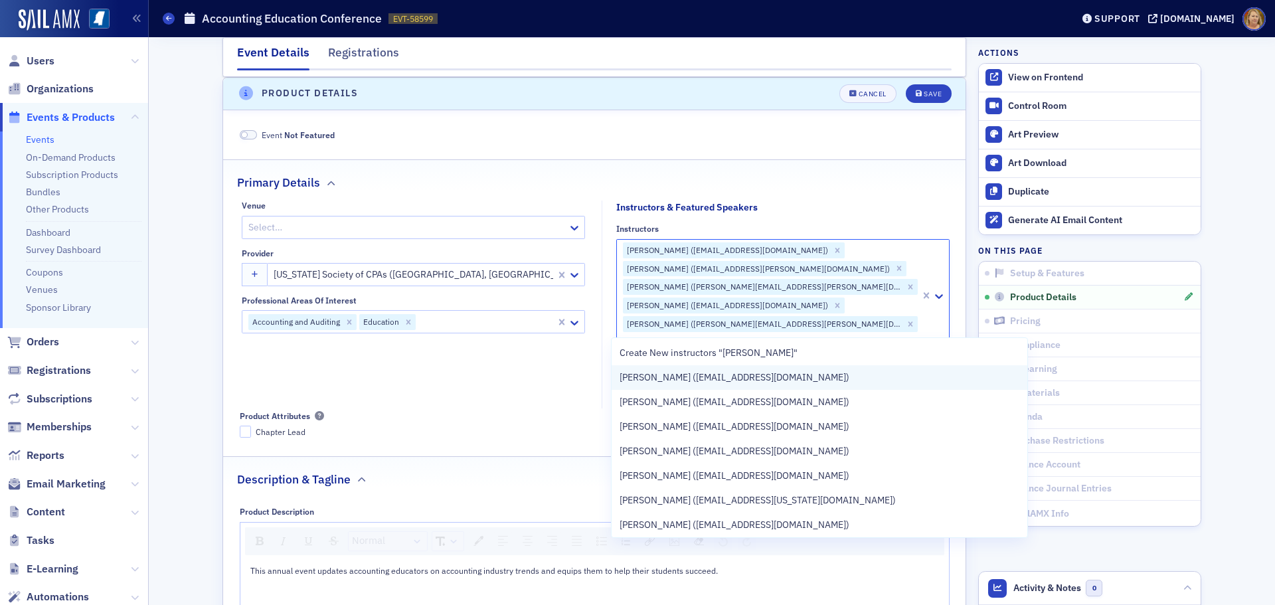
click at [774, 378] on span "Christine Cheng (ccheng3@olemiss.edu)" at bounding box center [735, 378] width 230 height 14
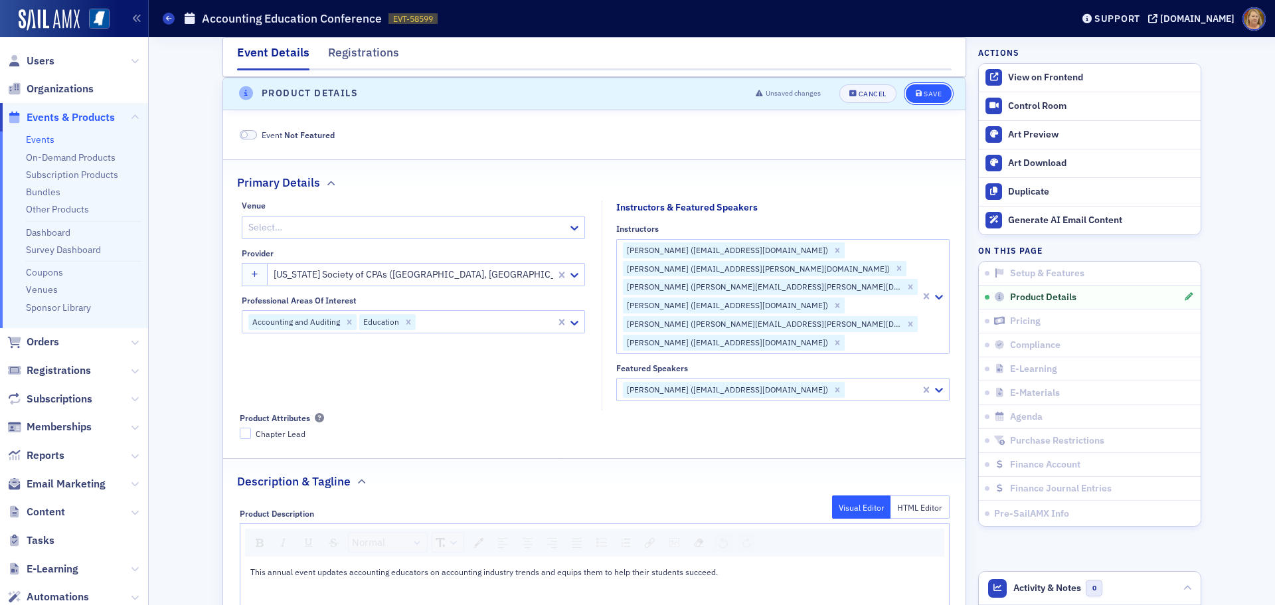
click at [924, 93] on div "Save" at bounding box center [933, 93] width 18 height 7
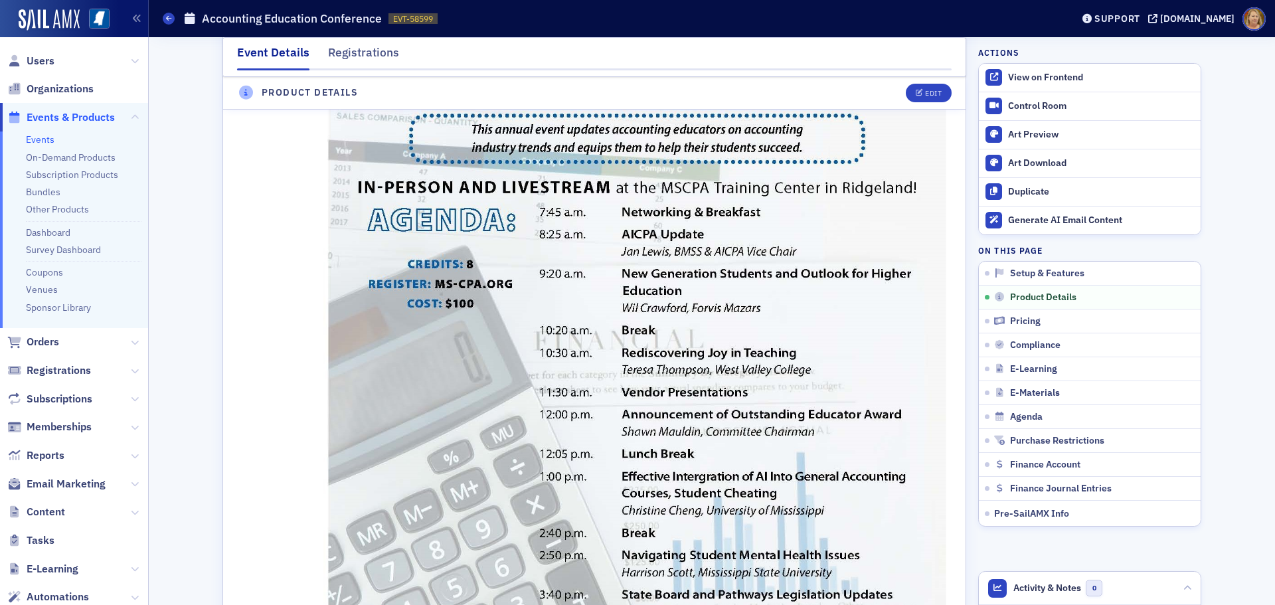
scroll to position [786, 0]
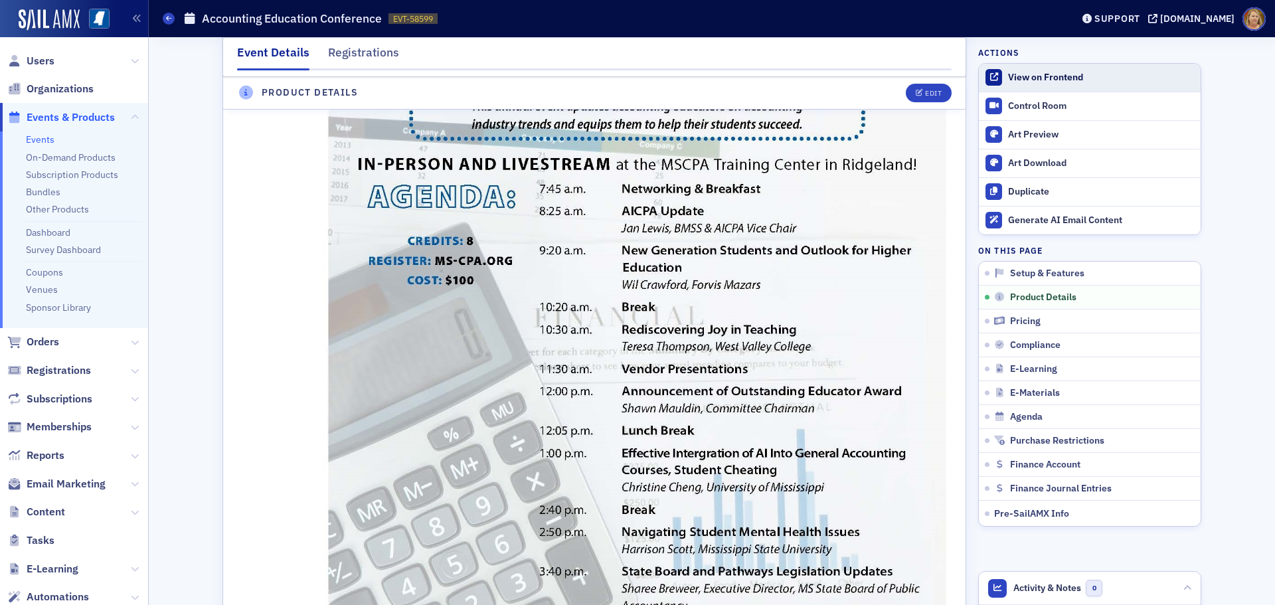
click at [1008, 74] on div "View on Frontend" at bounding box center [1101, 78] width 186 height 12
click at [46, 60] on span "Users" at bounding box center [41, 61] width 28 height 15
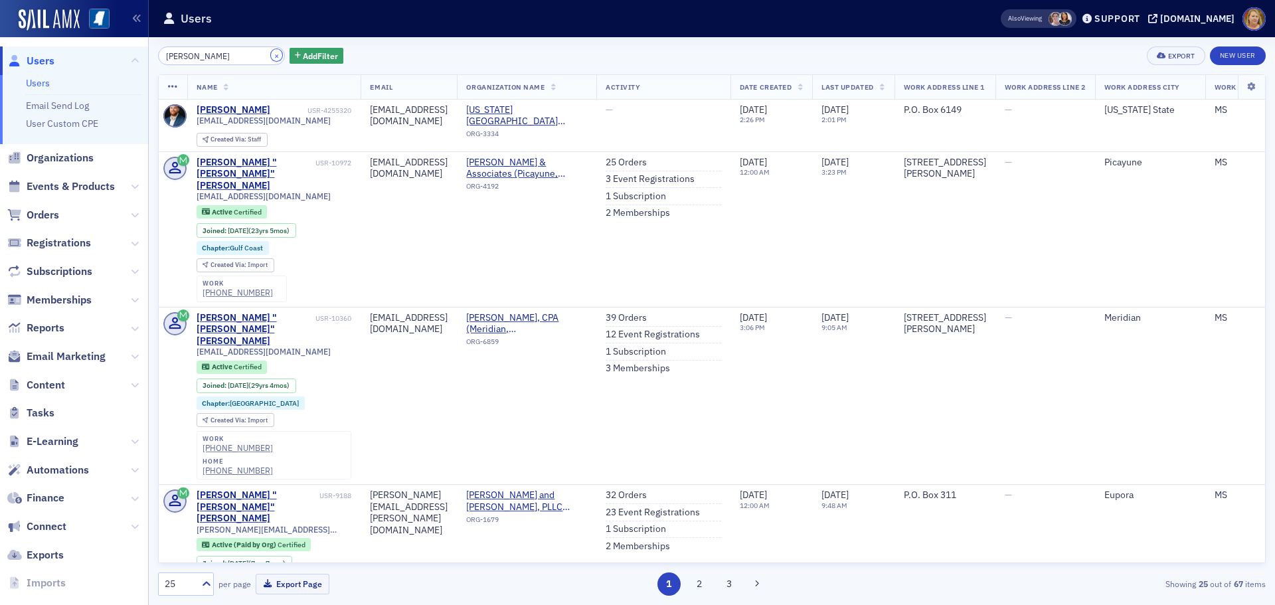
click at [271, 54] on button "×" at bounding box center [277, 55] width 12 height 12
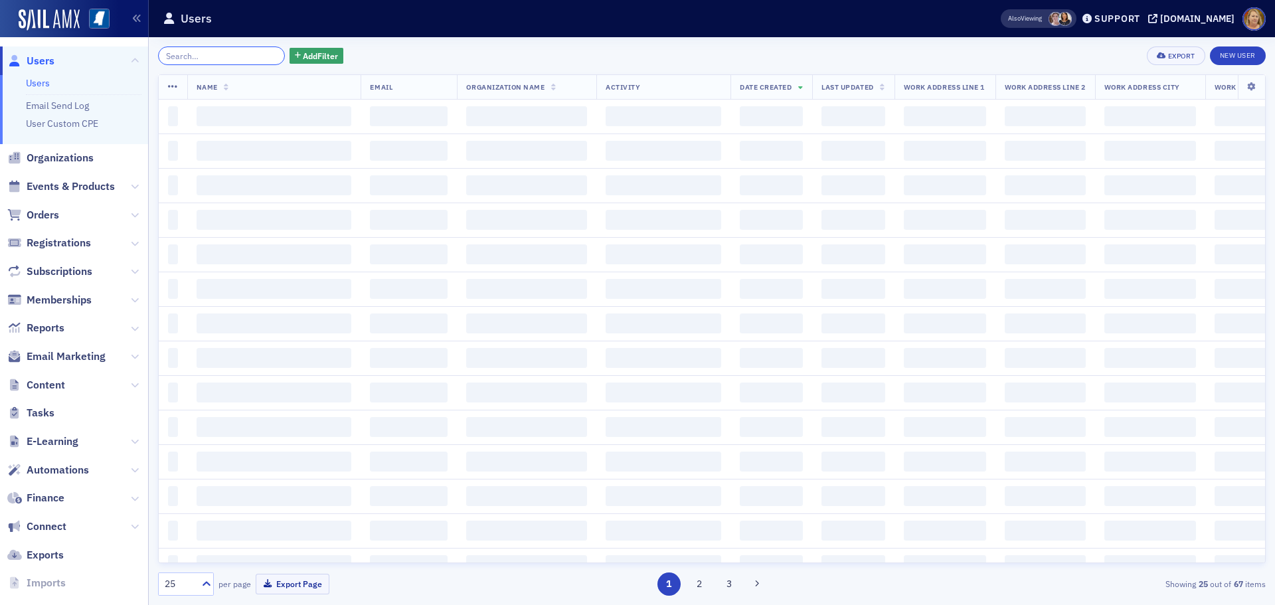
click at [241, 54] on input "search" at bounding box center [221, 55] width 127 height 19
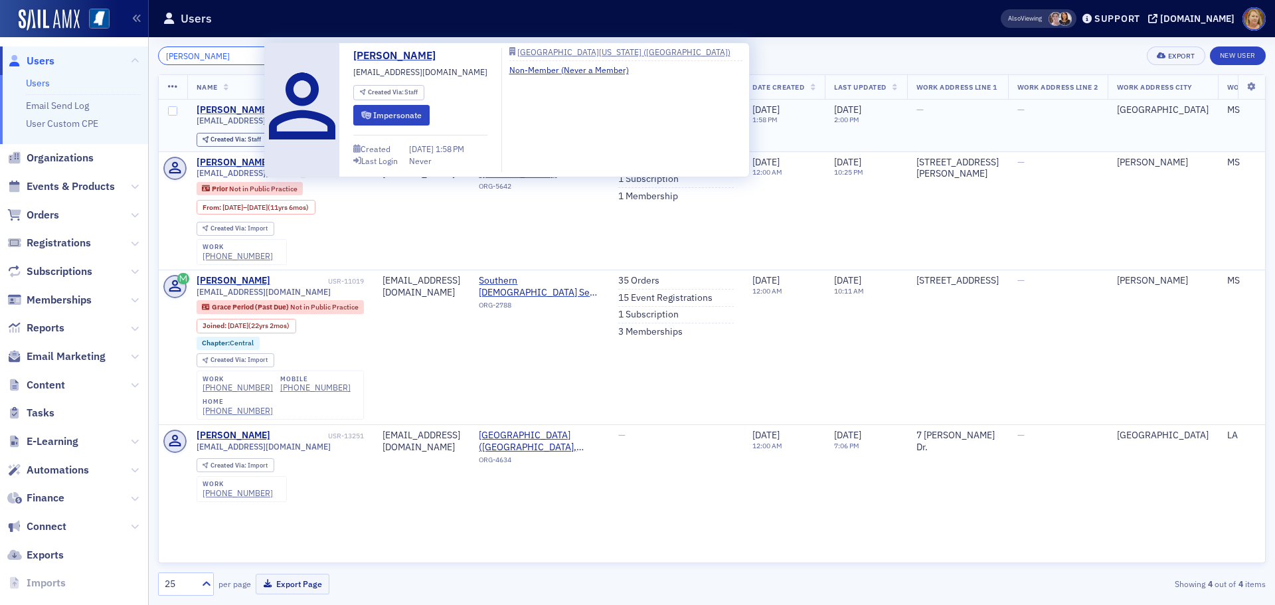
type input "christine cheng"
click at [240, 110] on div "Christine Cheng" at bounding box center [234, 110] width 74 height 12
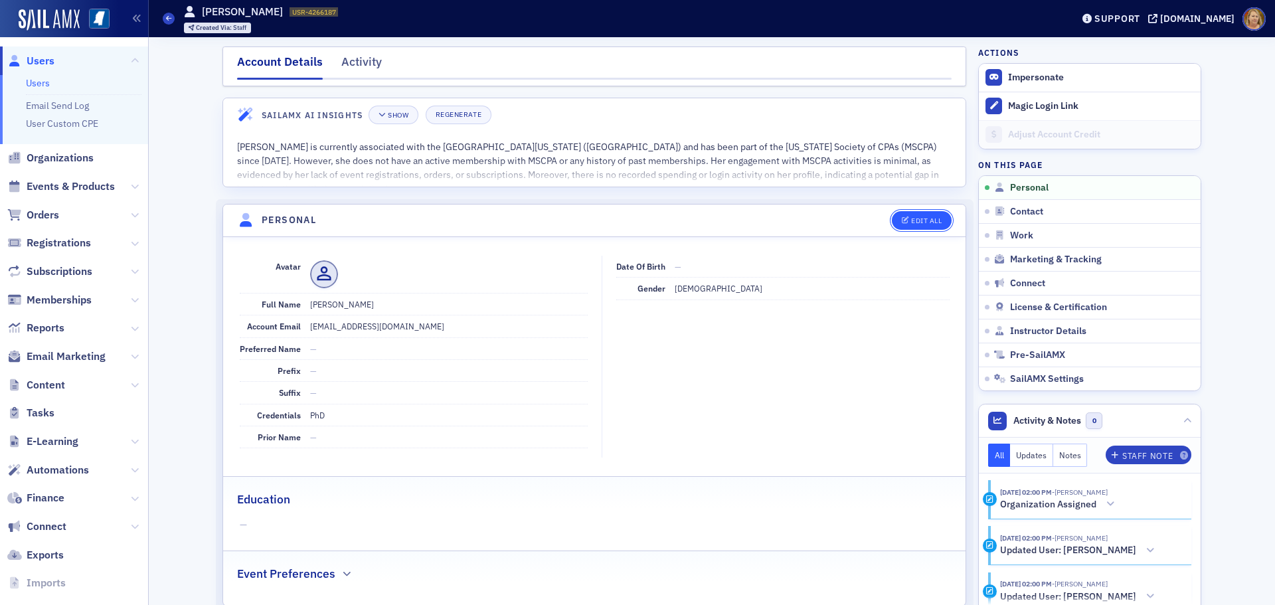
click at [911, 217] on div "Edit All" at bounding box center [926, 220] width 31 height 7
select select "US"
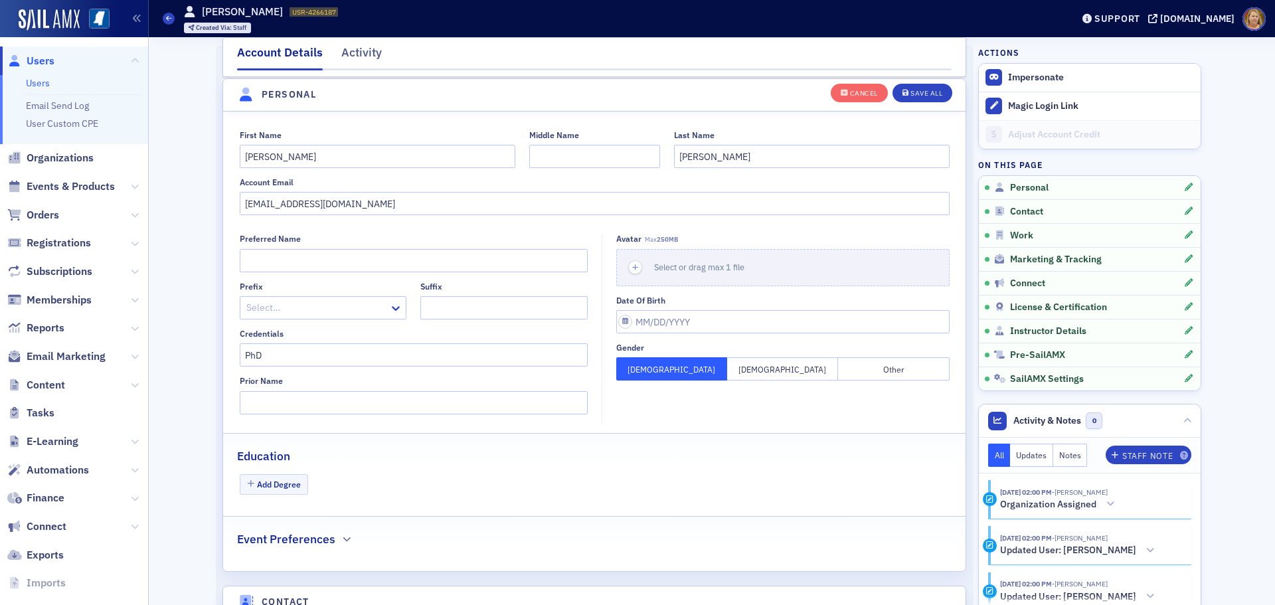
scroll to position [155, 0]
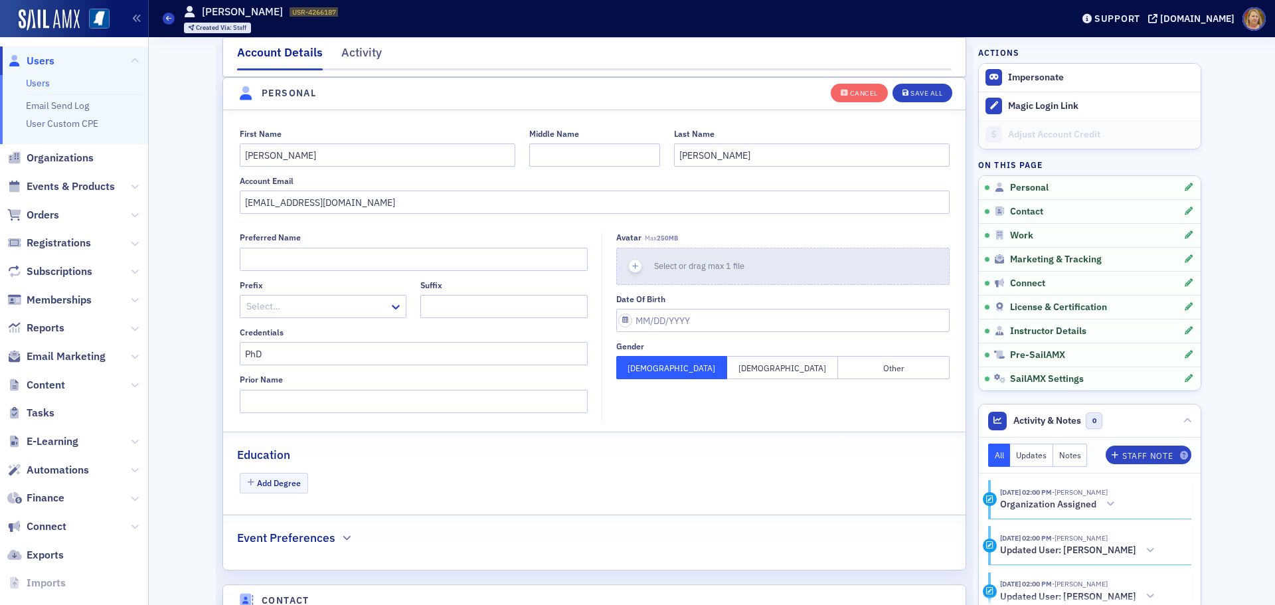
click at [630, 268] on icon "button" at bounding box center [636, 266] width 12 height 12
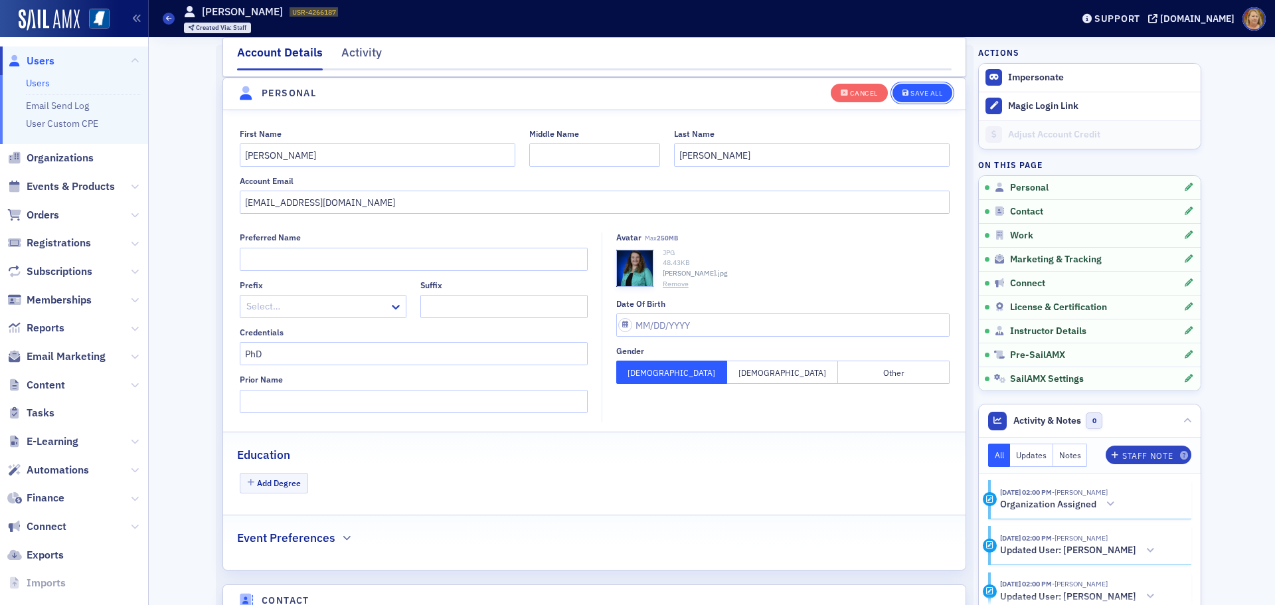
click at [917, 90] on div "Save All" at bounding box center [927, 93] width 32 height 7
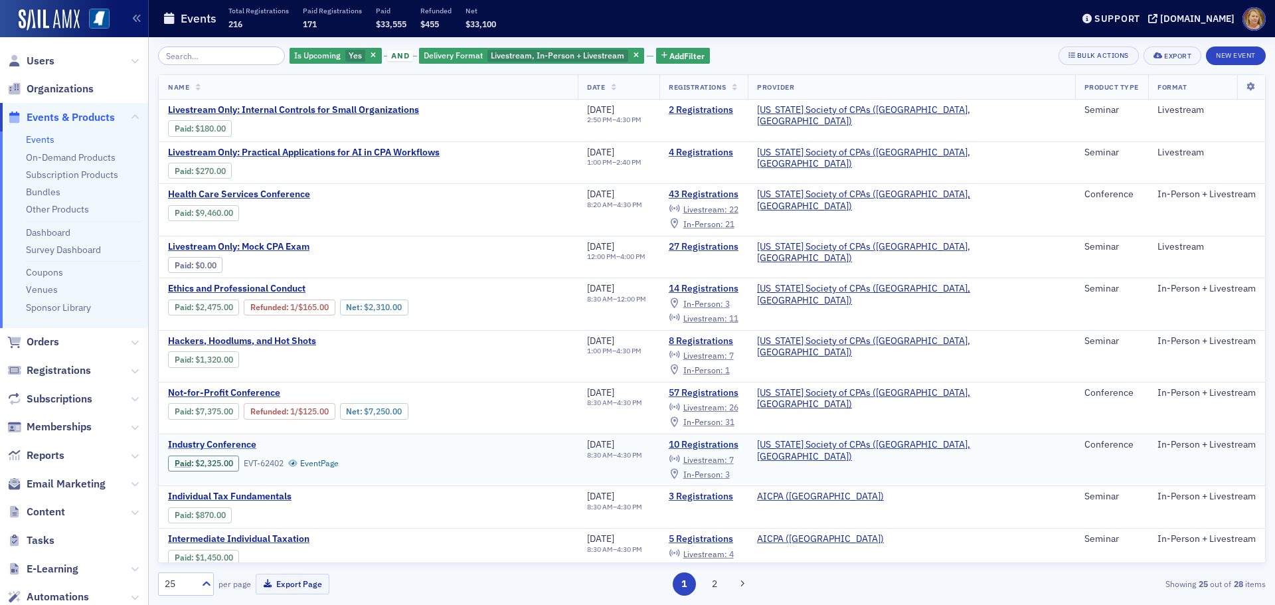
click at [242, 443] on span "Industry Conference" at bounding box center [279, 445] width 223 height 12
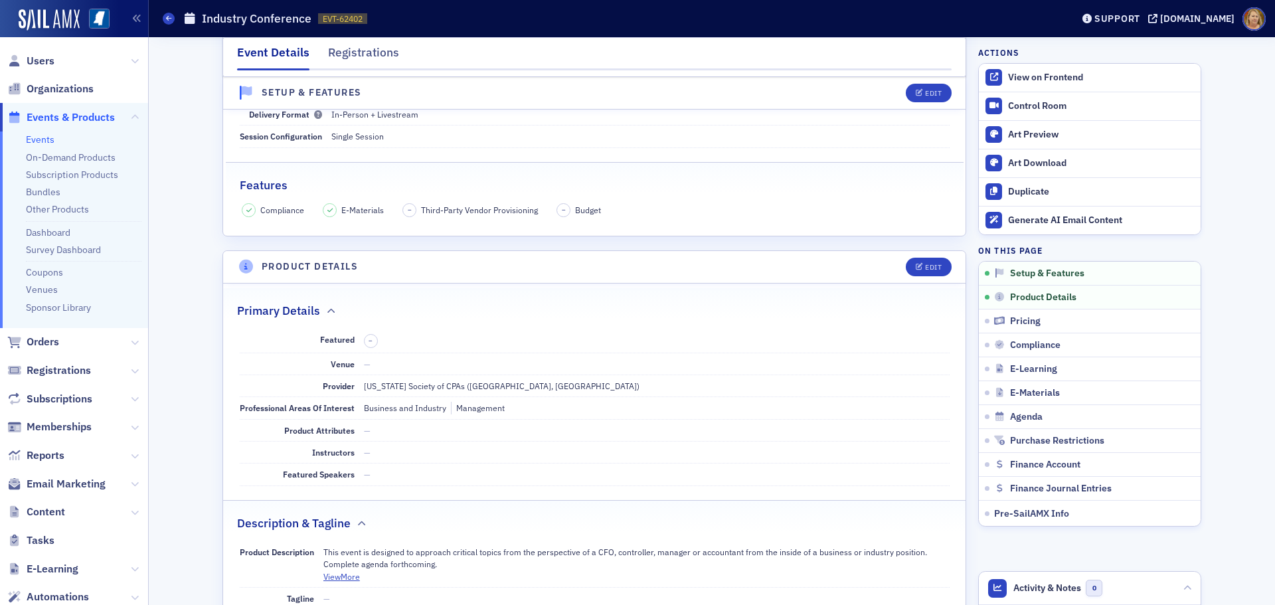
scroll to position [199, 0]
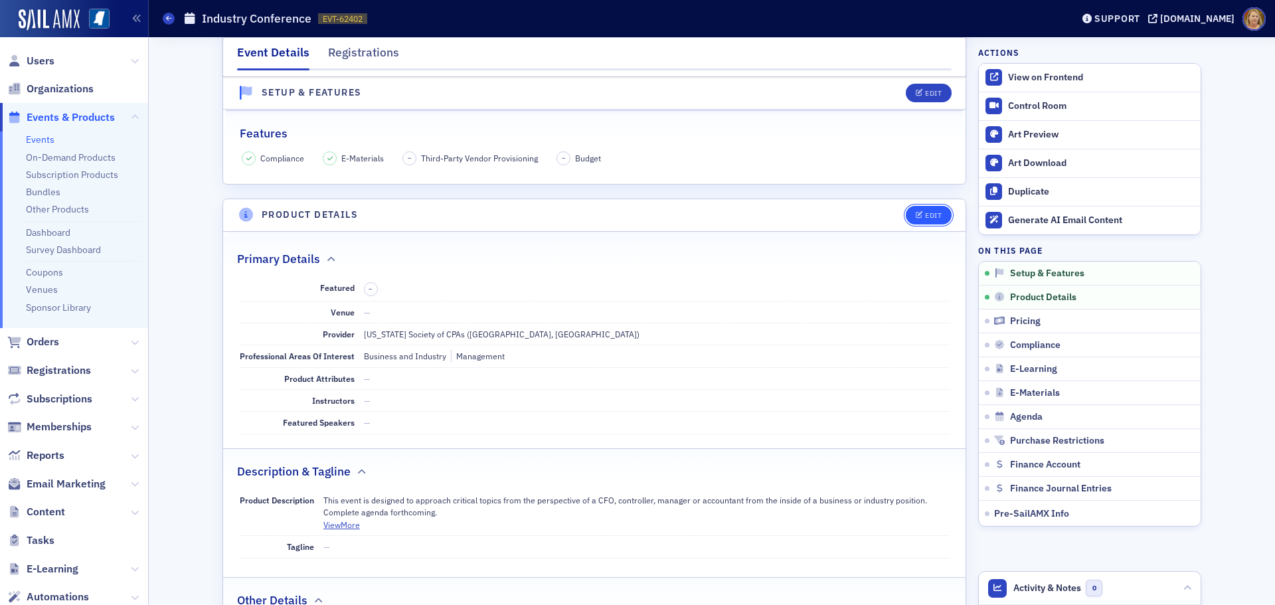
click at [925, 215] on div "Edit" at bounding box center [933, 215] width 17 height 7
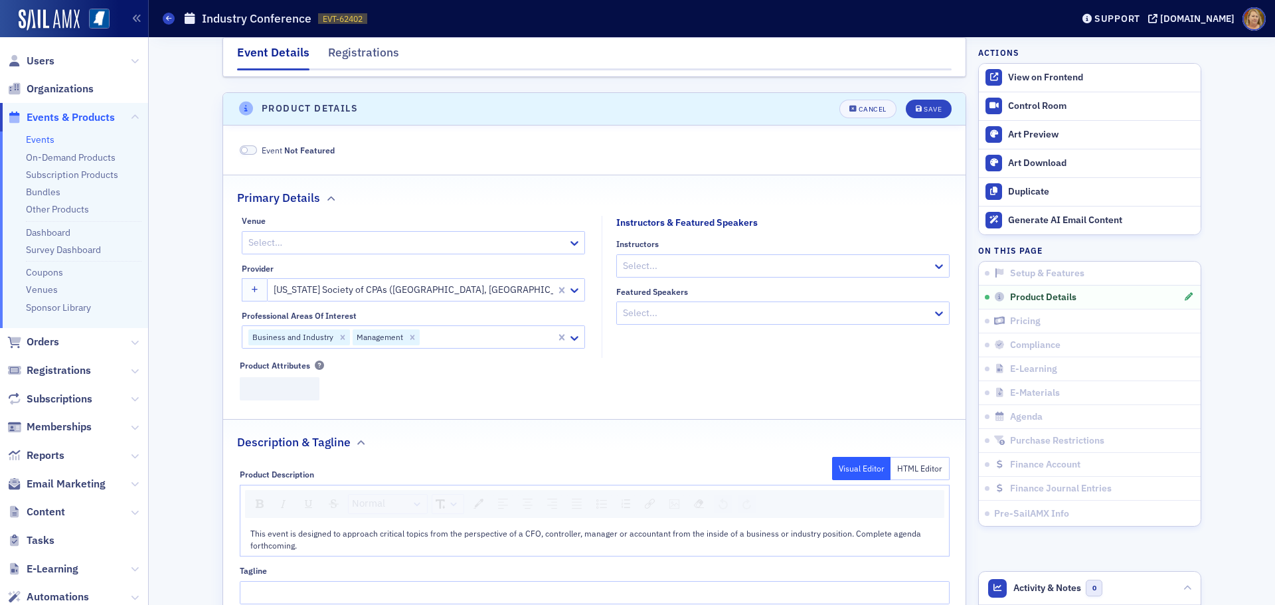
scroll to position [321, 0]
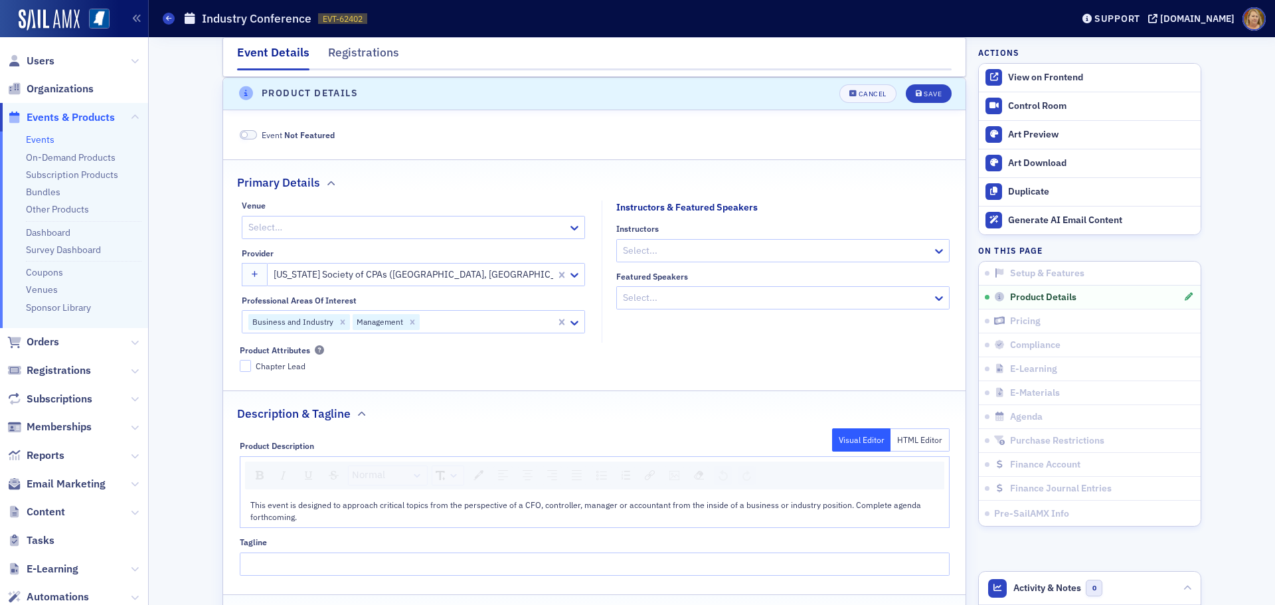
click at [622, 301] on div at bounding box center [777, 298] width 310 height 17
click at [628, 250] on div at bounding box center [777, 250] width 310 height 17
click at [652, 253] on div at bounding box center [777, 250] width 310 height 17
click at [634, 244] on div at bounding box center [777, 250] width 310 height 17
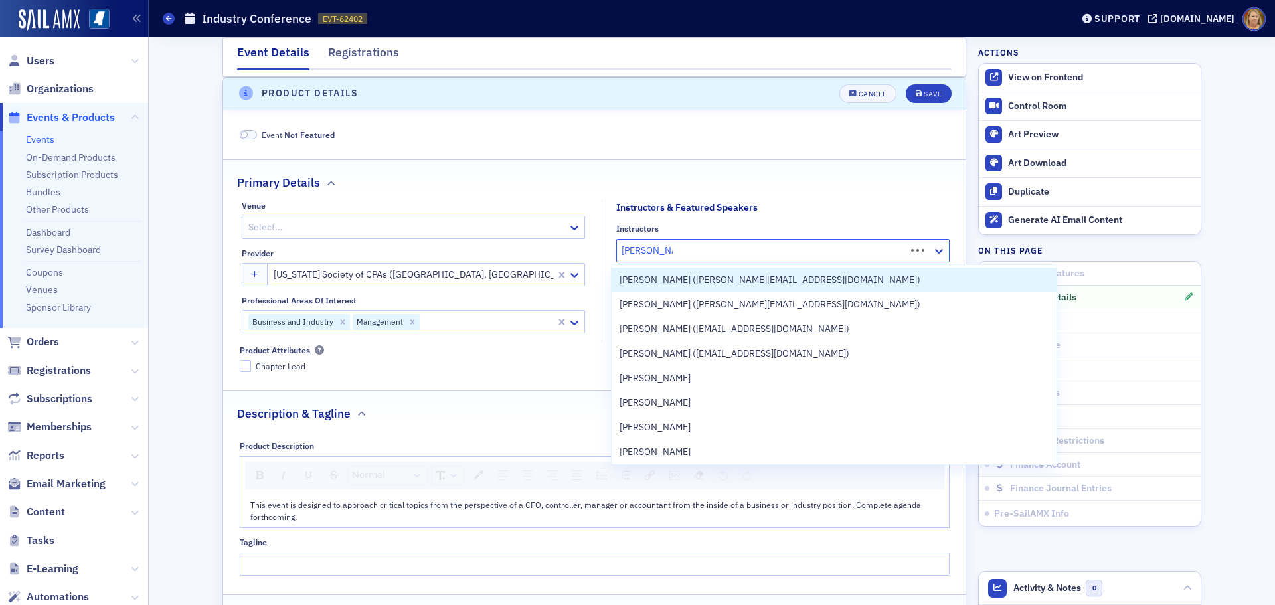
type input "William Ward"
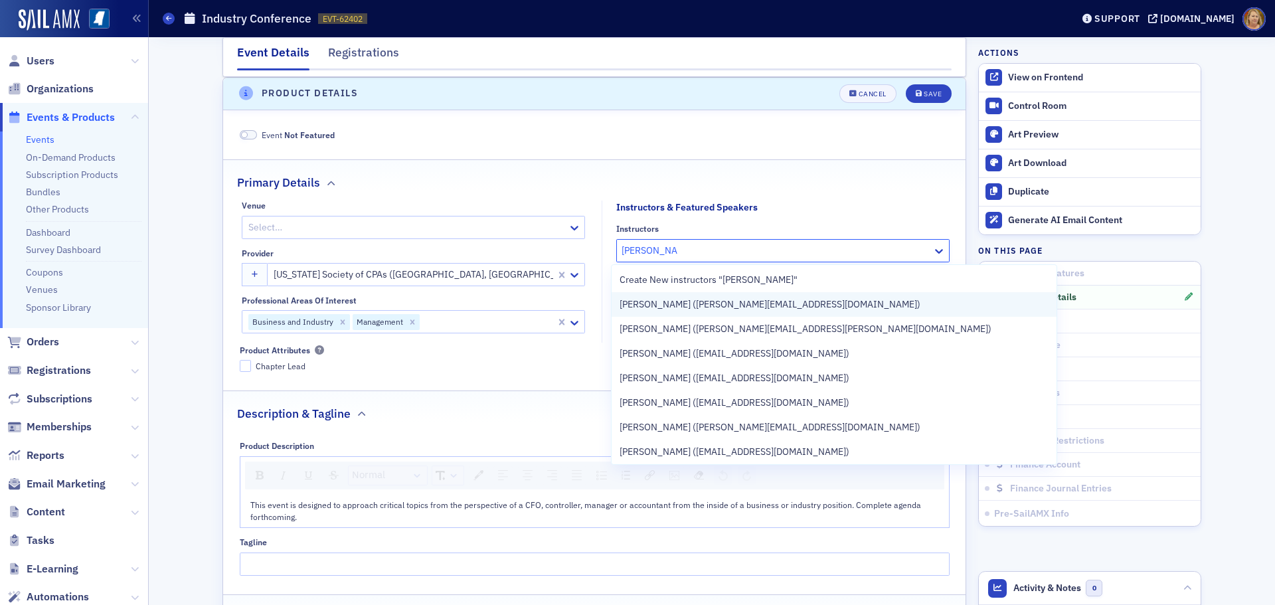
click at [644, 304] on span "William Ward (william@ptainc.net)" at bounding box center [770, 305] width 301 height 14
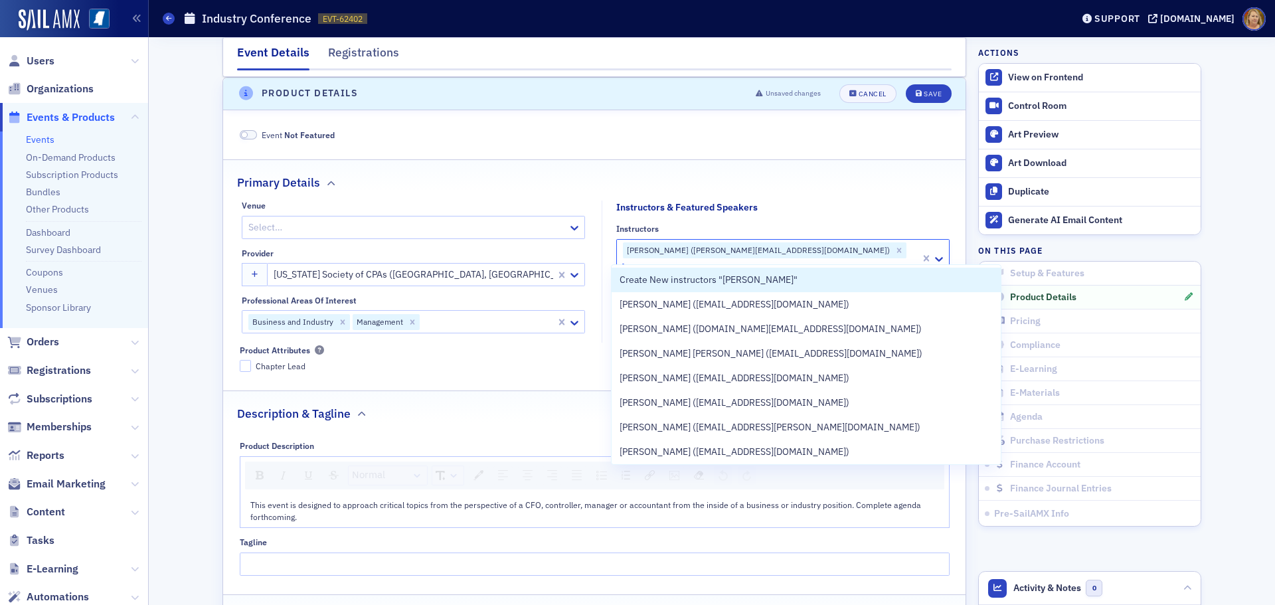
type input "Bill Felder"
click at [644, 304] on span "Bill Felder (bfelder@hrkcpa.com)" at bounding box center [735, 305] width 230 height 14
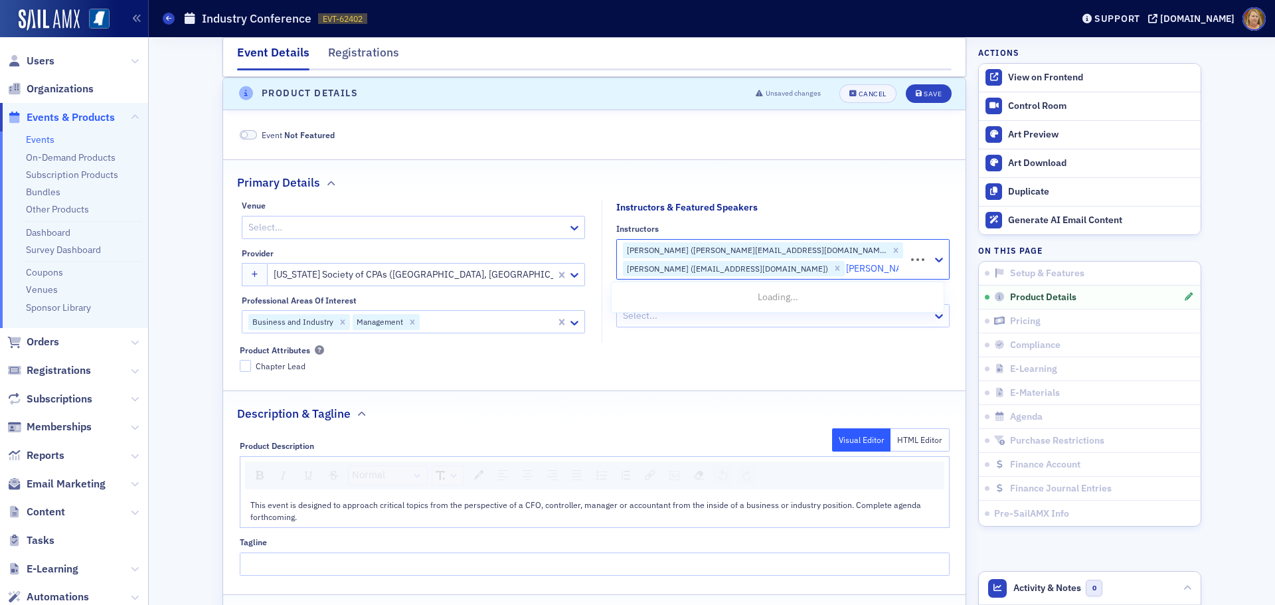
type input "mike skinner"
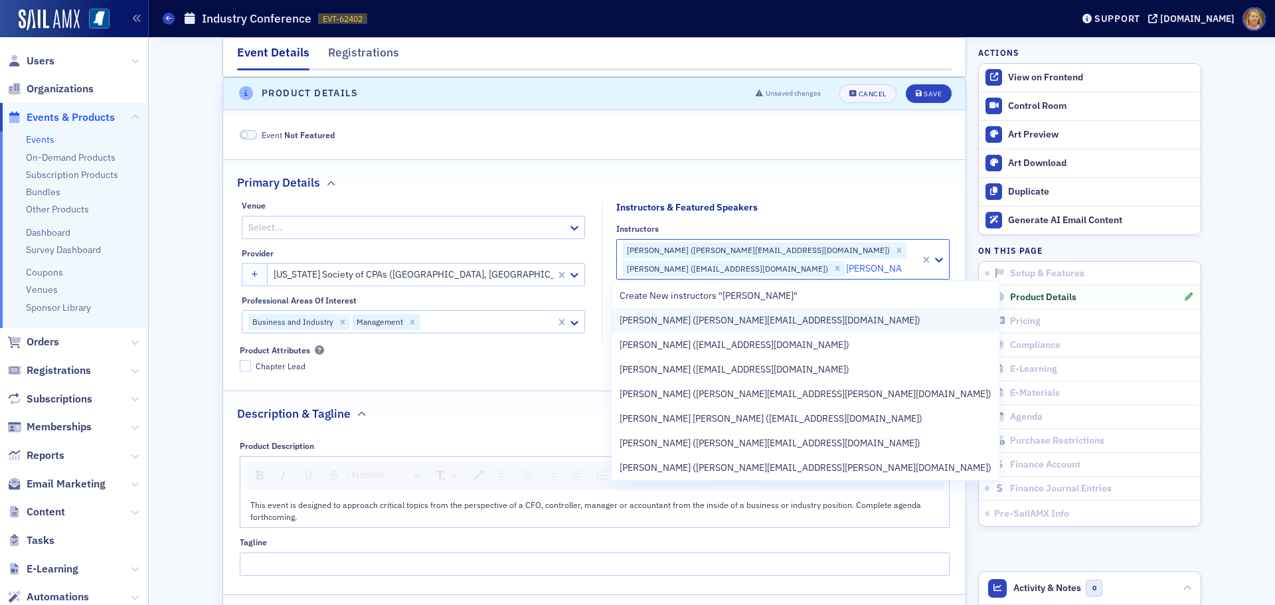
click at [646, 318] on span "Mike Skinner (mike@skinnertechgroup.com)" at bounding box center [770, 321] width 301 height 14
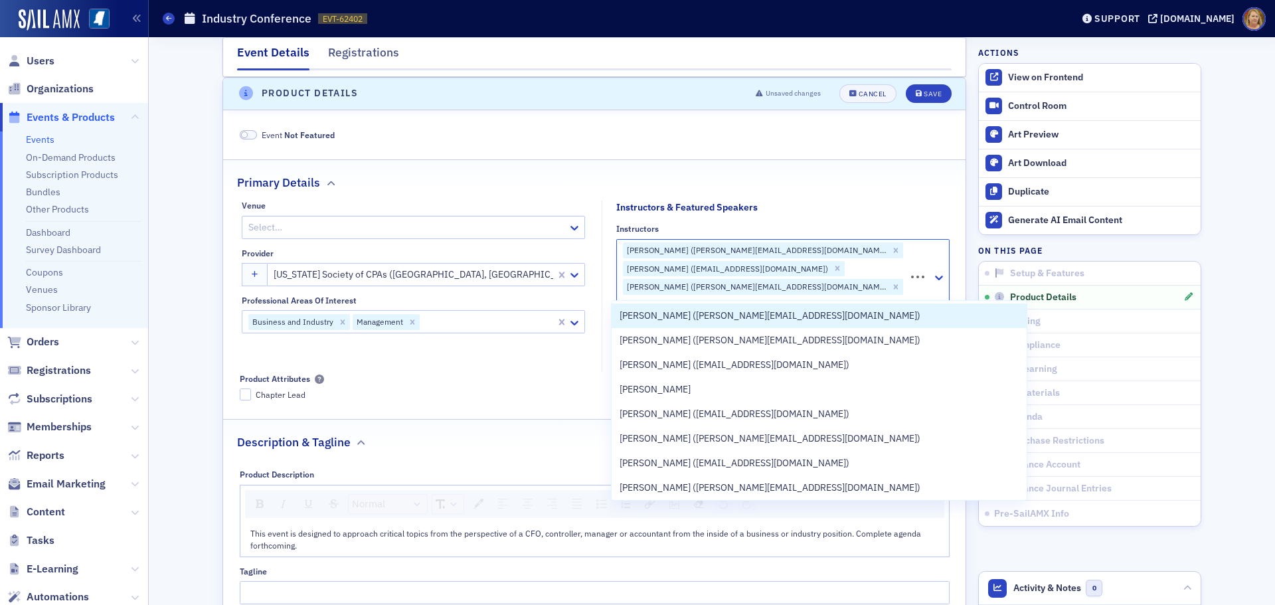
type input "Andrew Copela"
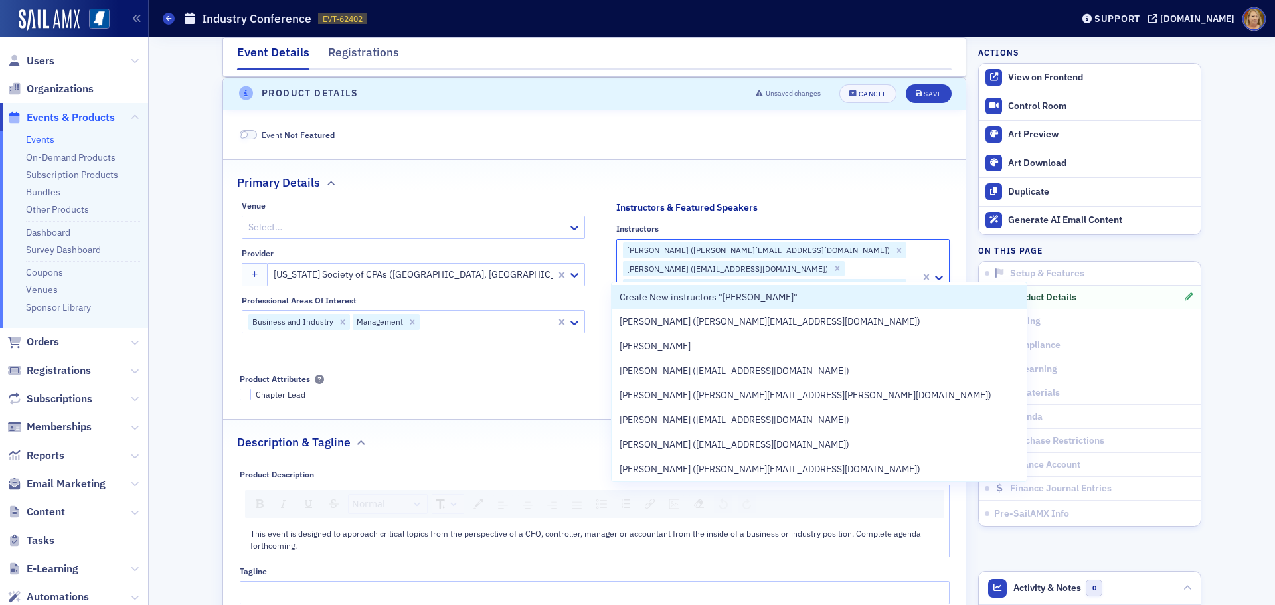
click at [646, 318] on span "Andy Copeland (andrew@copelandcpa.net)" at bounding box center [770, 322] width 301 height 14
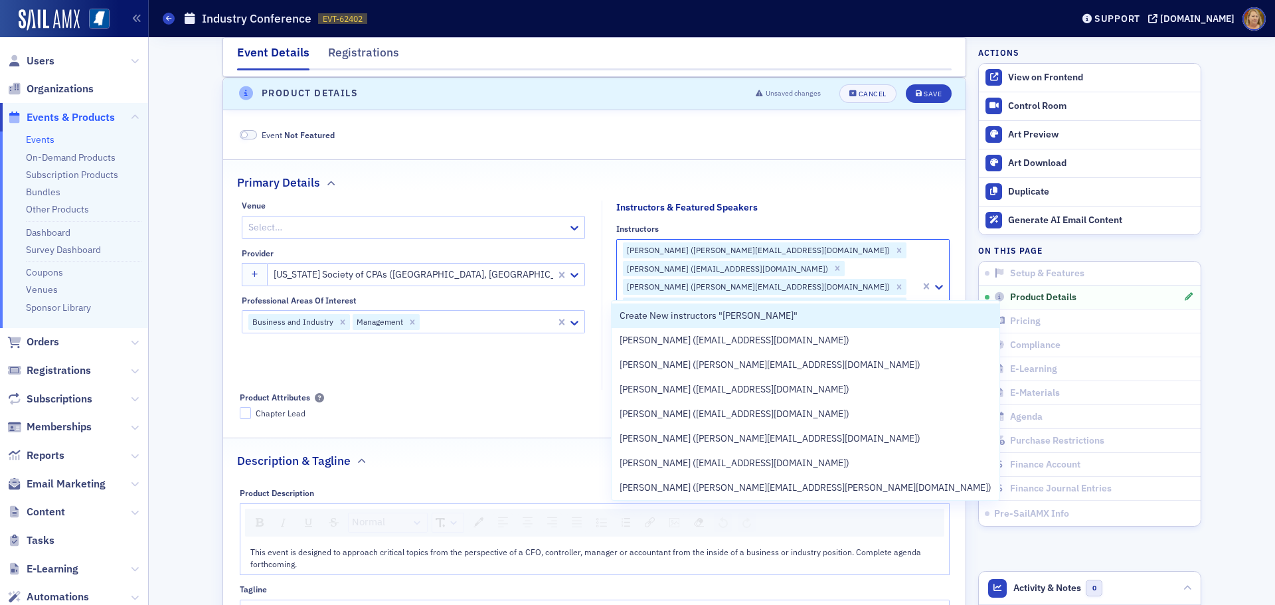
type input "Donna Ingram"
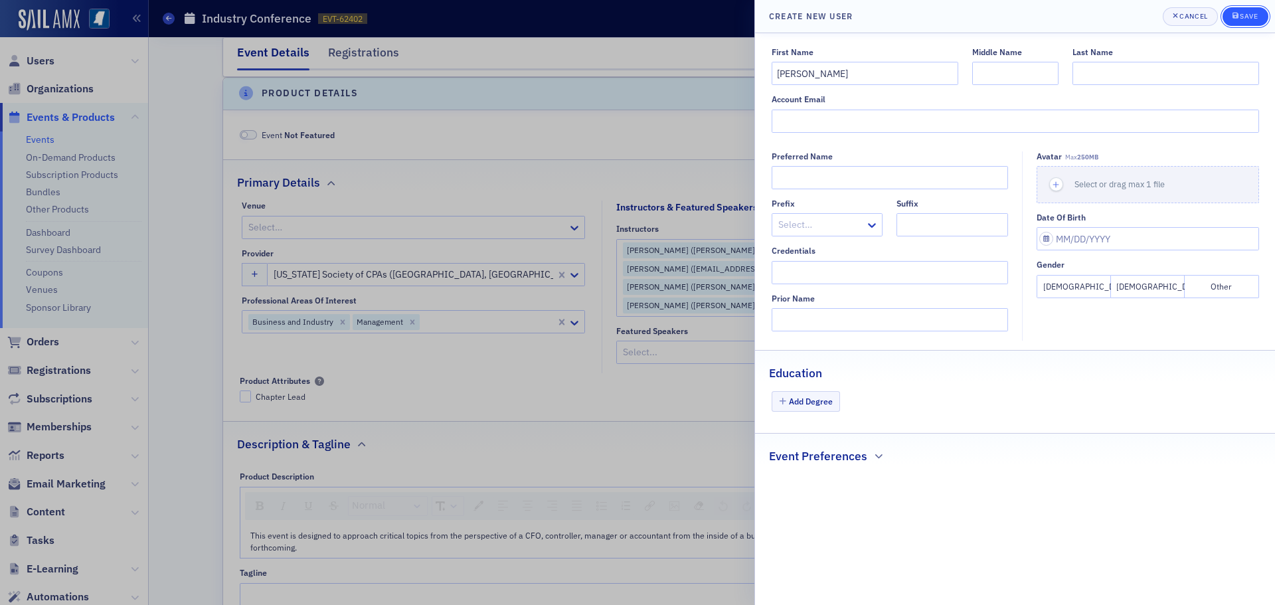
click at [1250, 19] on div "Save" at bounding box center [1249, 16] width 18 height 7
click at [638, 52] on div at bounding box center [637, 302] width 1275 height 605
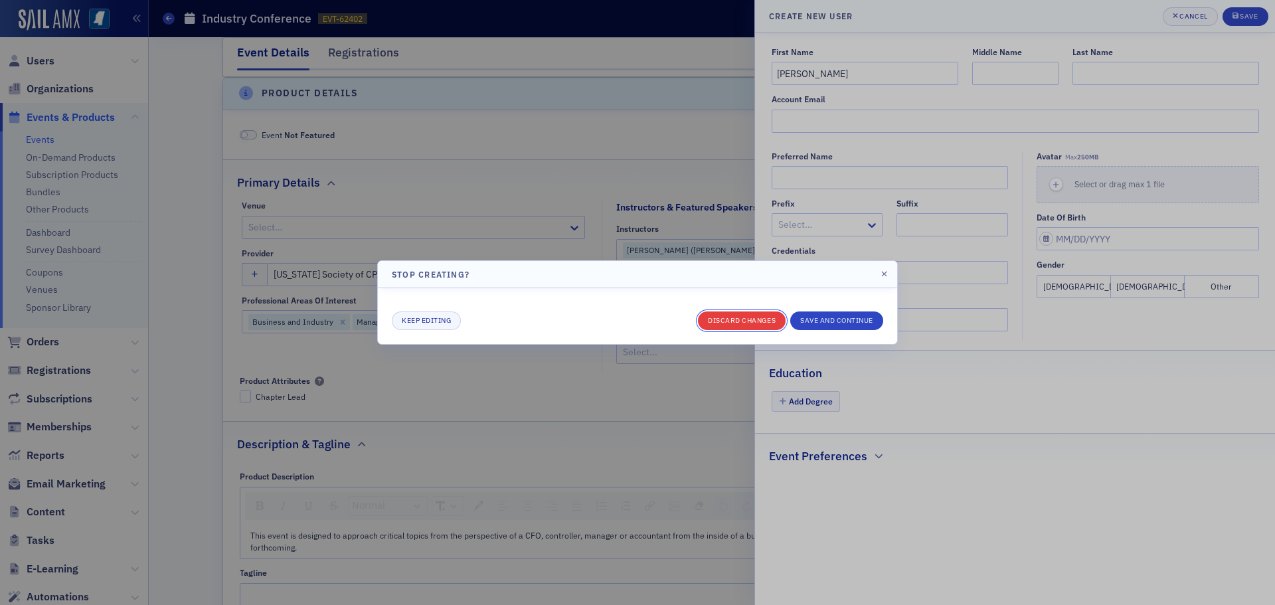
click at [767, 320] on button "Discard changes" at bounding box center [742, 321] width 88 height 19
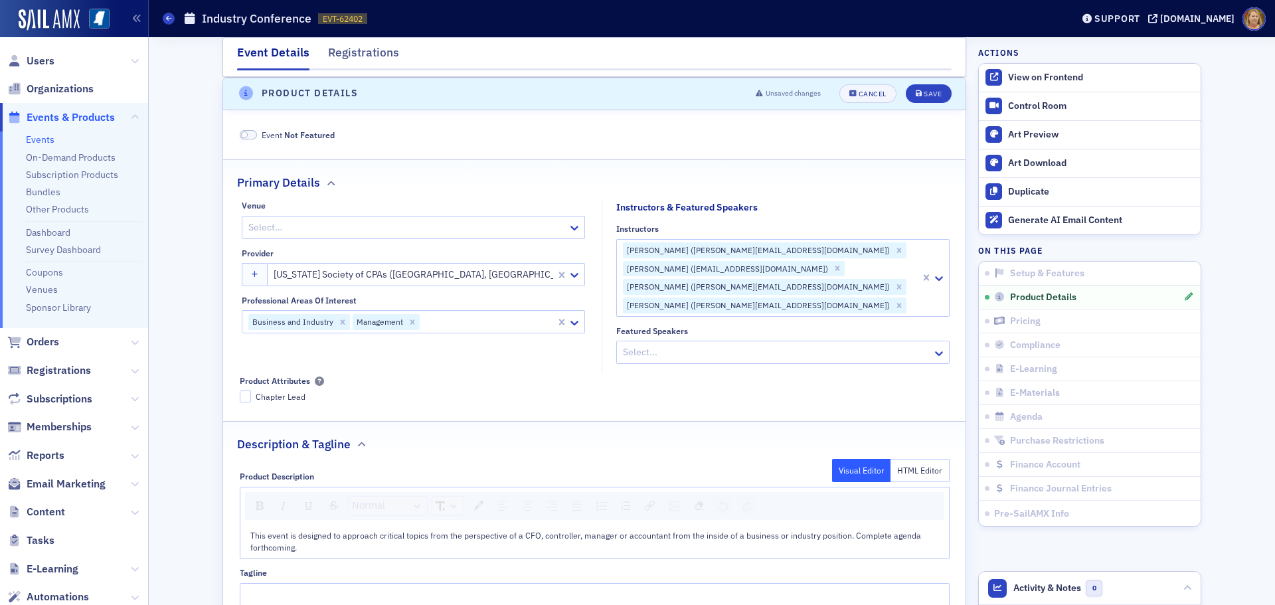
click at [908, 298] on div at bounding box center [913, 306] width 11 height 17
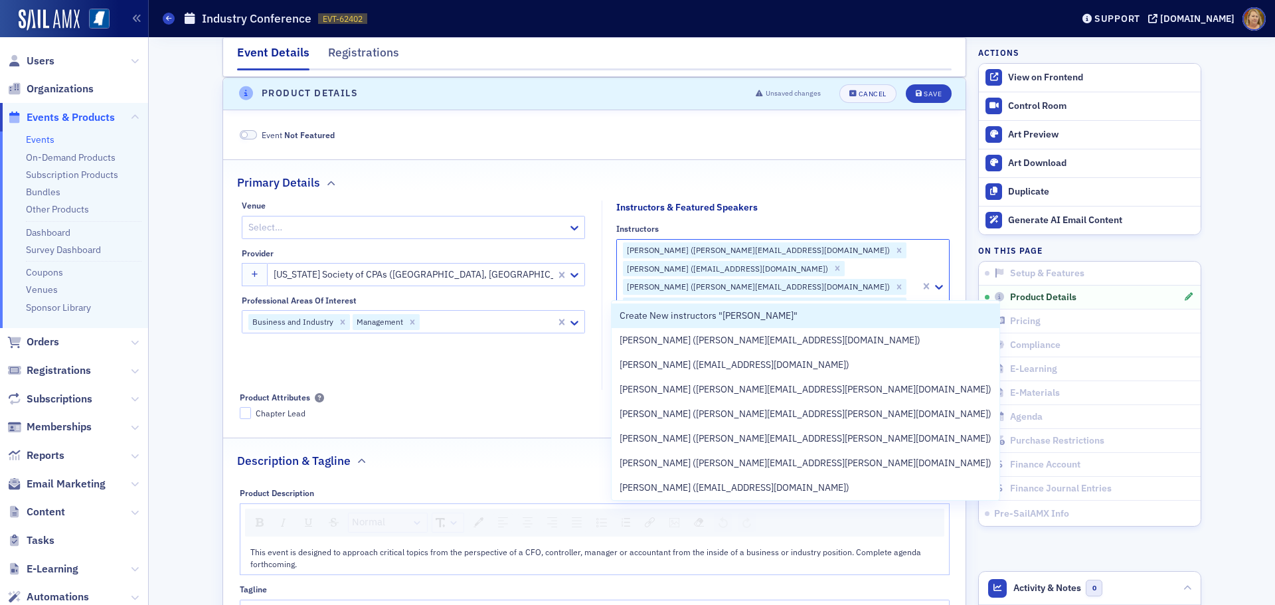
type input "Donna Ing"
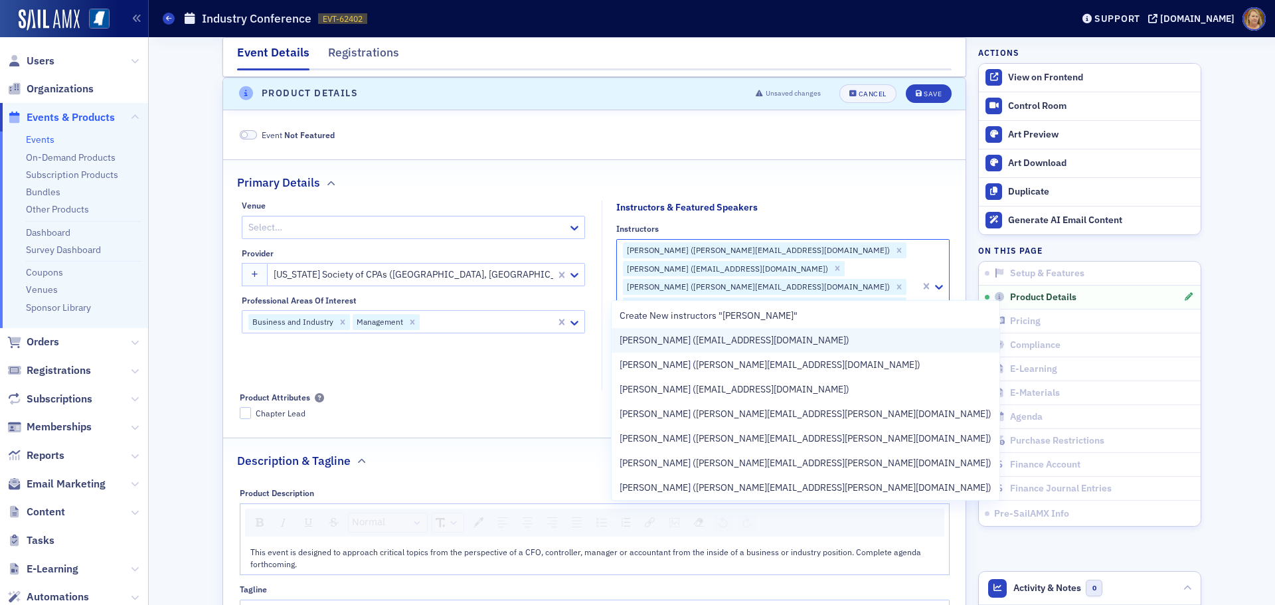
click at [770, 339] on span "Donna Ingram (dmingram@cablelynx.com)" at bounding box center [735, 340] width 230 height 14
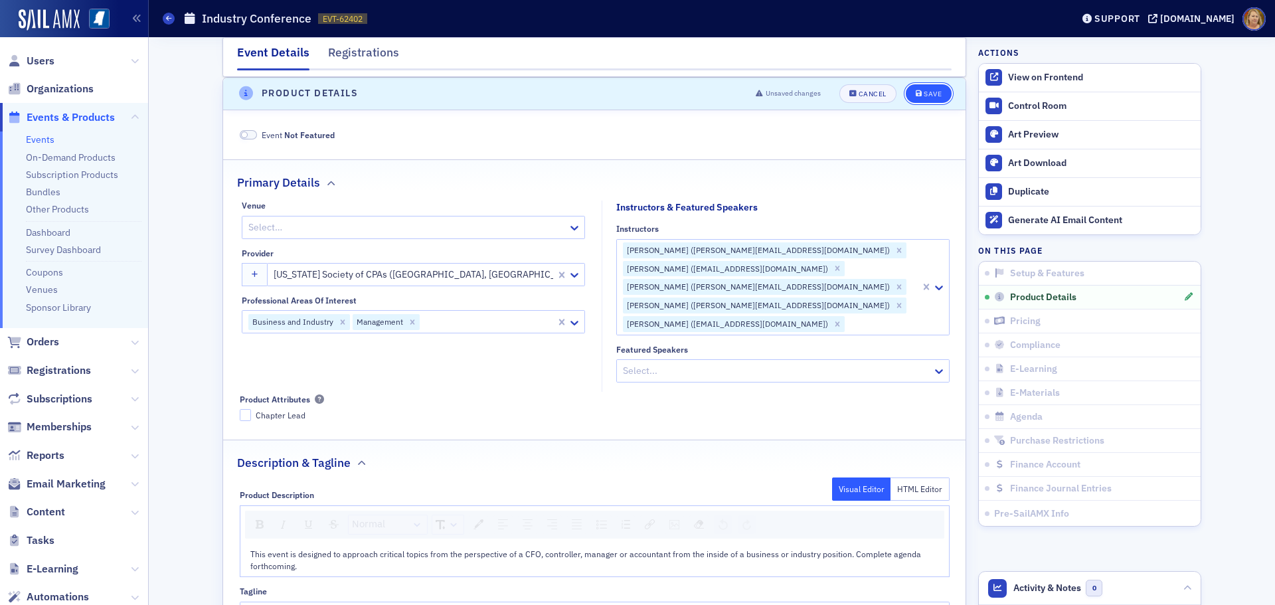
click at [924, 96] on div "Save" at bounding box center [933, 93] width 18 height 7
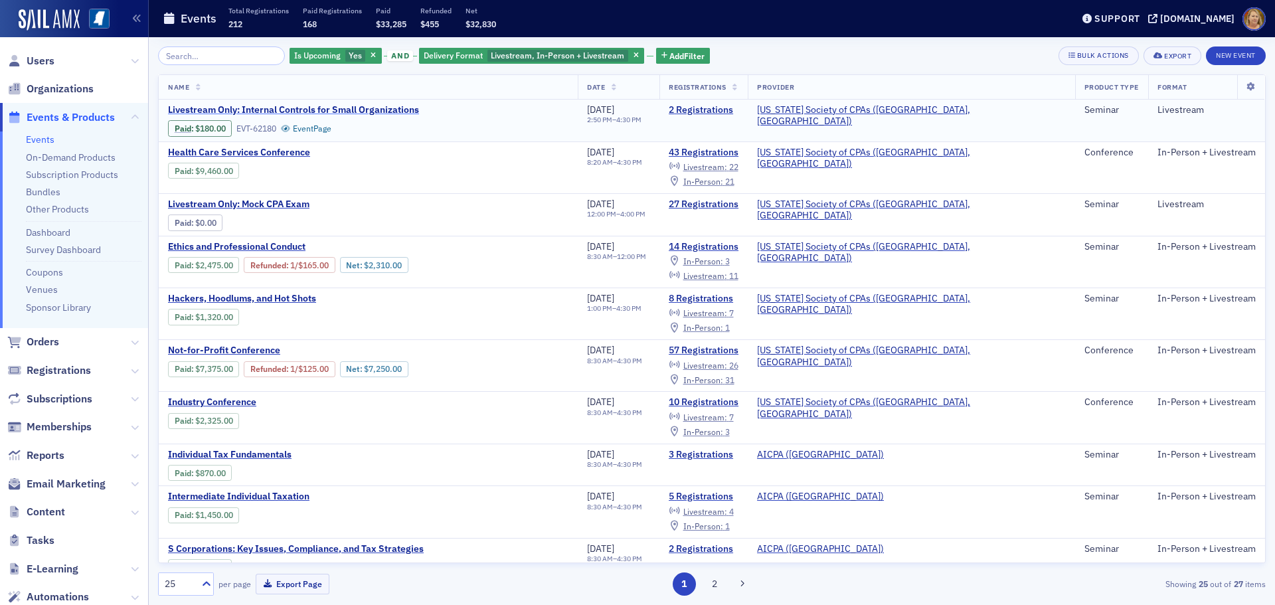
click at [293, 112] on span "Livestream Only: Internal Controls for Small Organizations" at bounding box center [293, 110] width 251 height 12
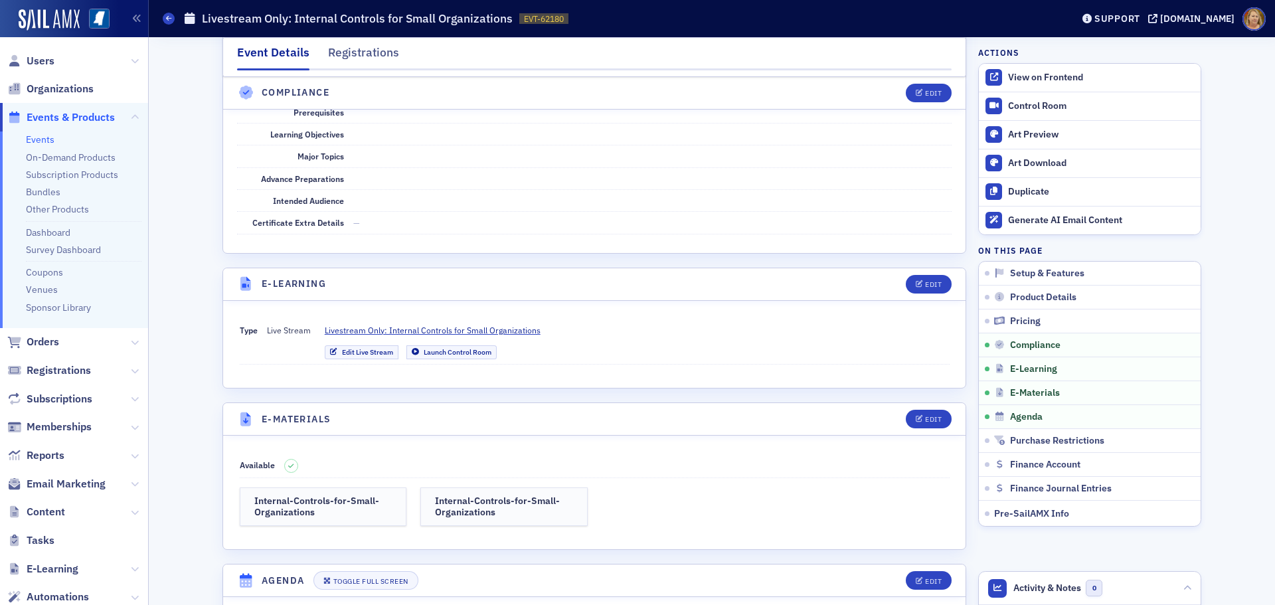
scroll to position [1594, 0]
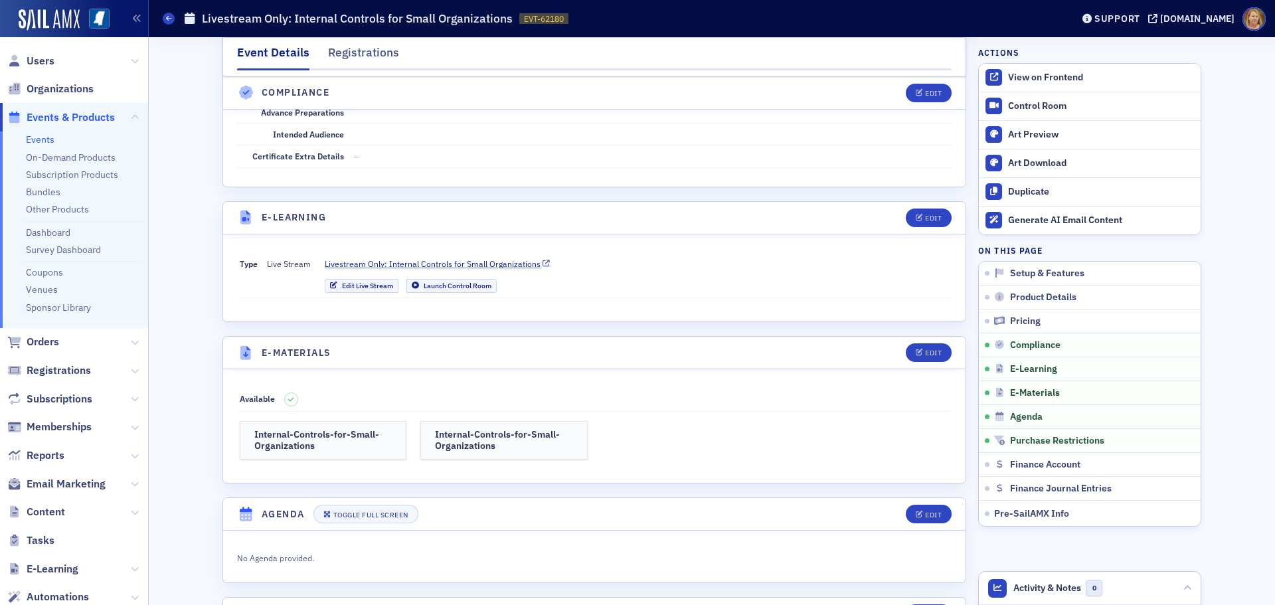
click at [506, 262] on span "Livestream Only: Internal Controls for Small Organizations" at bounding box center [433, 264] width 216 height 12
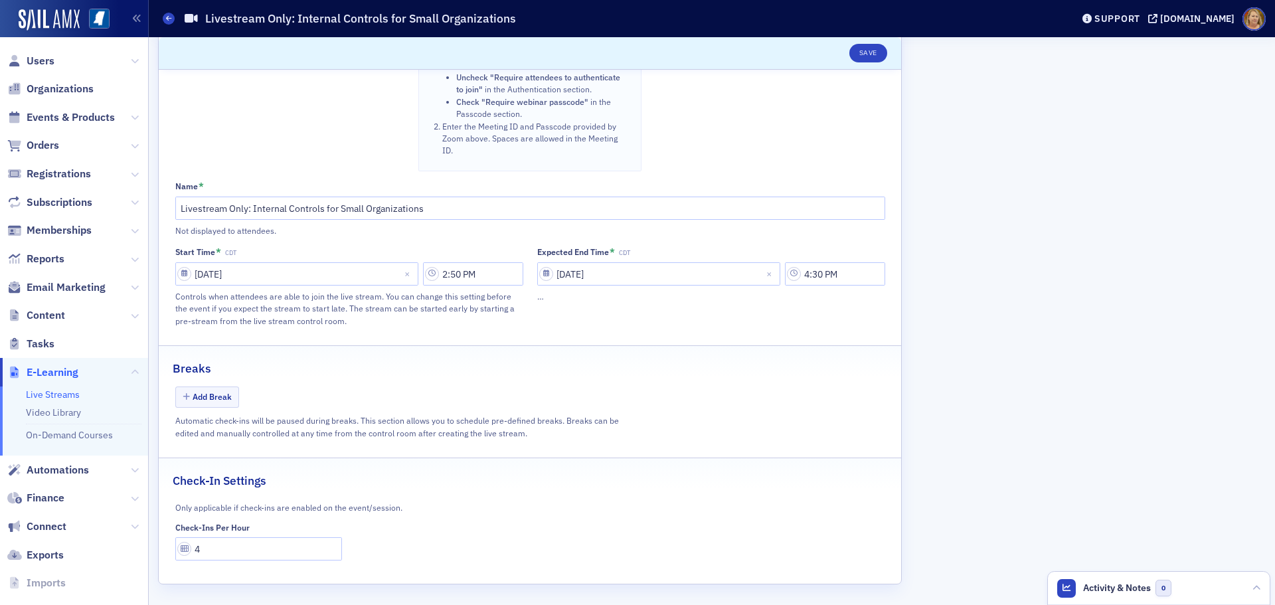
scroll to position [711, 0]
drag, startPoint x: 206, startPoint y: 545, endPoint x: 194, endPoint y: 547, distance: 12.1
click at [194, 547] on input "4" at bounding box center [258, 546] width 167 height 23
type input "1"
click at [869, 49] on button "Save" at bounding box center [869, 53] width 38 height 19
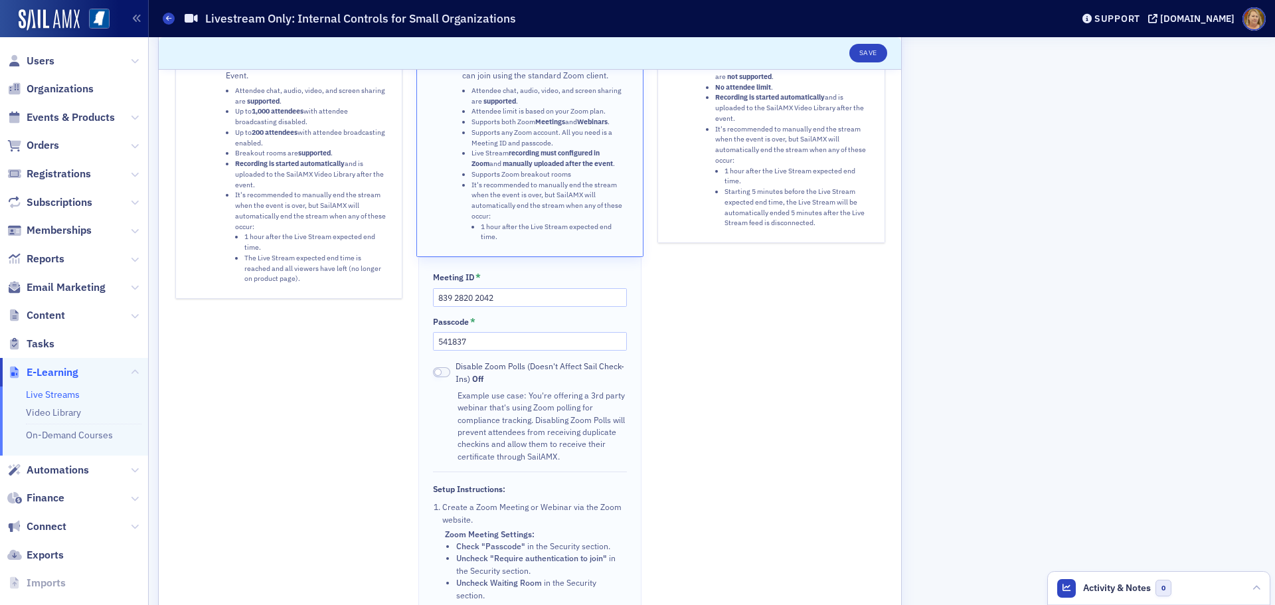
scroll to position [0, 0]
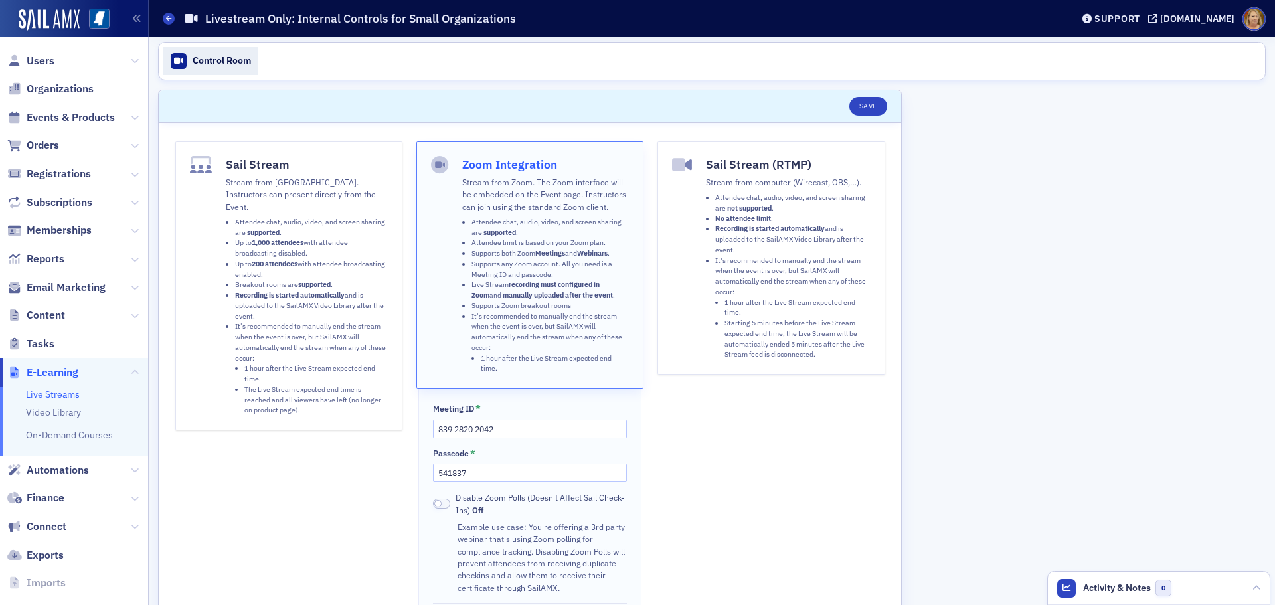
click at [233, 60] on div "Control Room" at bounding box center [222, 61] width 58 height 12
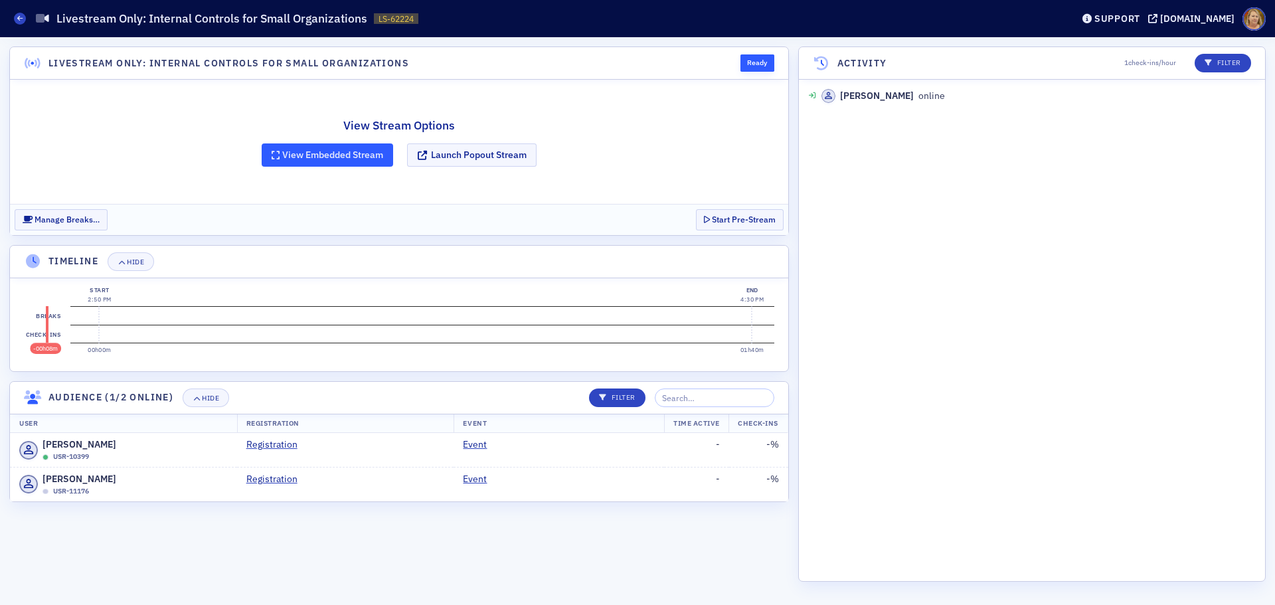
click at [329, 155] on button "View Embedded Stream" at bounding box center [328, 154] width 132 height 23
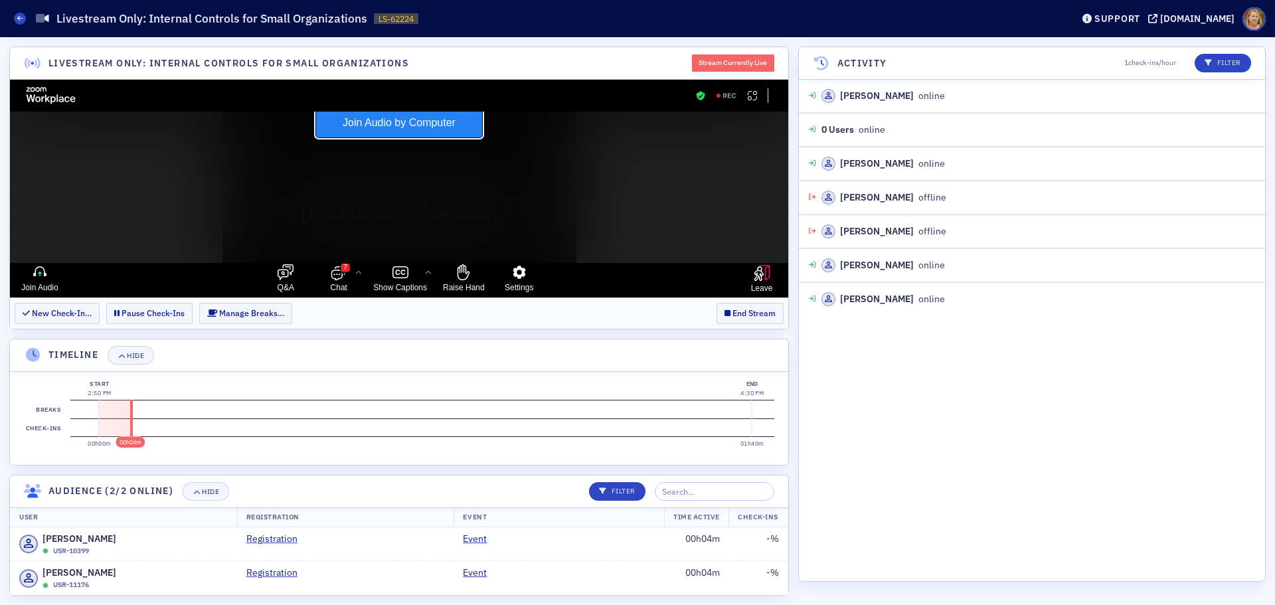
click at [415, 124] on button "Join Audio by Computer" at bounding box center [399, 122] width 166 height 29
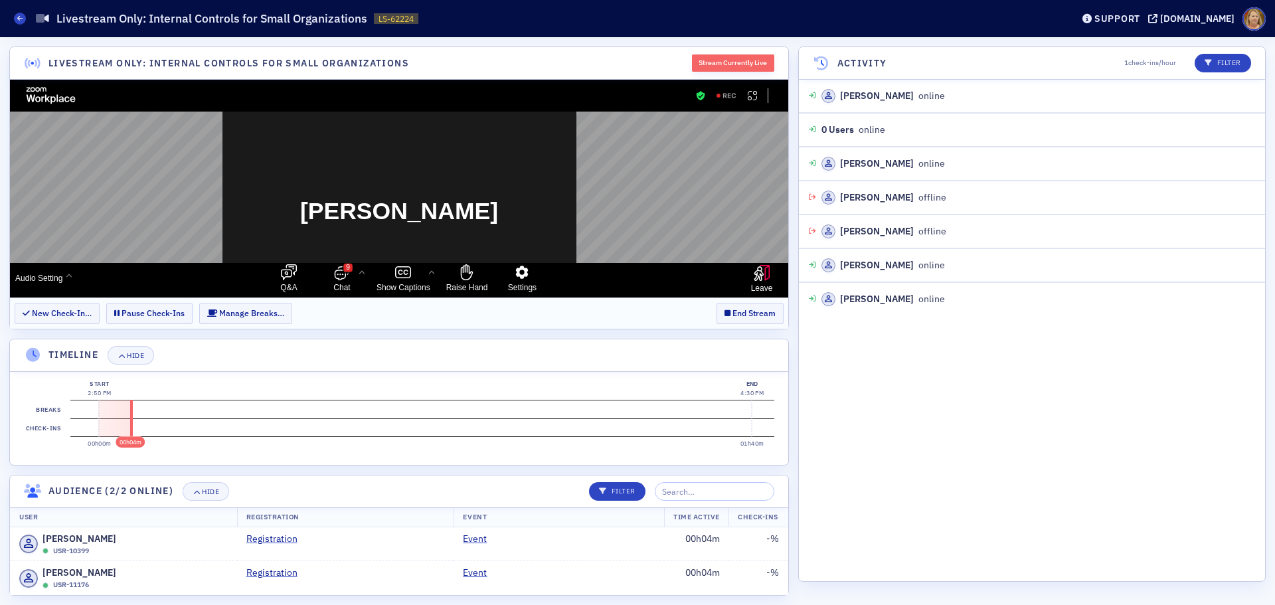
click at [157, 286] on div "Audio Setting Q&A 9 Chat Show Captions Raise Hand Settings Leave" at bounding box center [399, 280] width 778 height 35
click at [753, 97] on rect "Apps Accessing Content in This Meeting" at bounding box center [752, 95] width 11 height 11
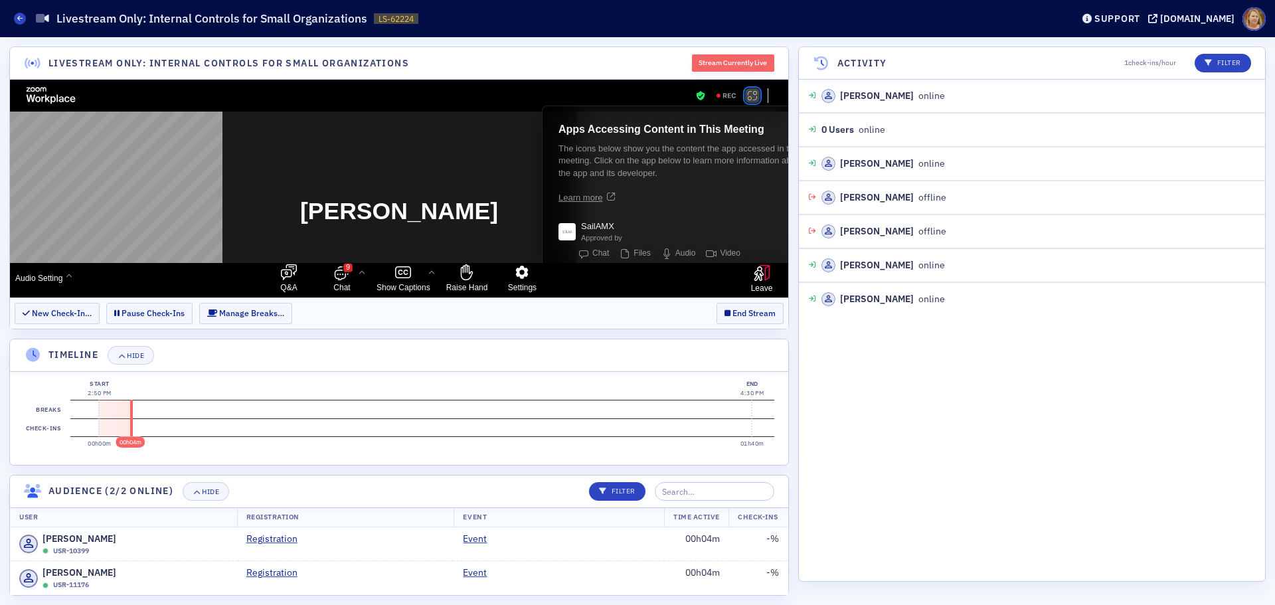
click at [753, 97] on rect "Apps Accessing Content in This Meeting" at bounding box center [752, 95] width 11 height 11
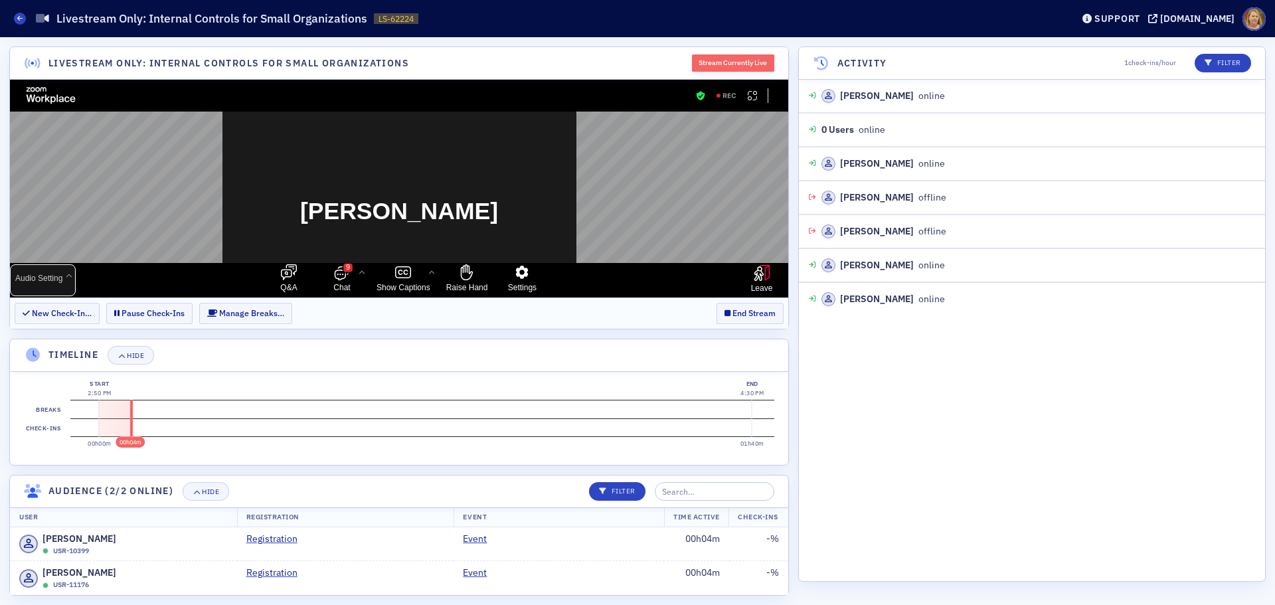
click at [52, 279] on span "Audio Setting" at bounding box center [38, 278] width 47 height 11
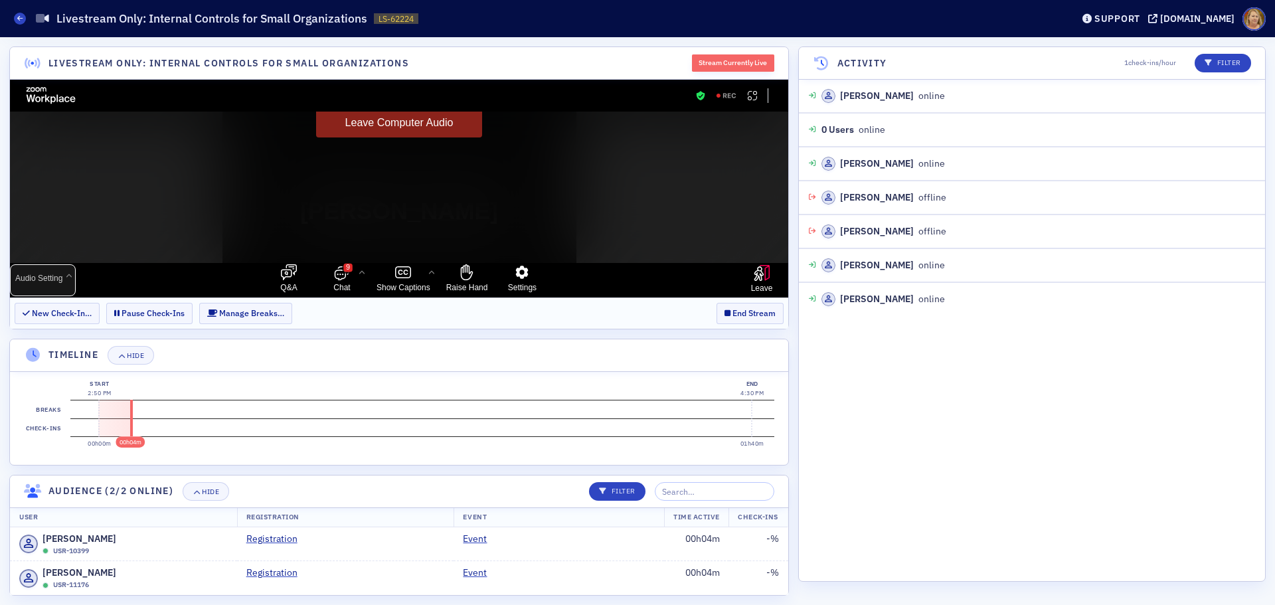
click at [57, 277] on span "Audio Setting" at bounding box center [38, 278] width 47 height 11
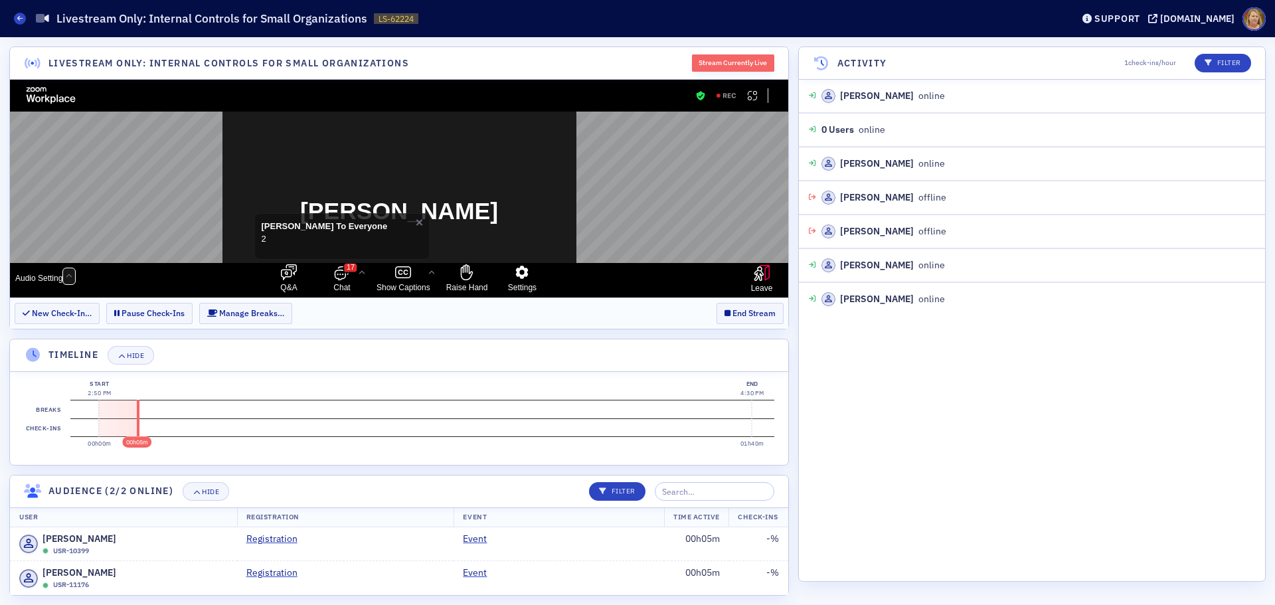
click at [63, 282] on div "More audio controls" at bounding box center [68, 276] width 13 height 16
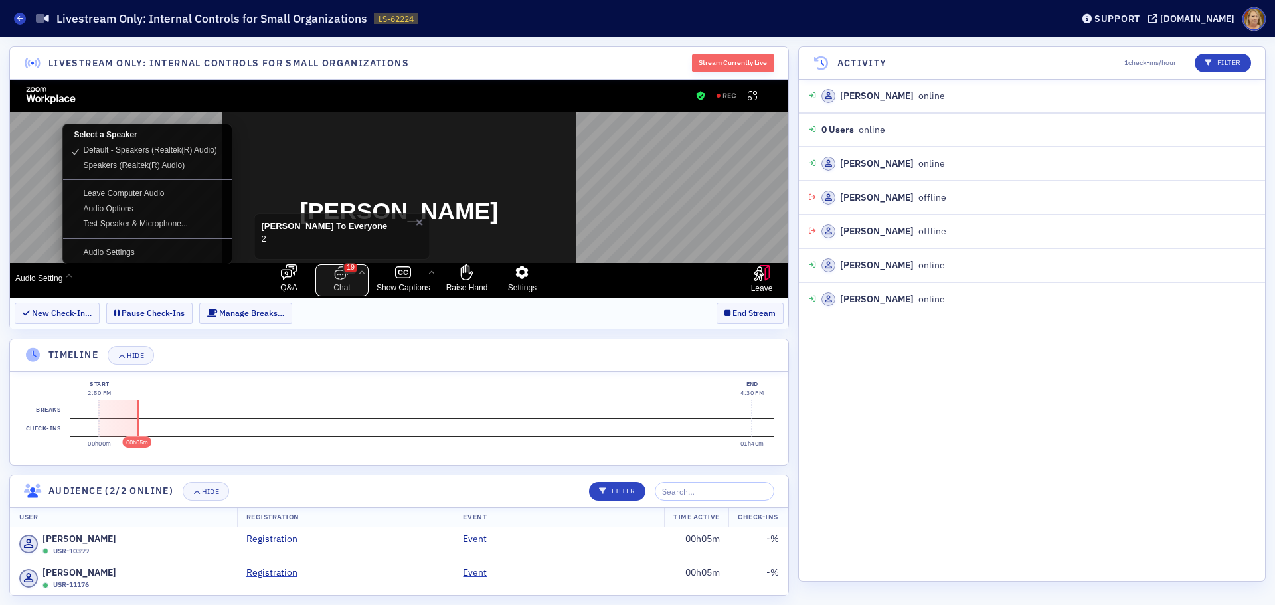
click at [340, 280] on button "19 Chat" at bounding box center [342, 280] width 53 height 32
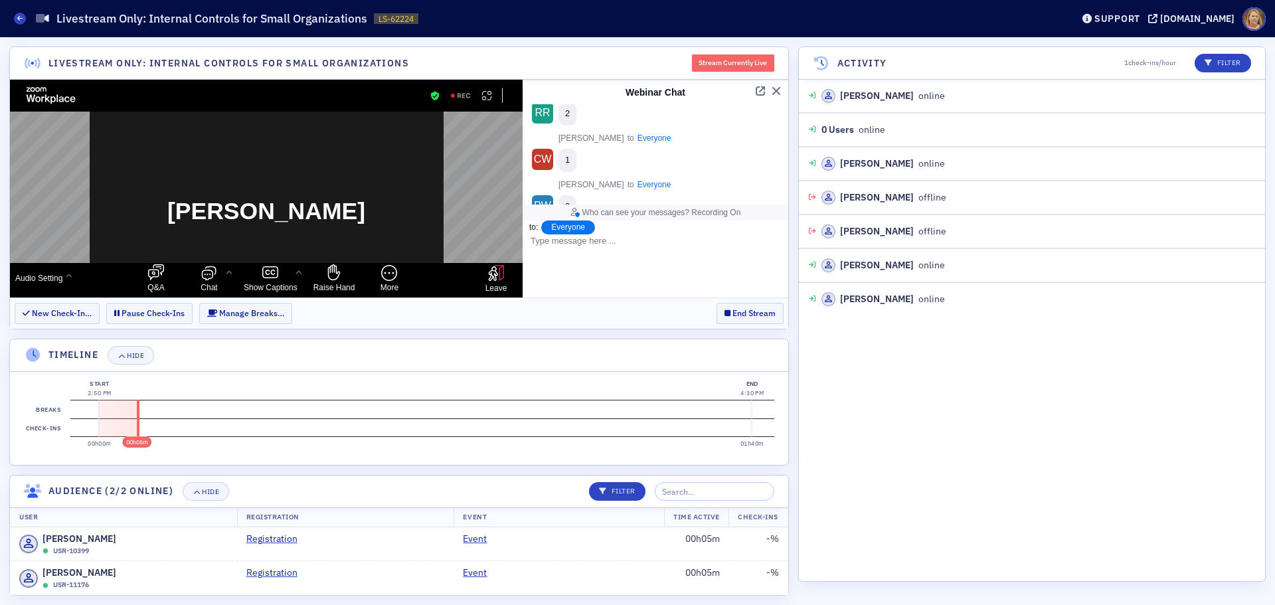
scroll to position [780, 0]
